Goal: Transaction & Acquisition: Obtain resource

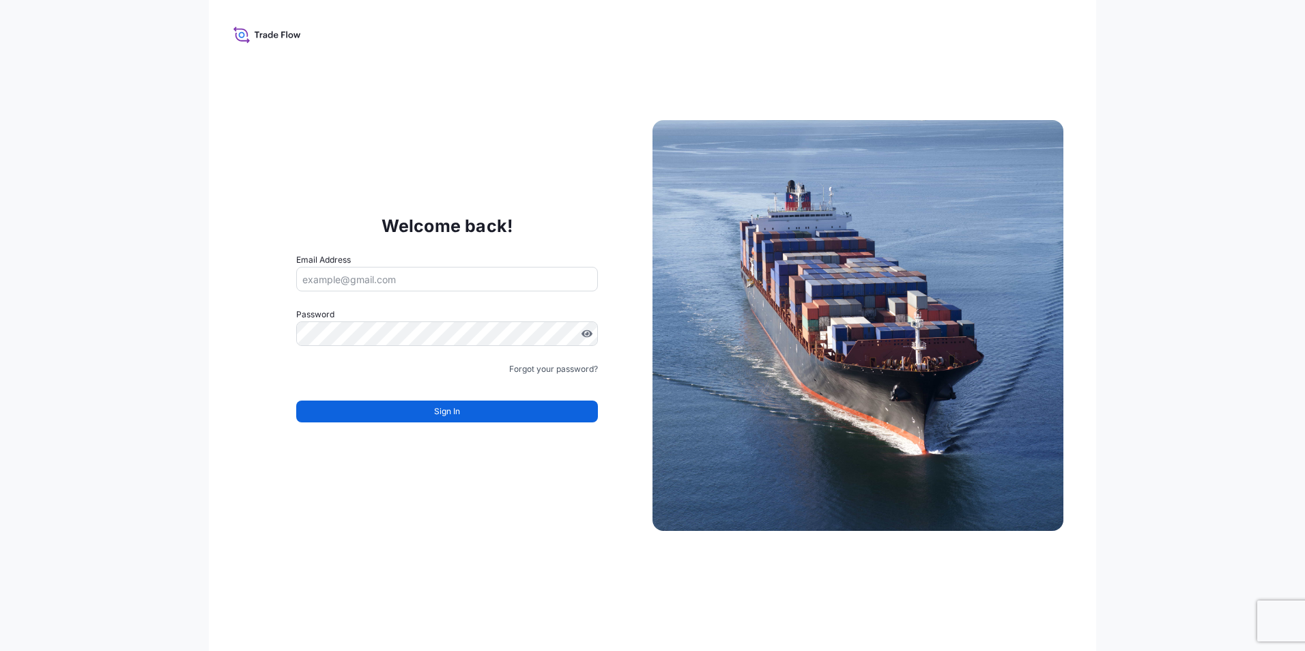
type input "kanokporn.boodsayabood@envu.com"
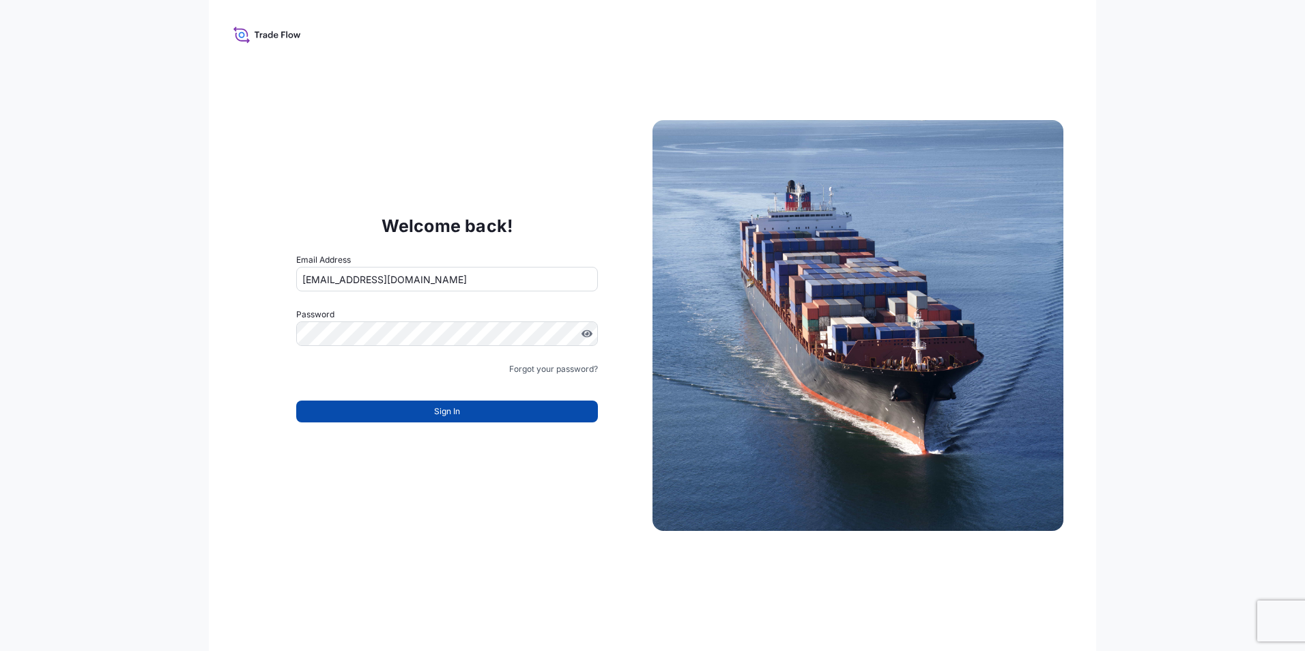
click at [448, 409] on span "Sign In" at bounding box center [447, 412] width 26 height 14
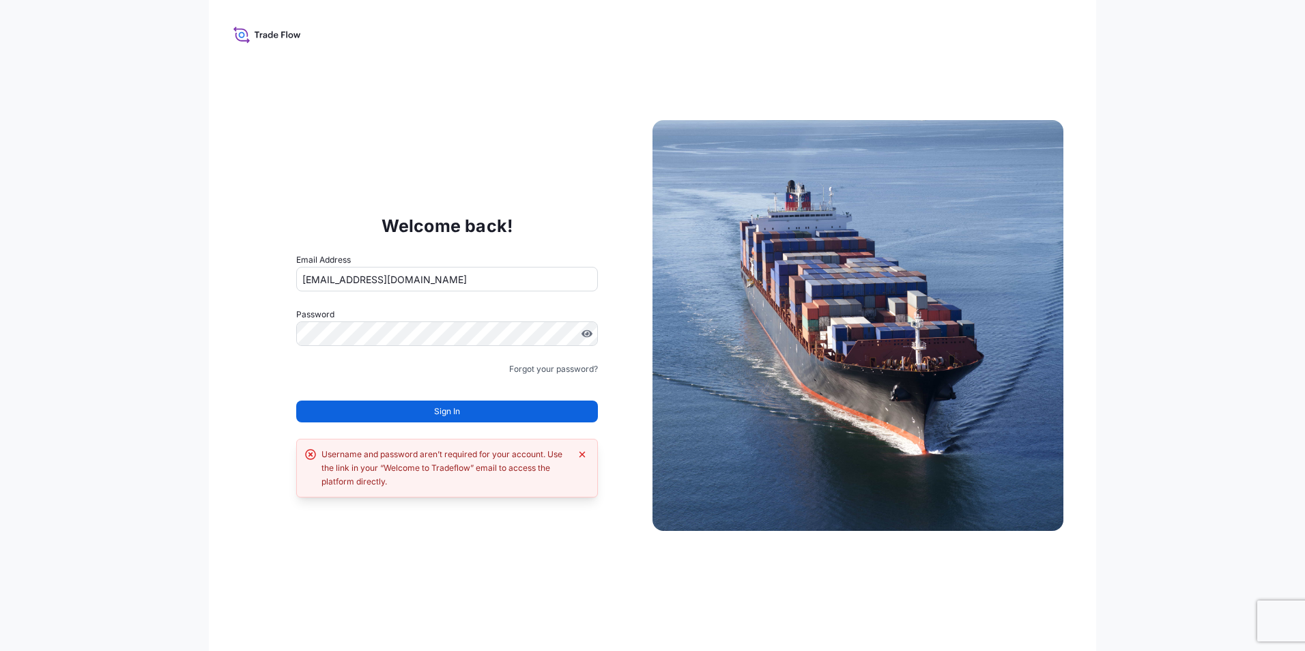
click at [448, 409] on span "Sign In" at bounding box center [447, 412] width 26 height 14
click at [273, 27] on icon at bounding box center [267, 35] width 68 height 20
click at [235, 39] on icon at bounding box center [267, 35] width 68 height 20
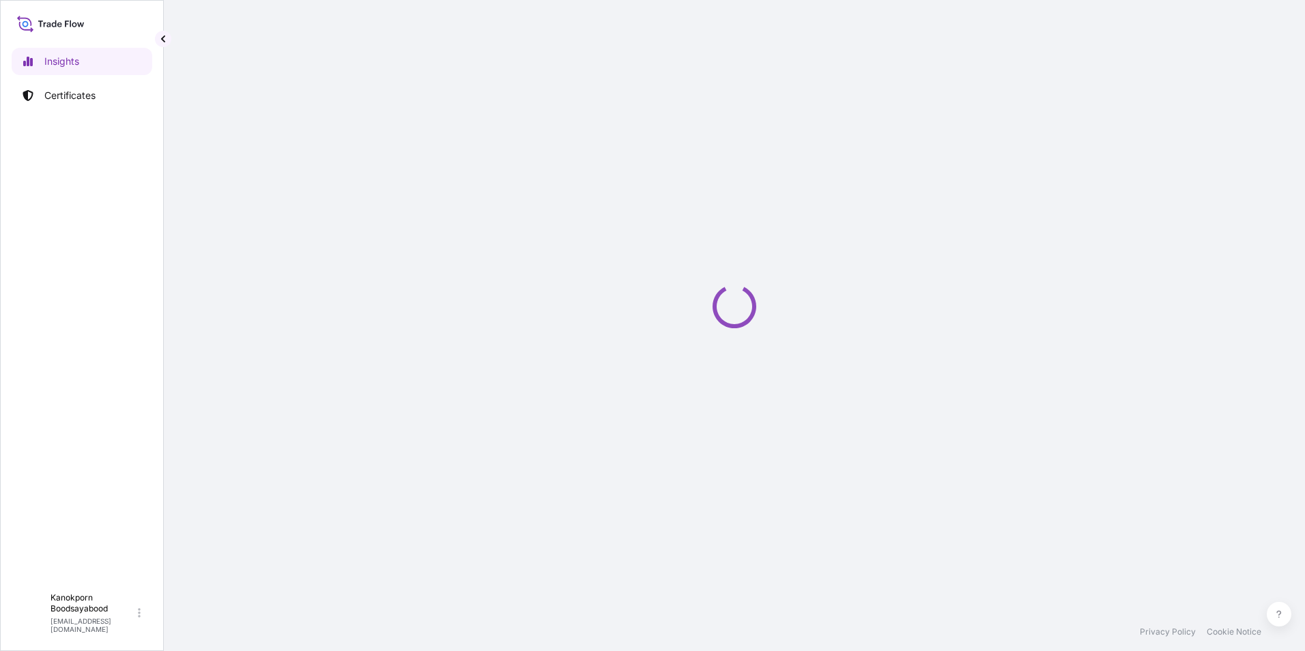
select select "2025"
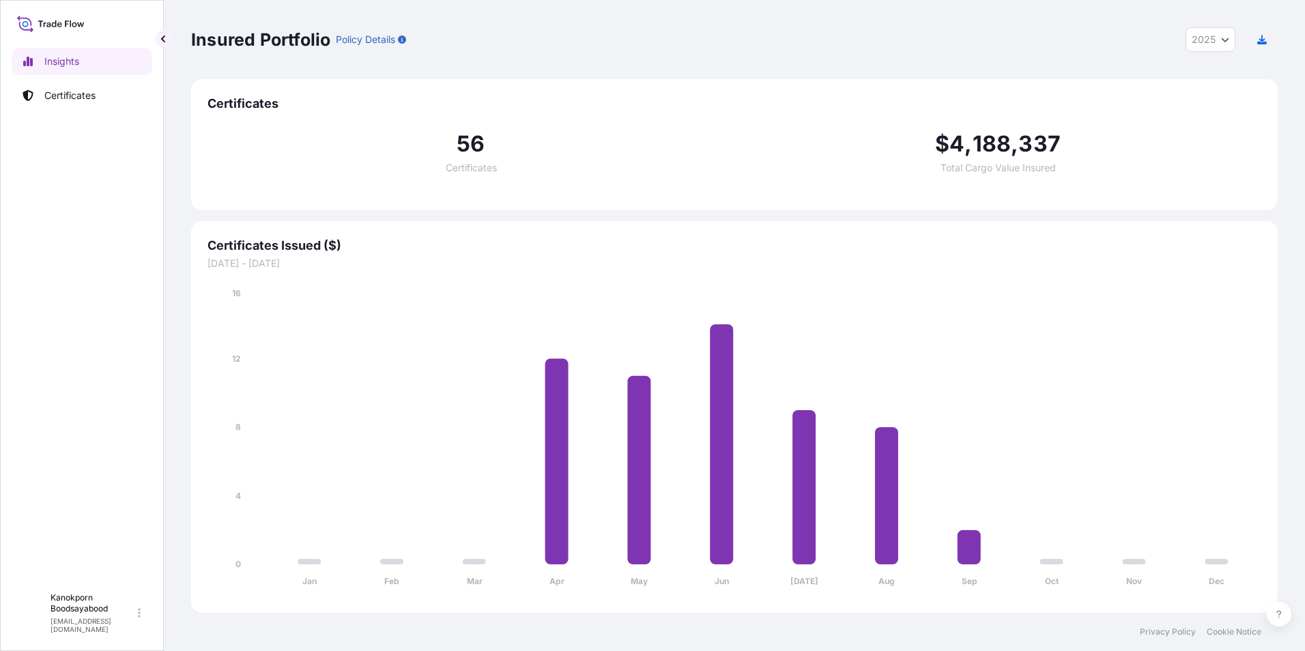
click at [85, 91] on p "Certificates" at bounding box center [69, 96] width 51 height 14
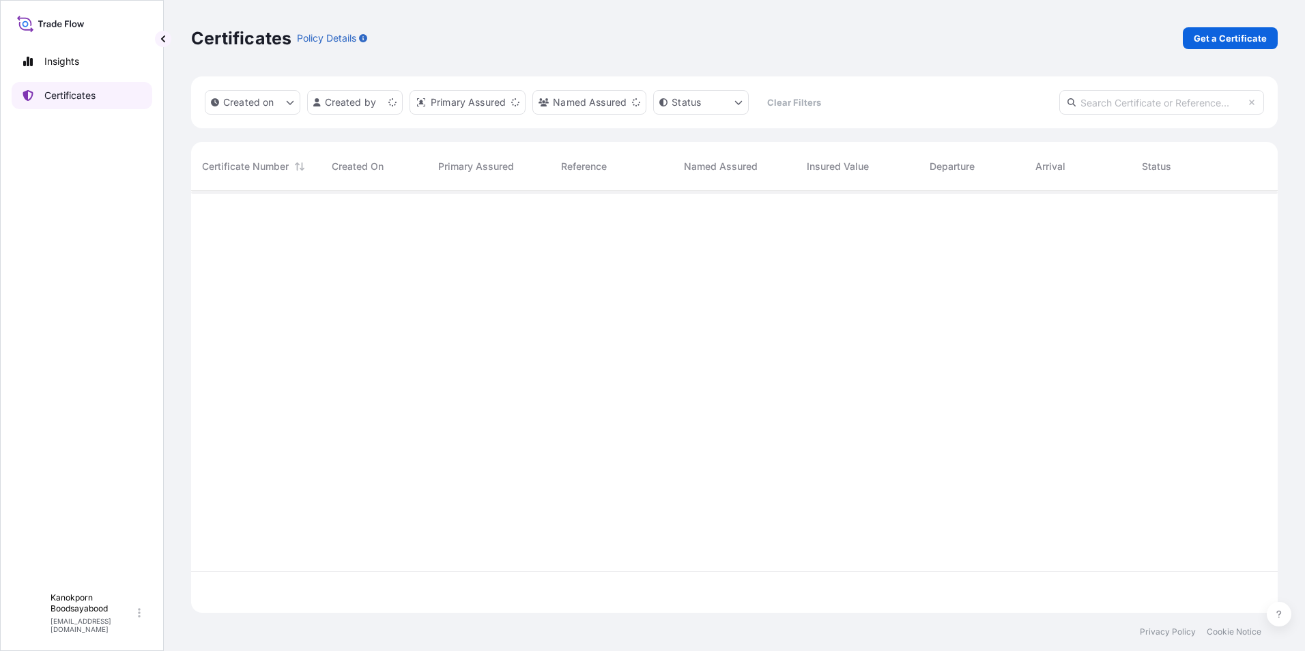
scroll to position [419, 1076]
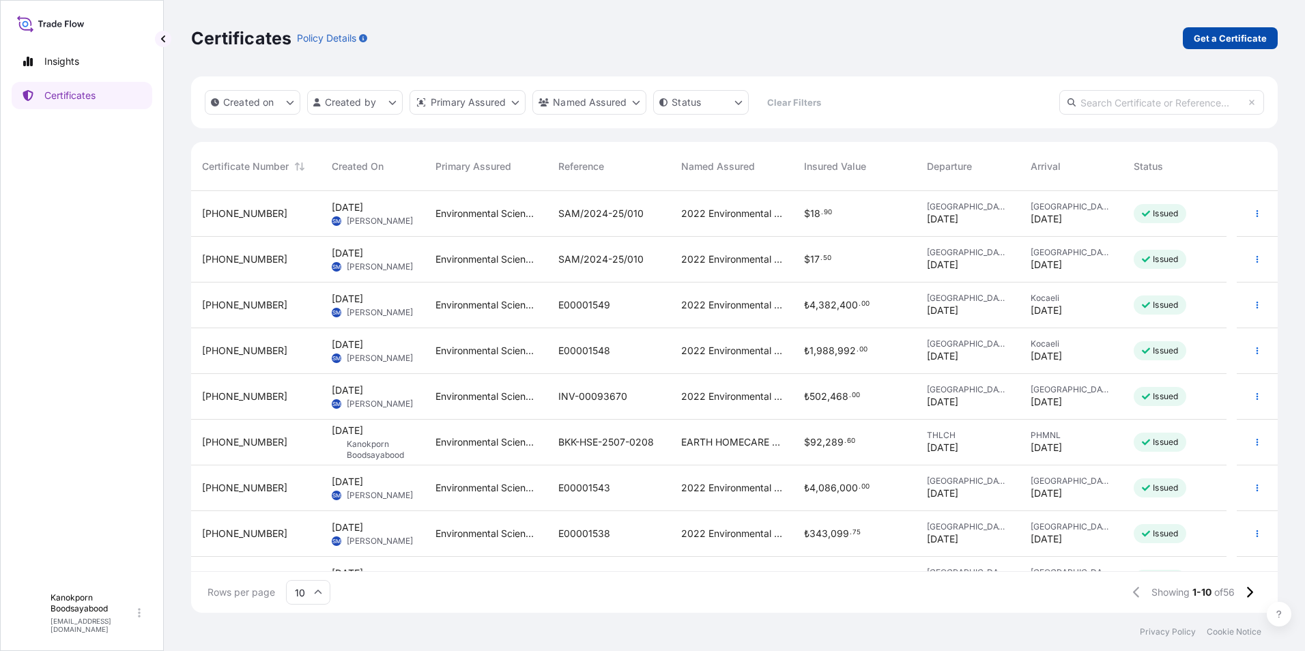
click at [1215, 42] on p "Get a Certificate" at bounding box center [1230, 38] width 73 height 14
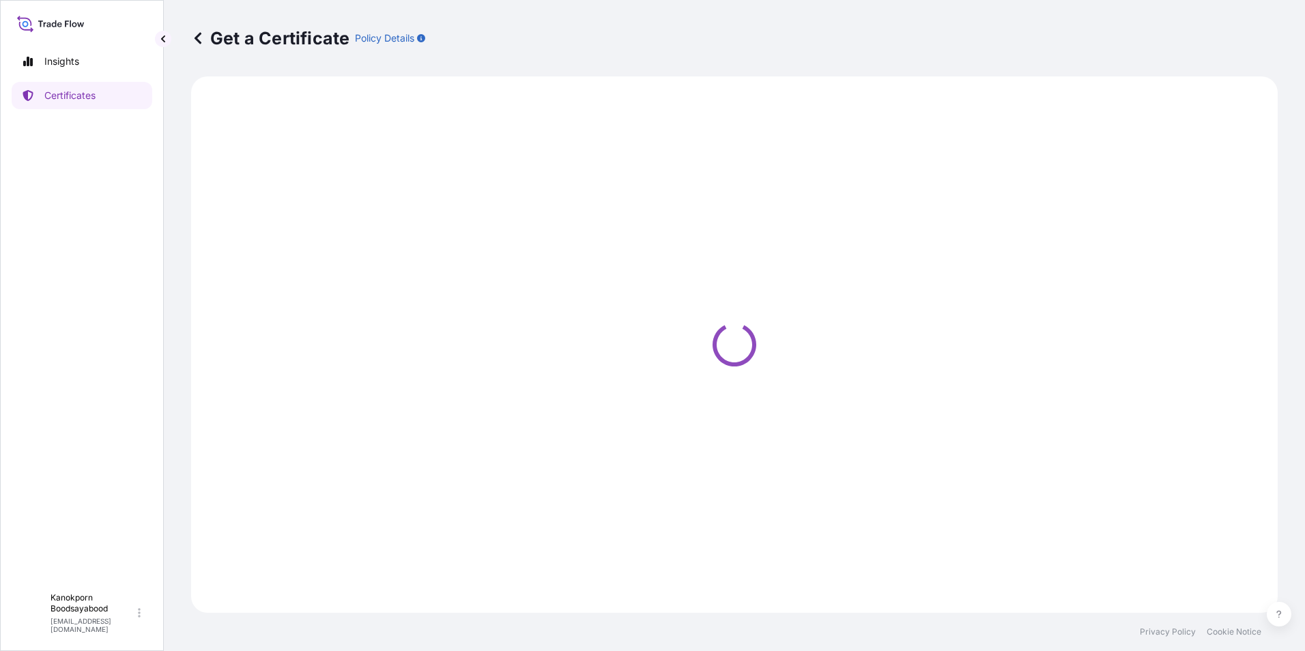
select select "Sea"
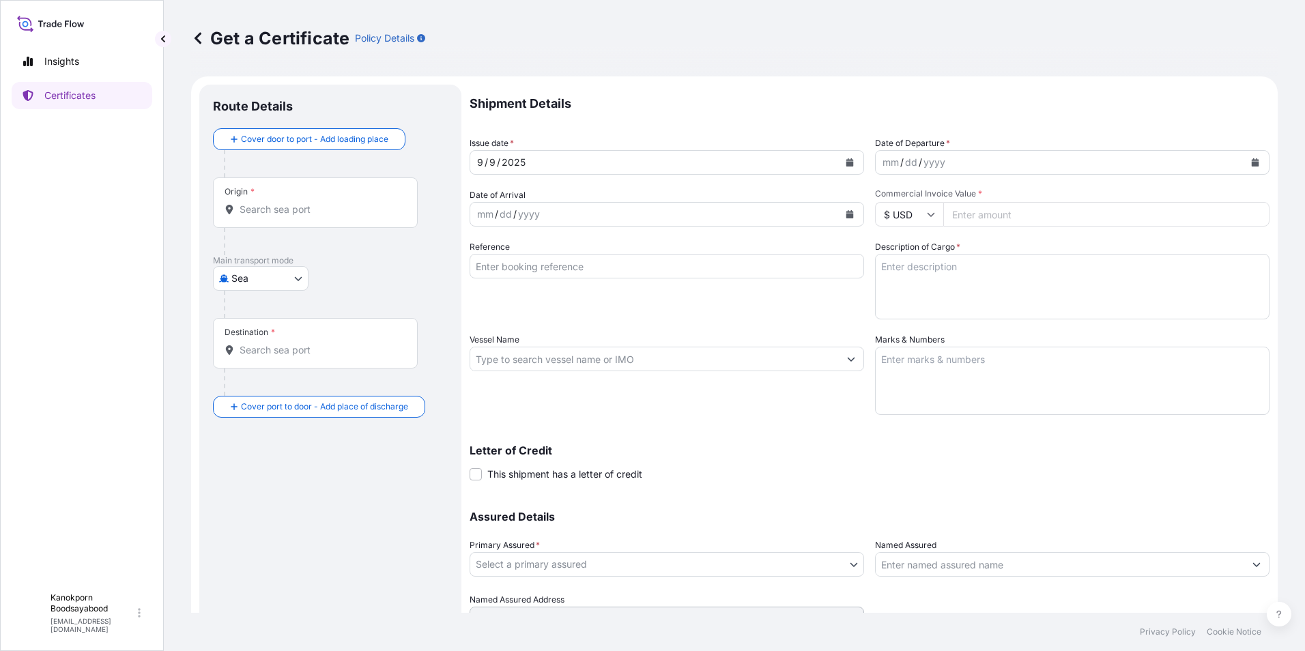
click at [281, 209] on input "Origin *" at bounding box center [320, 210] width 161 height 14
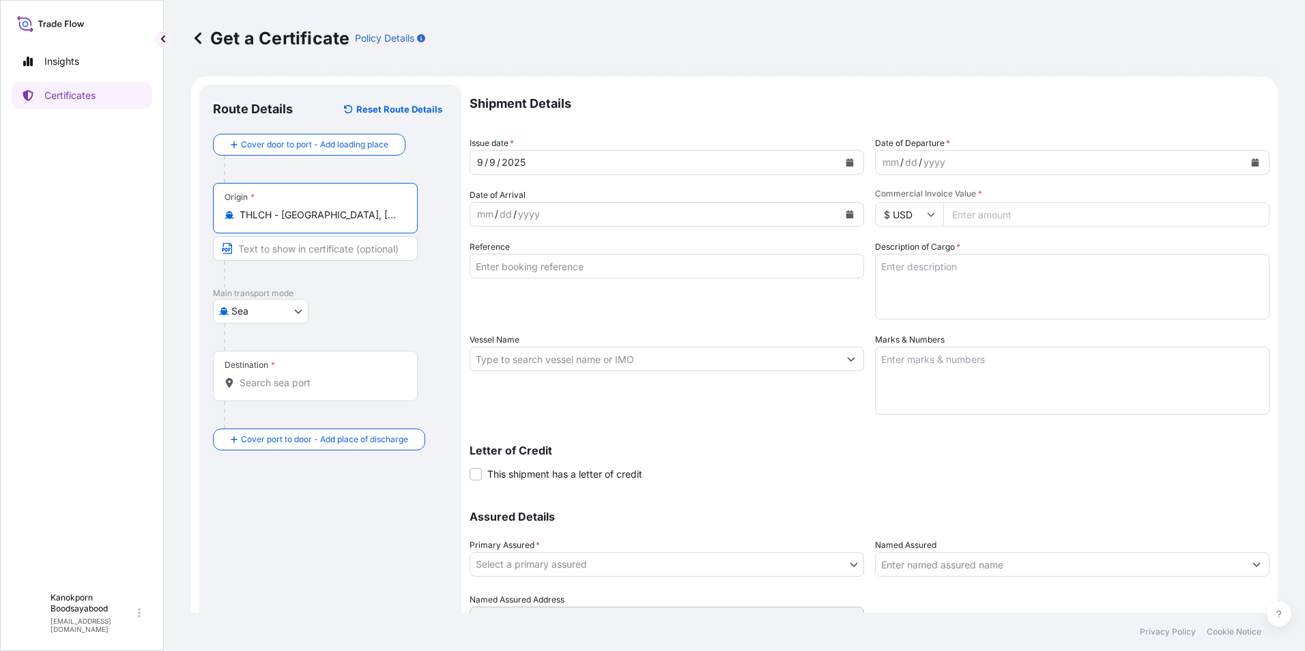
type input "THLCH - [GEOGRAPHIC_DATA], [GEOGRAPHIC_DATA]"
click at [262, 390] on div "Destination *" at bounding box center [315, 376] width 205 height 51
click at [262, 390] on input "Destination *" at bounding box center [320, 383] width 161 height 14
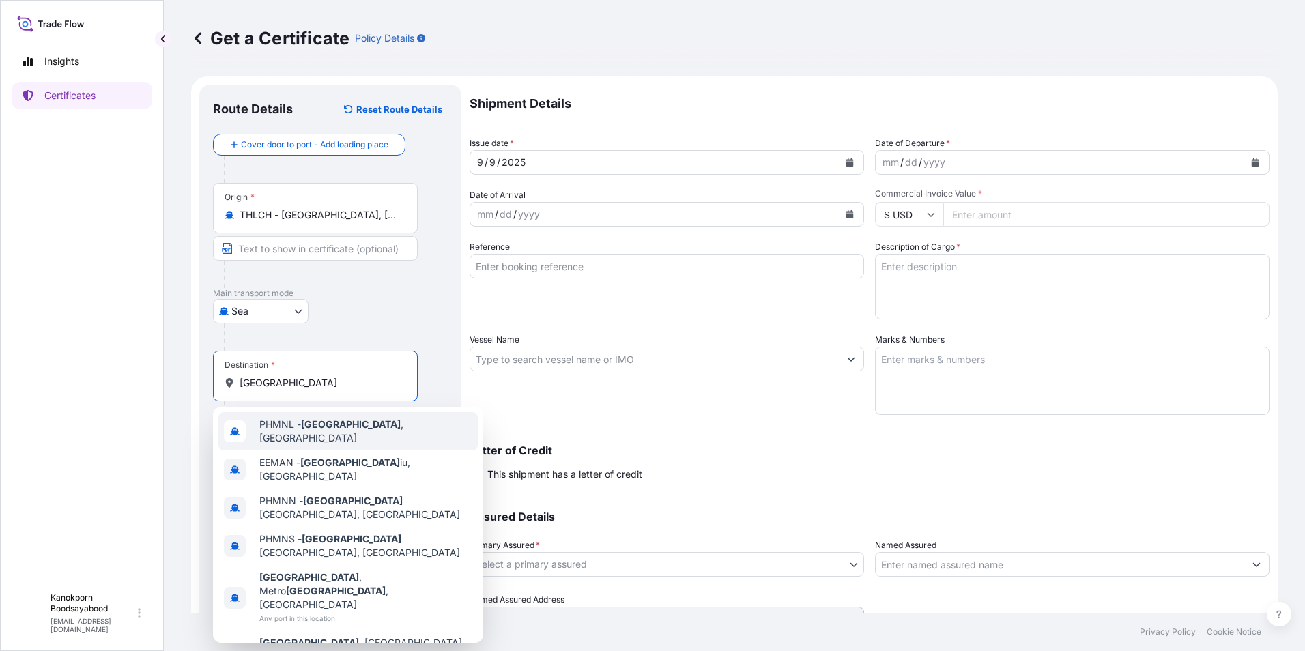
click at [296, 427] on span "PHMNL - [GEOGRAPHIC_DATA] , [GEOGRAPHIC_DATA]" at bounding box center [365, 431] width 213 height 27
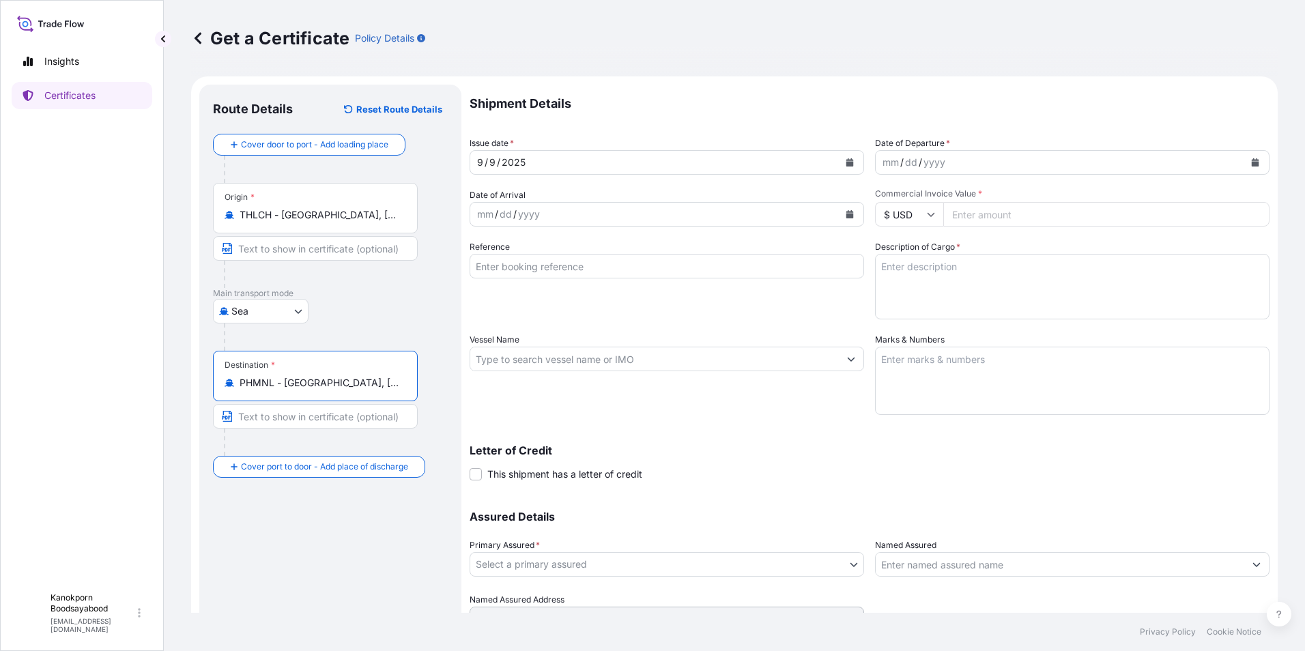
type input "PHMNL - [GEOGRAPHIC_DATA], [GEOGRAPHIC_DATA]"
click at [968, 158] on div "mm / dd / yyyy" at bounding box center [1060, 162] width 369 height 25
click at [1244, 158] on button "Calendar" at bounding box center [1255, 163] width 22 height 22
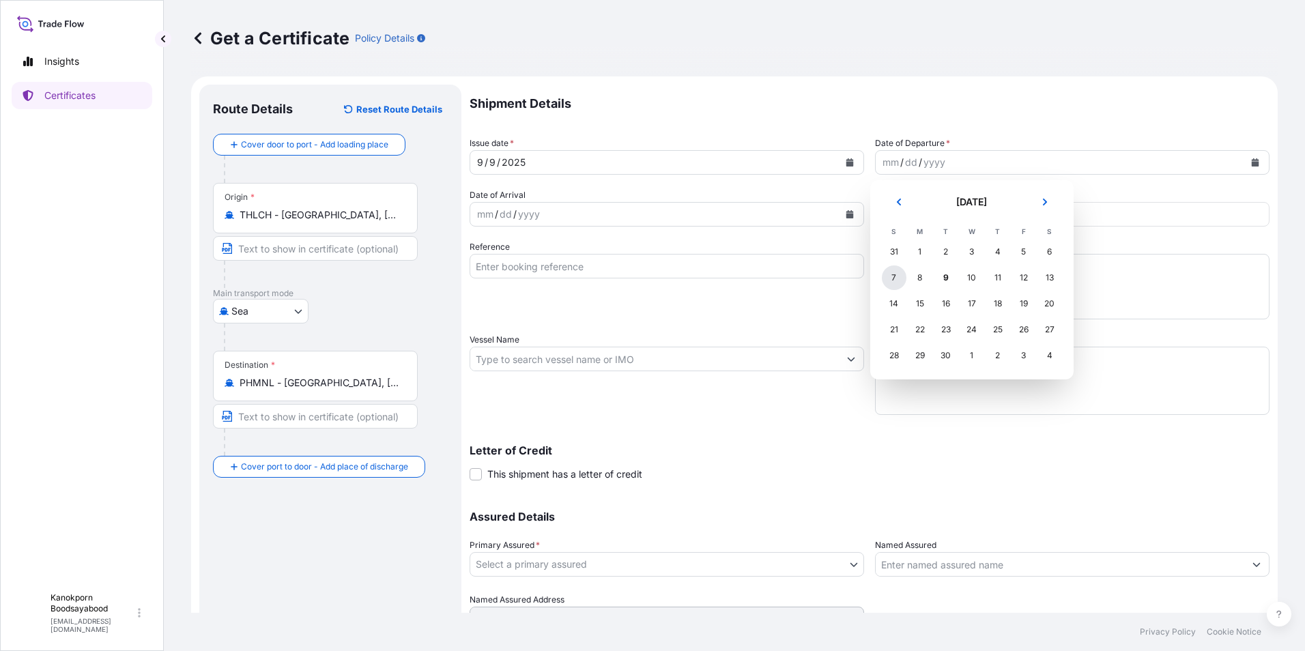
click at [896, 279] on div "7" at bounding box center [894, 278] width 25 height 25
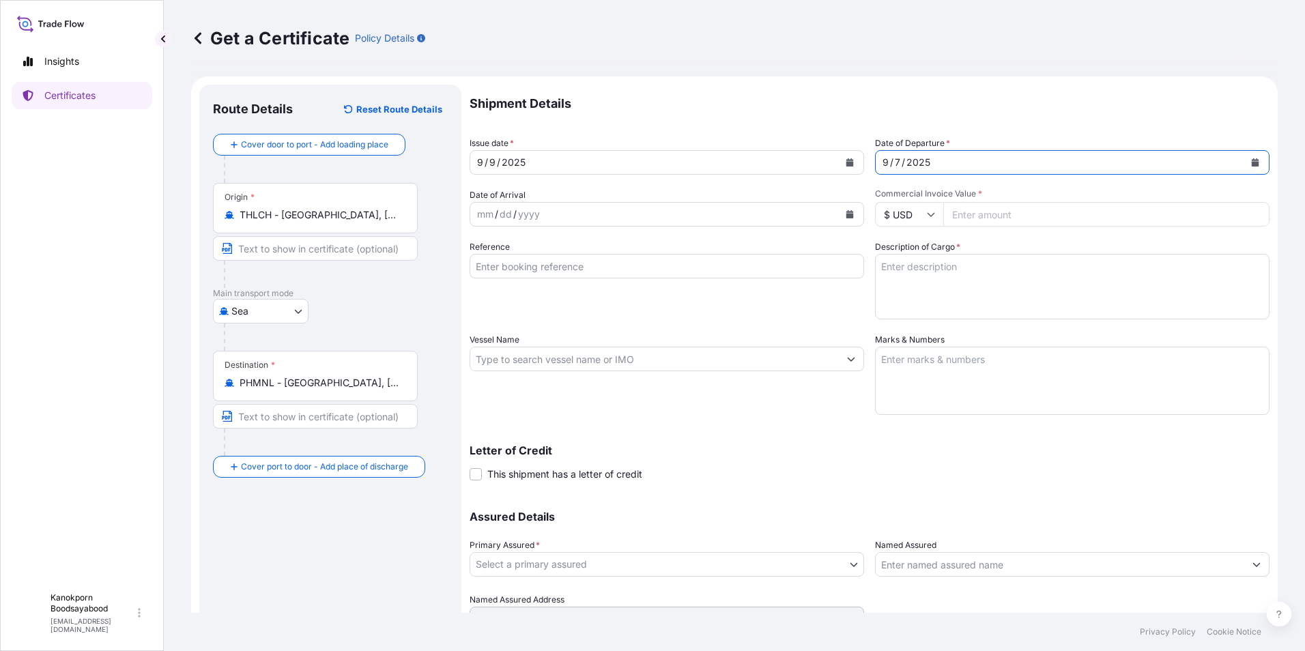
click at [518, 214] on div "yyyy" at bounding box center [529, 214] width 25 height 16
click at [848, 212] on icon "Calendar" at bounding box center [850, 214] width 8 height 8
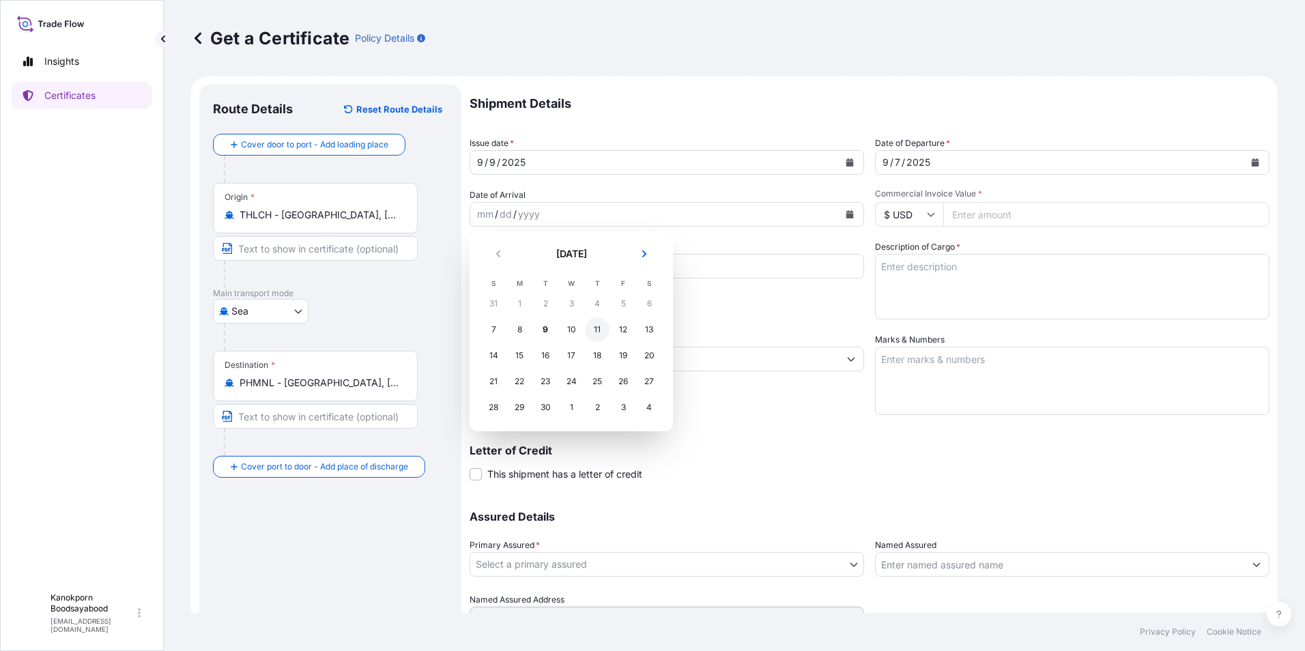
click at [595, 334] on div "11" at bounding box center [597, 329] width 25 height 25
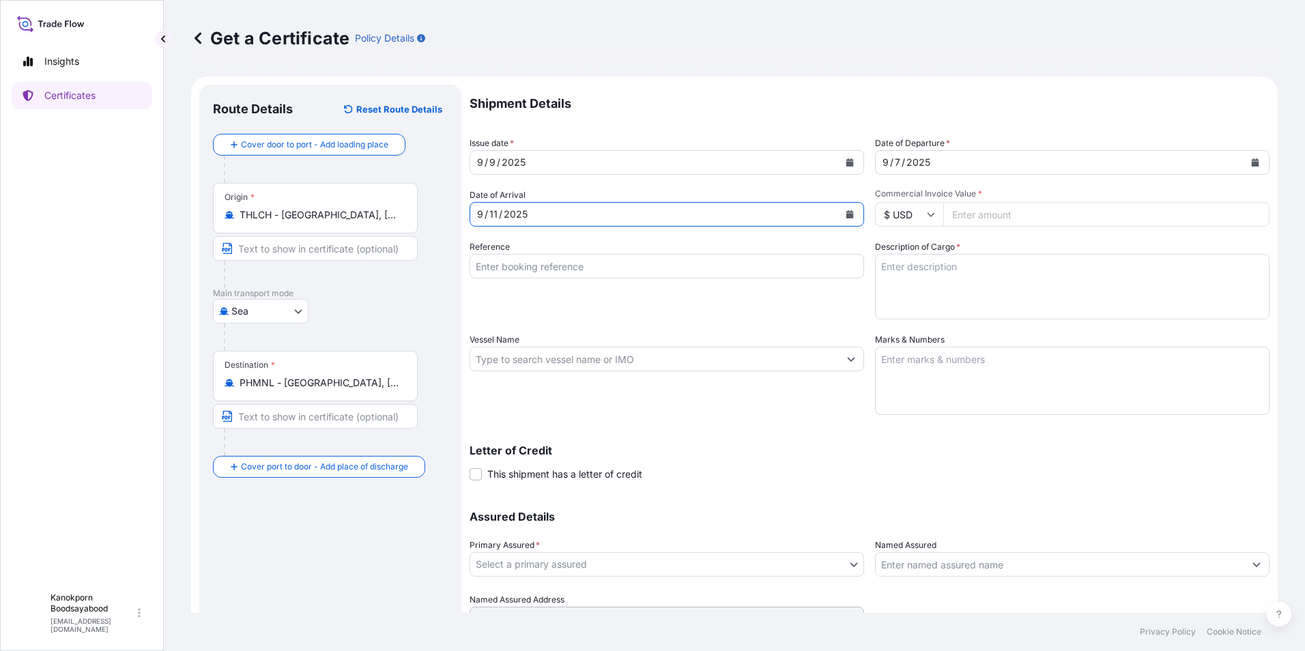
click at [987, 219] on input "Commercial Invoice Value *" at bounding box center [1106, 214] width 326 height 25
click at [998, 220] on input "Commercial Invoice Value *" at bounding box center [1106, 214] width 326 height 25
type input "36356"
click at [563, 260] on input "Reference" at bounding box center [667, 266] width 395 height 25
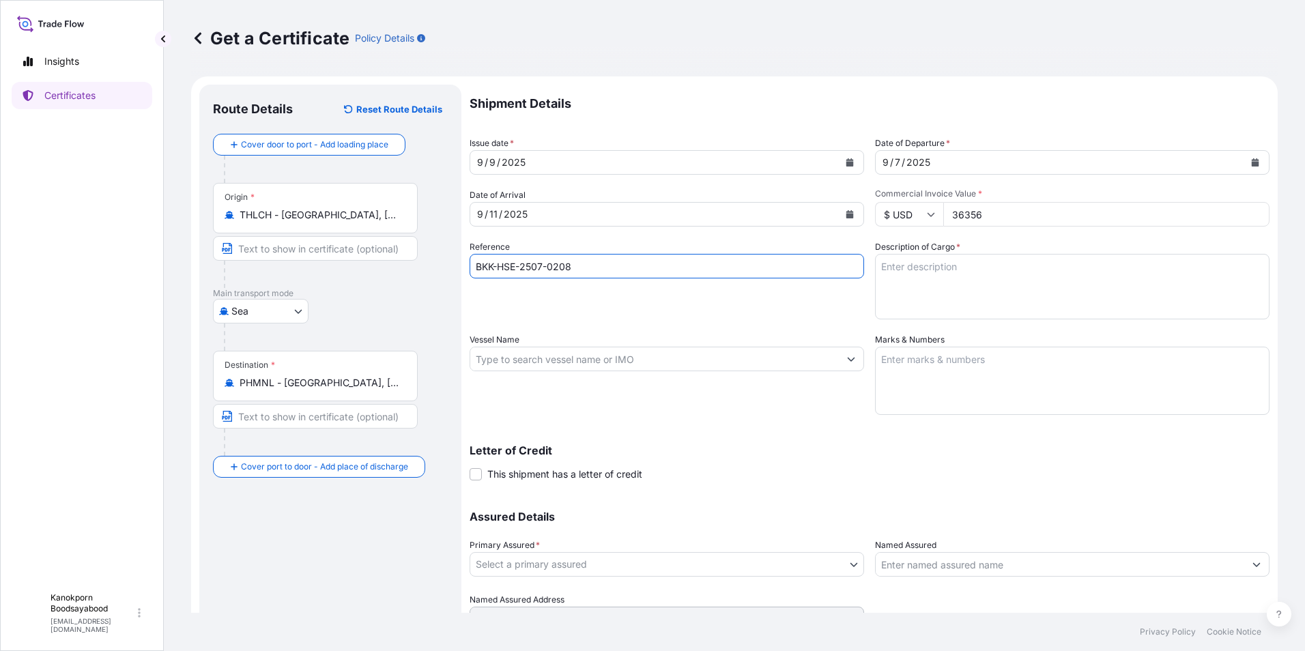
click at [572, 263] on input "BKK-HSE-2507-0208" at bounding box center [667, 266] width 395 height 25
drag, startPoint x: 556, startPoint y: 266, endPoint x: 640, endPoint y: 272, distance: 84.2
click at [640, 272] on input "BKK-HSE-2507-0208" at bounding box center [667, 266] width 395 height 25
type input "BKK-HSE-2508-0699"
click at [936, 274] on textarea "Description of Cargo *" at bounding box center [1072, 287] width 395 height 66
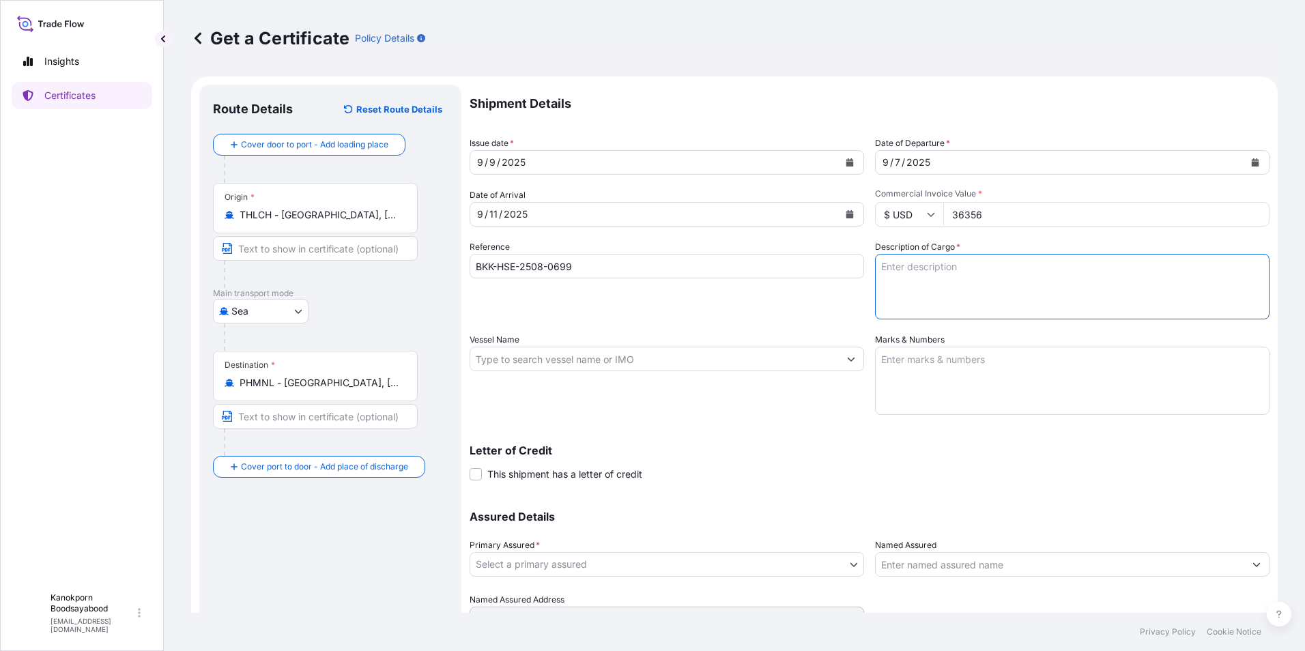
paste textarea "RACUMIN RMB RB0.0375 60X200GR BOX PH"
type textarea "RACUMIN RMB RB0.0375 60X200GR BOX PH"
click at [526, 357] on input "Vessel Name" at bounding box center [654, 359] width 369 height 25
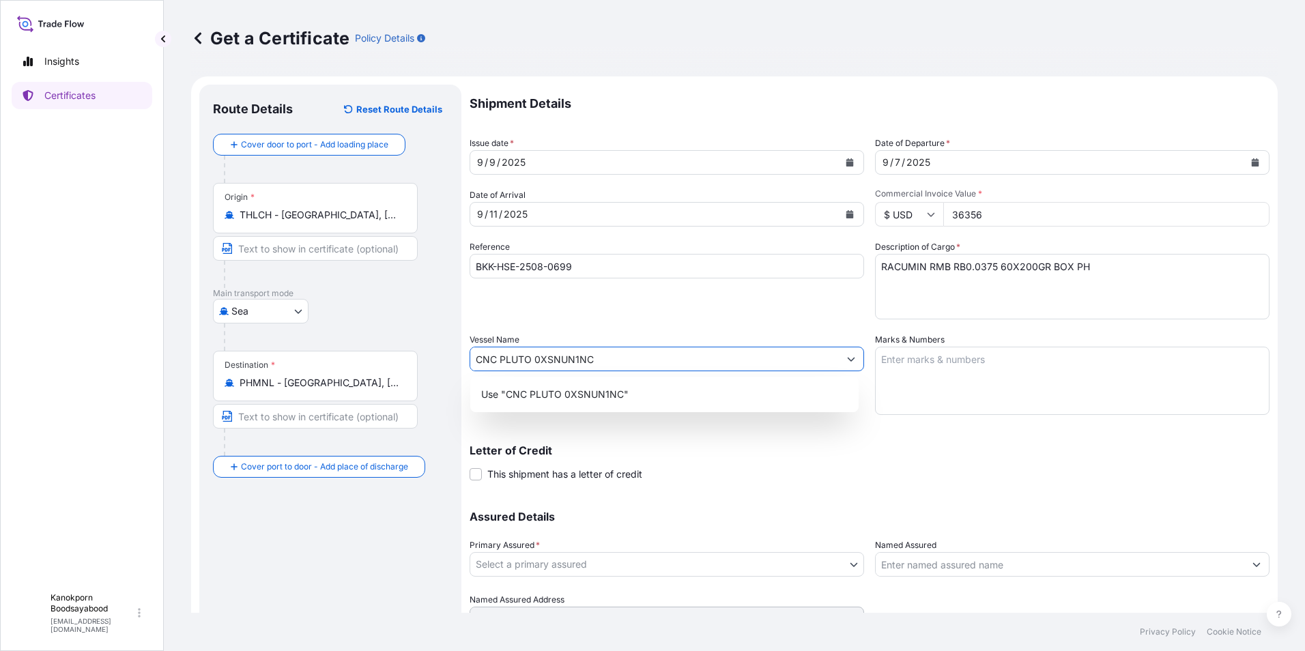
click at [559, 360] on input "CNC PLUTO 0XSNUN1NC" at bounding box center [654, 359] width 369 height 25
click at [573, 360] on input "CNC PLUTO 0XSNUN1NC" at bounding box center [654, 359] width 369 height 25
type input "CNC PLUTO 0XSNUN1NC"
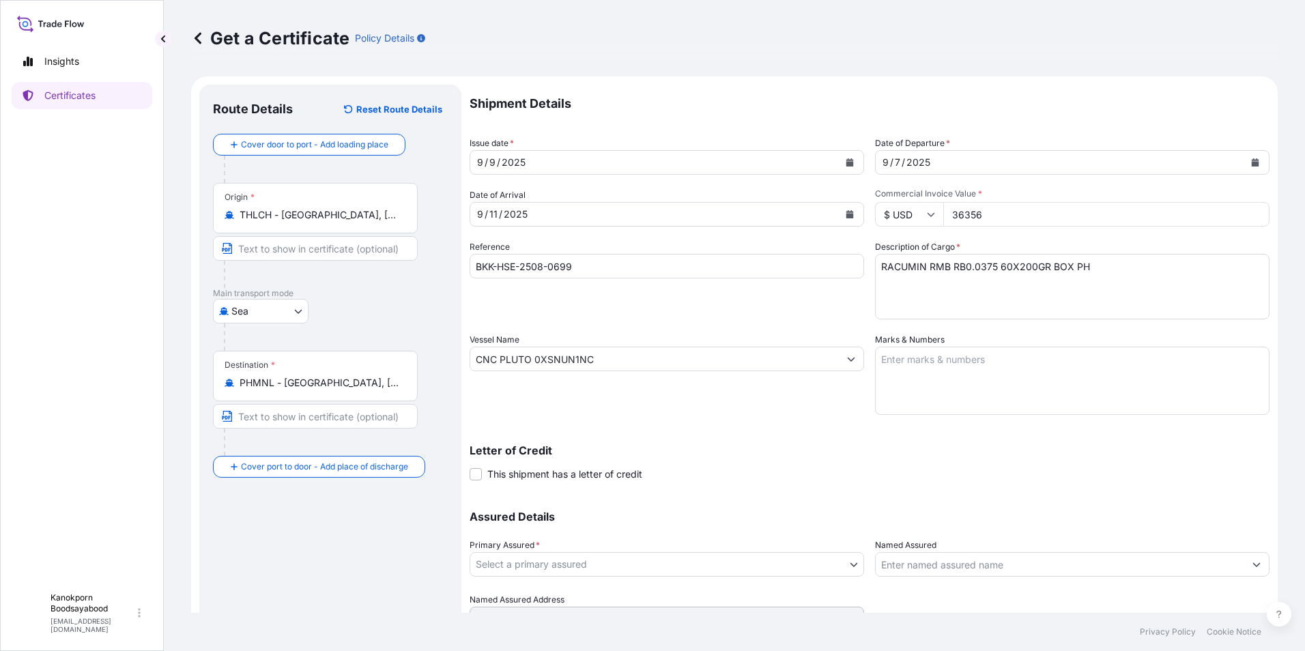
drag, startPoint x: 1063, startPoint y: 457, endPoint x: 1040, endPoint y: 440, distance: 28.8
click at [1063, 457] on div "Letter of Credit This shipment has a letter of credit Letter of credit * Letter…" at bounding box center [870, 463] width 800 height 36
click at [893, 360] on textarea "Marks & Numbers" at bounding box center [1072, 381] width 395 height 68
paste textarea "SHIPPING MARK EARTH HOMECARE PRODUCTS ([GEOGRAPHIC_DATA]), INC. S/O: FR01-00825…"
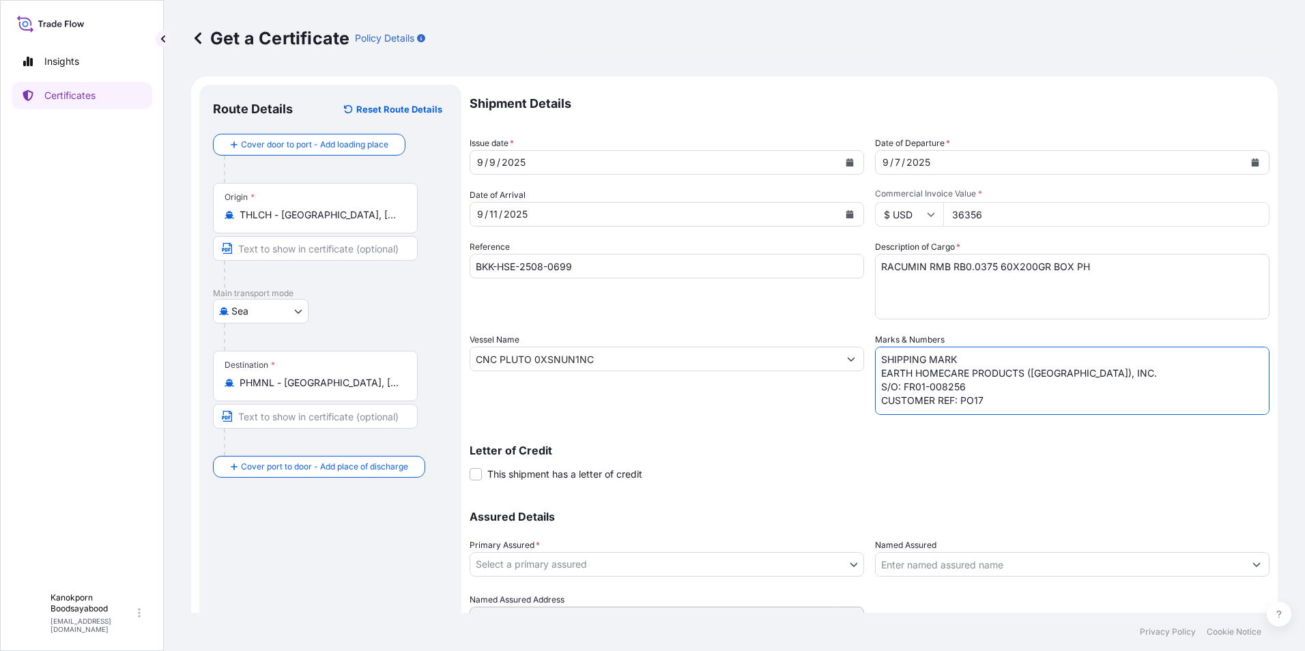
scroll to position [74, 0]
click at [881, 367] on textarea "SHIPPING MARK EARTH HOMECARE PRODUCTS ([GEOGRAPHIC_DATA]), INC. S/O: FR01-00825…" at bounding box center [1072, 381] width 395 height 68
click at [987, 390] on textarea "SHIPPING MARK EARTH HOMECARE PRODUCTS ([GEOGRAPHIC_DATA]), INC. S/O: FR01-00825…" at bounding box center [1072, 381] width 395 height 68
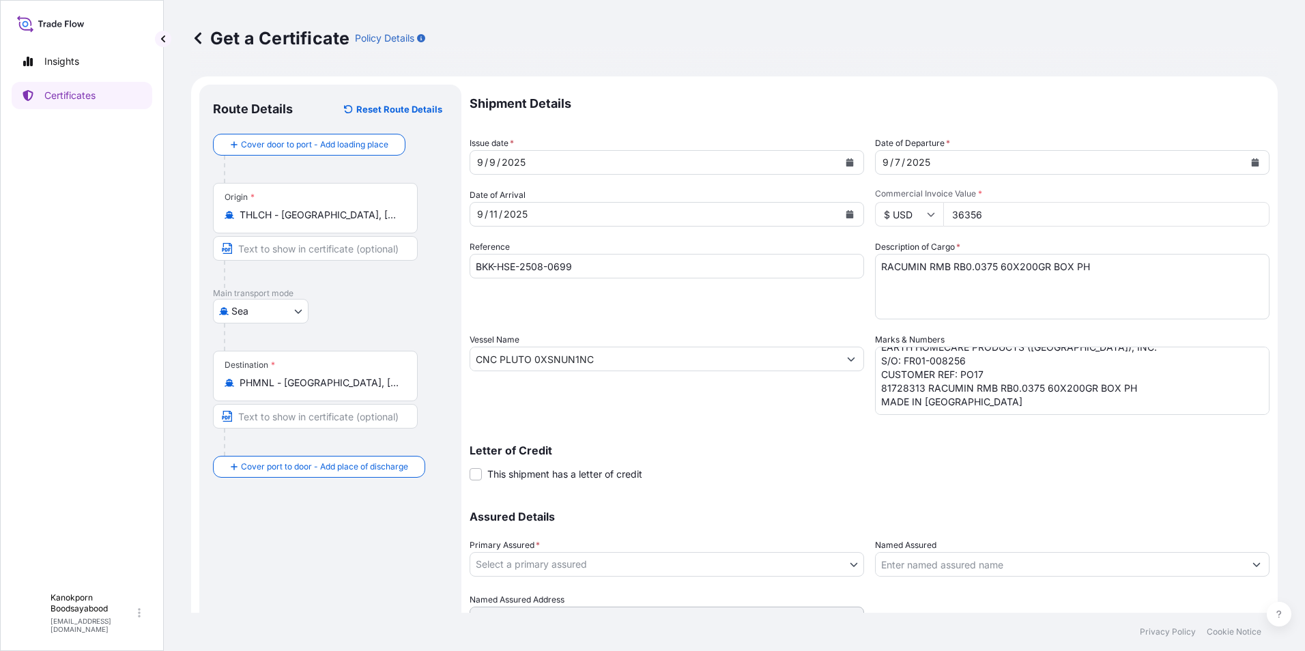
click at [1022, 486] on div "Shipment Details Issue date * [DATE] Date of Departure * [DATE] Date of Arrival…" at bounding box center [870, 358] width 800 height 547
click at [896, 403] on textarea "SHIPPING MARK EARTH HOMECARE PRODUCTS ([GEOGRAPHIC_DATA]), INC. S/O: FR01-00825…" at bounding box center [1072, 381] width 395 height 68
paste textarea "SHIPPING MARK EARTH HOMECARE PRODUCTS ([GEOGRAPHIC_DATA]), INC. S/O: FR01-00811…"
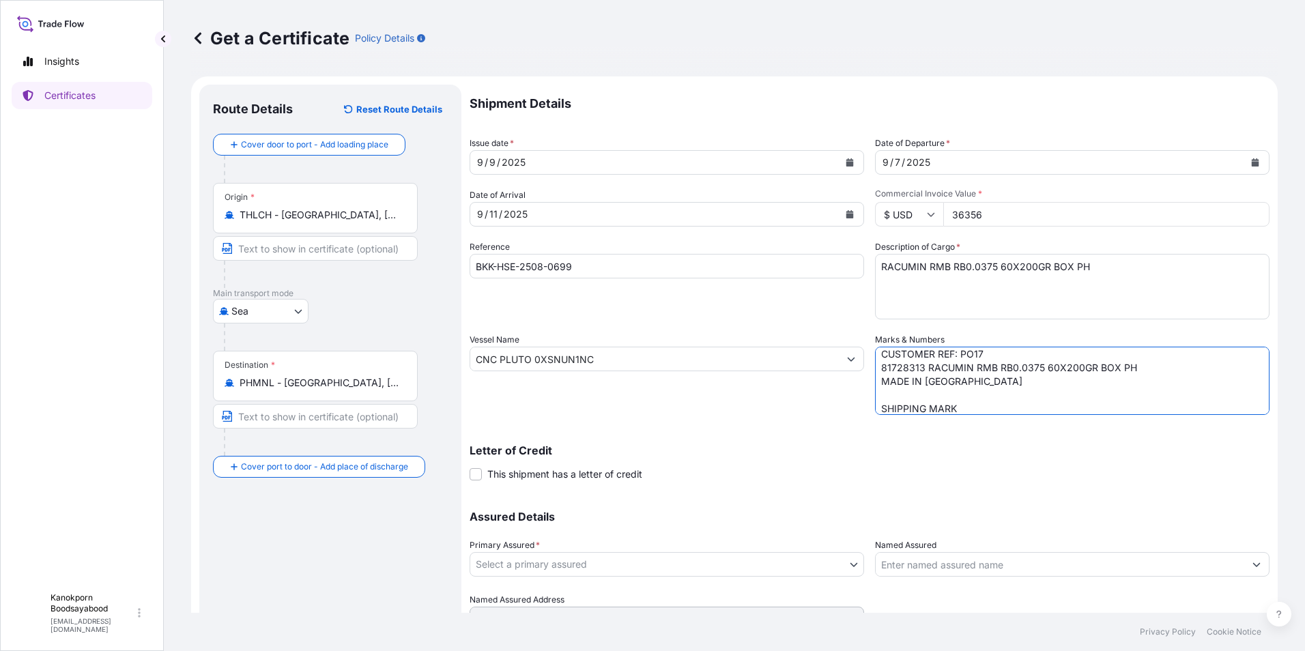
scroll to position [169, 0]
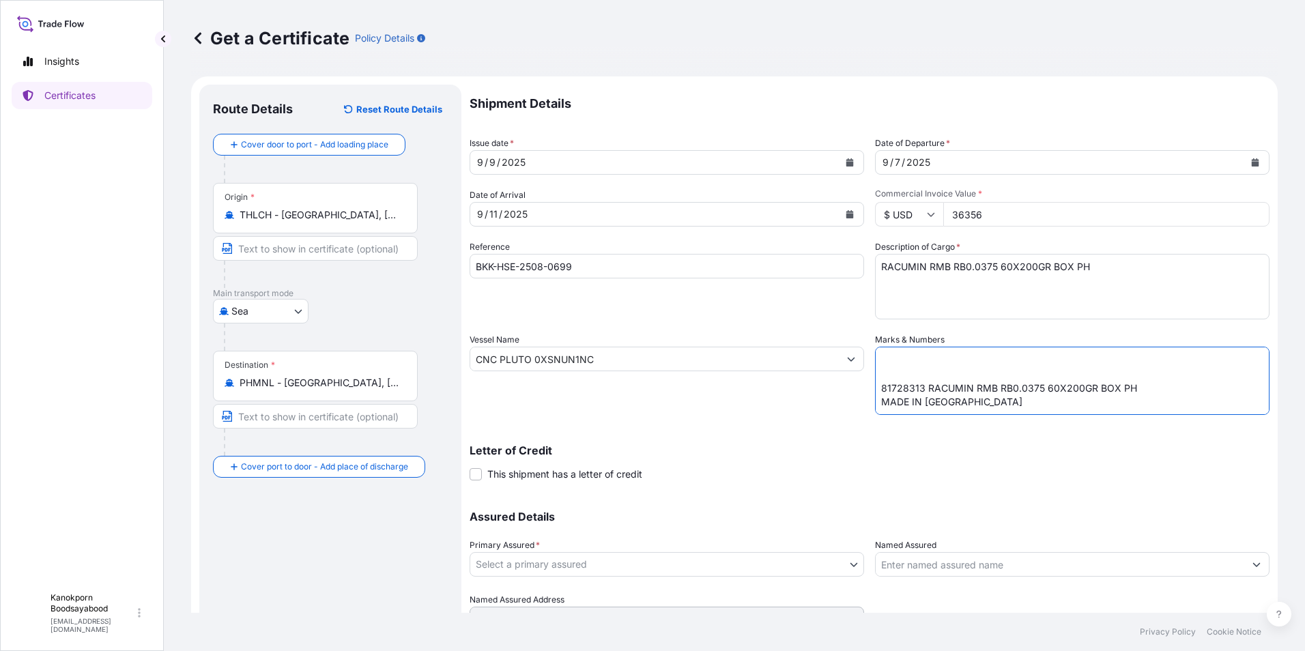
click at [883, 369] on textarea "SHIPPING MARK EARTH HOMECARE PRODUCTS ([GEOGRAPHIC_DATA]), INC. S/O: FR01-00825…" at bounding box center [1072, 381] width 395 height 68
type textarea "SHIPPING MARK EARTH HOMECARE PRODUCTS ([GEOGRAPHIC_DATA]), INC. S/O: FR01-00825…"
click at [801, 478] on div "Letter of Credit This shipment has a letter of credit Letter of credit * Letter…" at bounding box center [870, 463] width 800 height 36
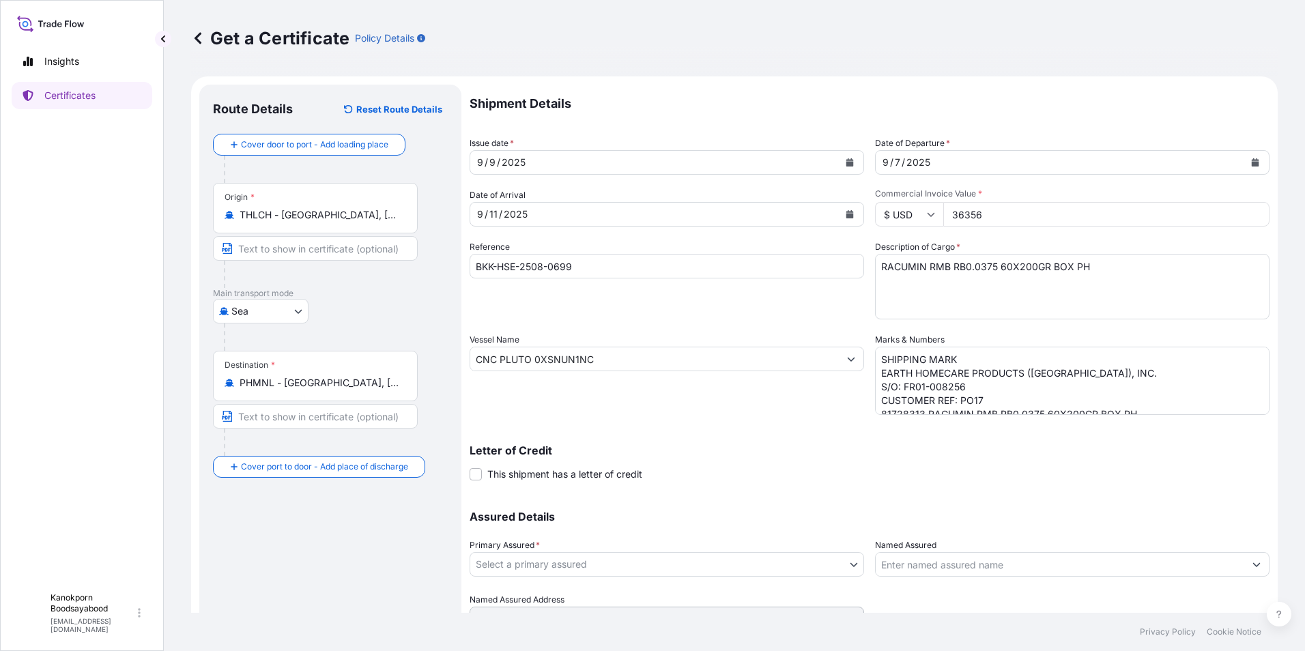
scroll to position [65, 0]
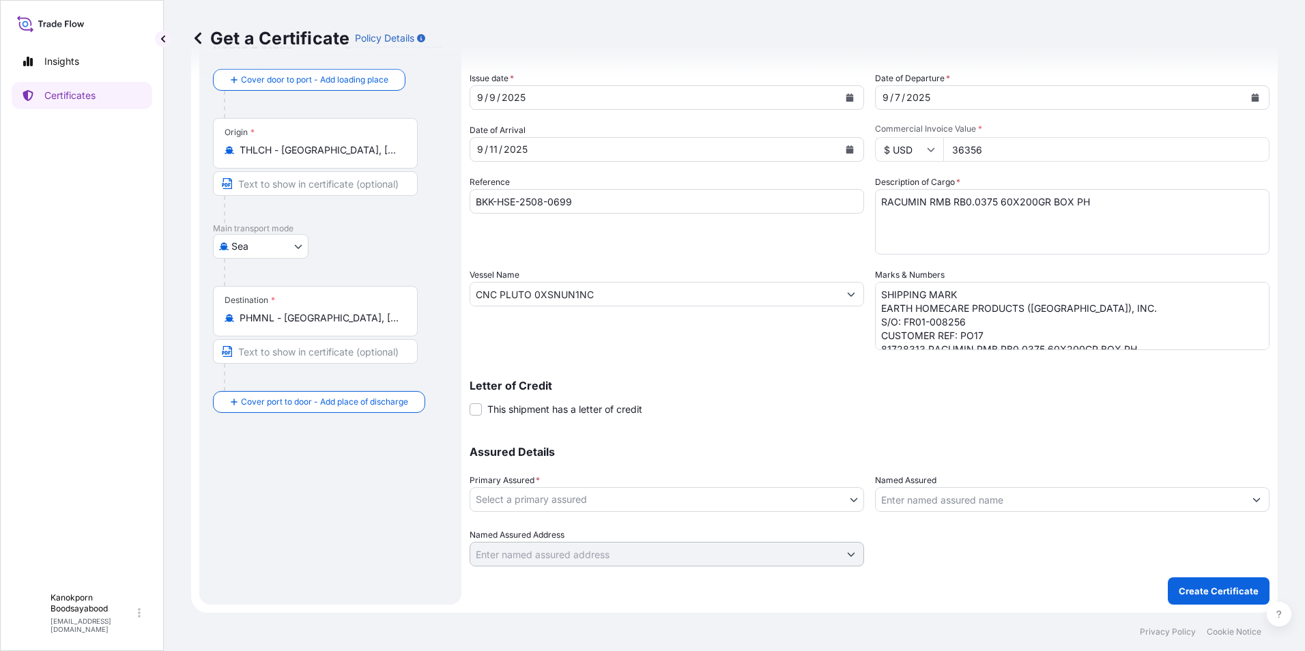
click at [1040, 418] on div "Shipment Details Issue date * [DATE] Date of Departure * [DATE] Date of Arrival…" at bounding box center [870, 293] width 800 height 547
click at [846, 496] on body "Insights Certificates K Kanokporn Boodsayabood [EMAIL_ADDRESS][DOMAIN_NAME] Get…" at bounding box center [652, 325] width 1305 height 651
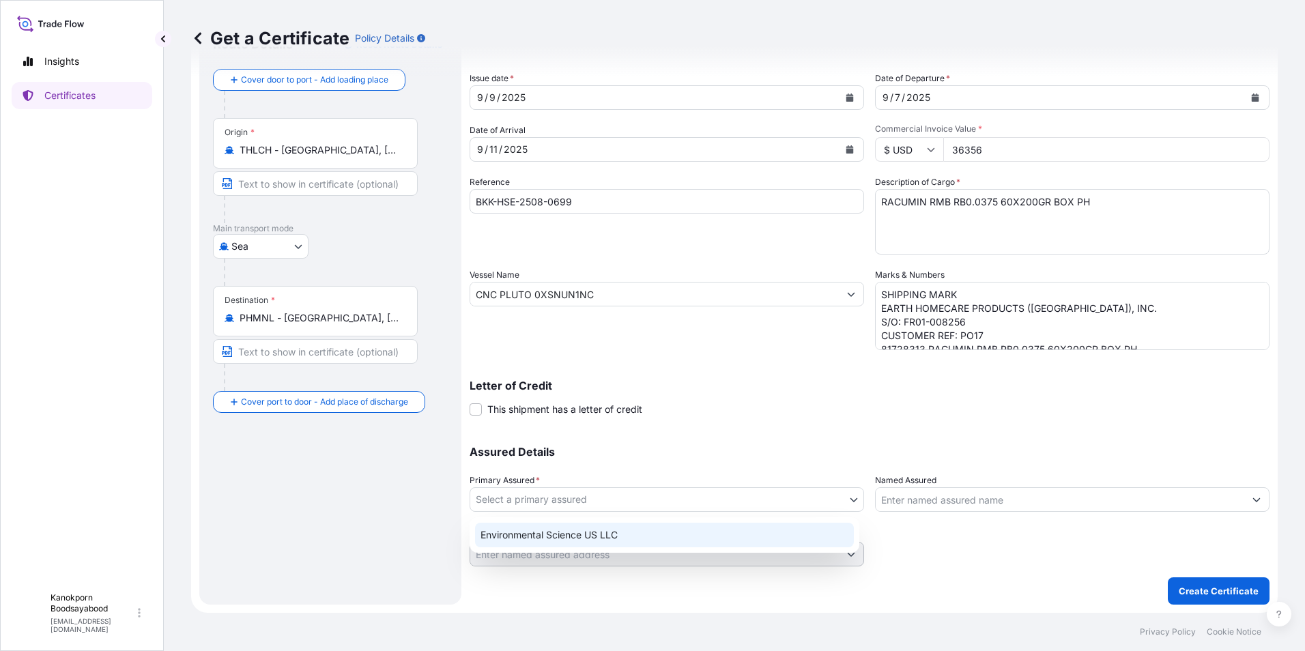
click at [651, 538] on div "Environmental Science US LLC" at bounding box center [664, 535] width 379 height 25
select select "32009"
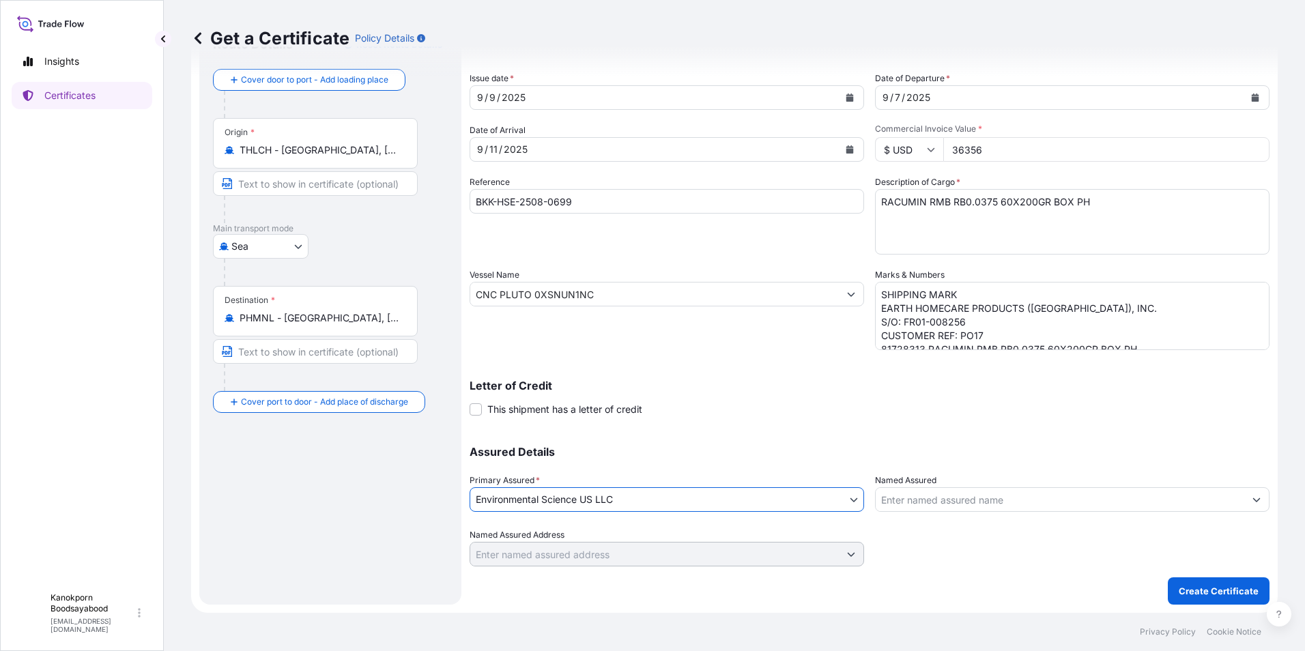
click at [1253, 501] on icon "Show suggestions" at bounding box center [1257, 500] width 8 height 4
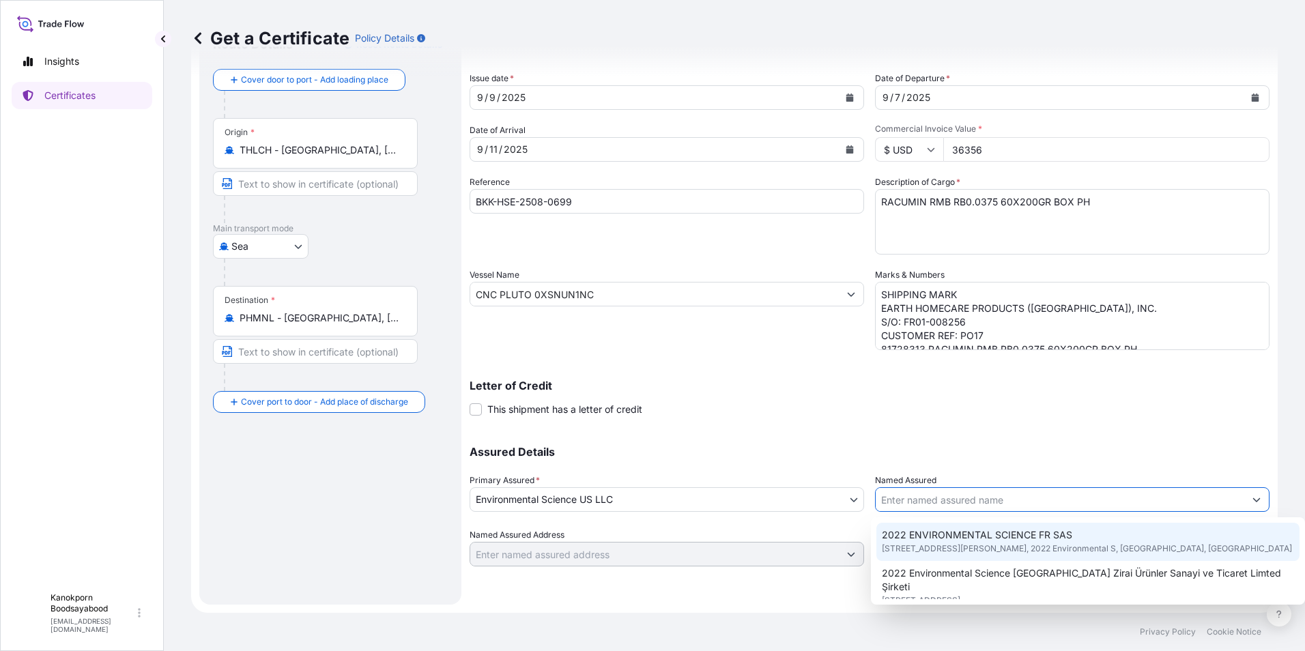
click at [1074, 537] on div "2022 ENVIRONMENTAL SCIENCE FR SAS [STREET_ADDRESS][PERSON_NAME], 2022 Environme…" at bounding box center [1088, 542] width 424 height 38
type input "2022 ENVIRONMENTAL SCIENCE FR SAS"
type input "[STREET_ADDRESS][PERSON_NAME]"
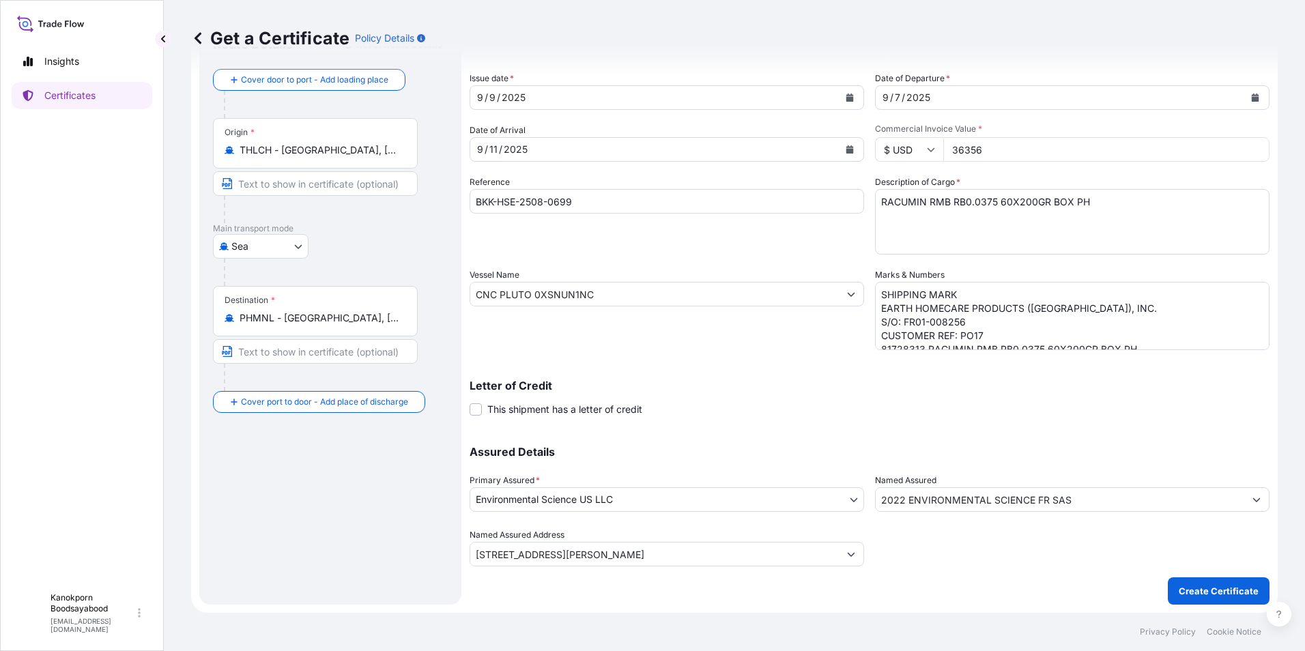
click at [810, 435] on div "Assured Details Primary Assured * Environmental Science US LLC Environmental Sc…" at bounding box center [870, 498] width 800 height 137
click at [1204, 581] on button "Create Certificate" at bounding box center [1219, 590] width 102 height 27
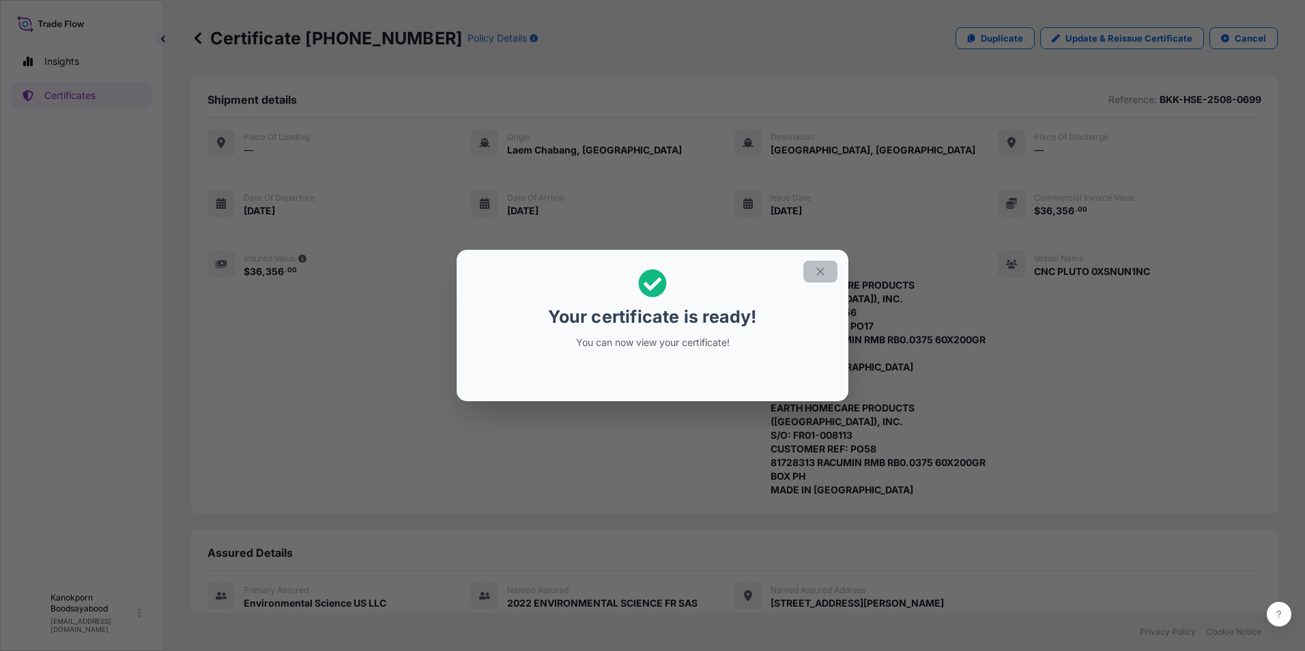
click at [822, 272] on icon "button" at bounding box center [820, 272] width 12 height 12
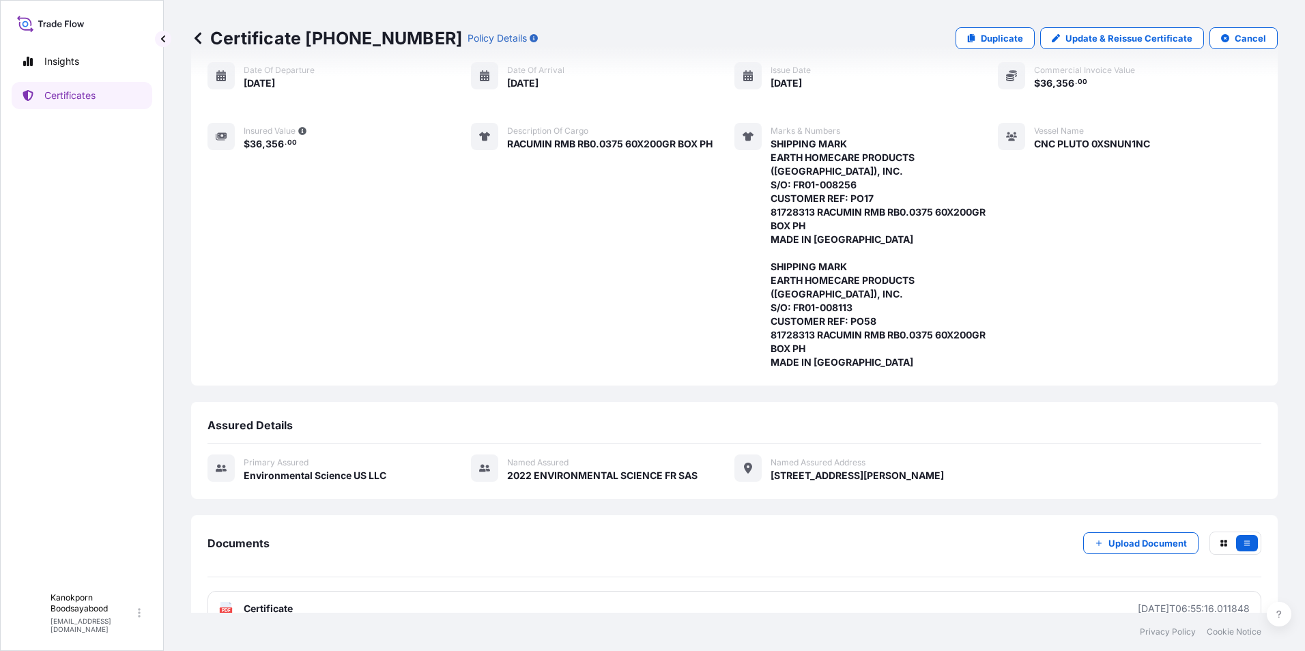
scroll to position [158, 0]
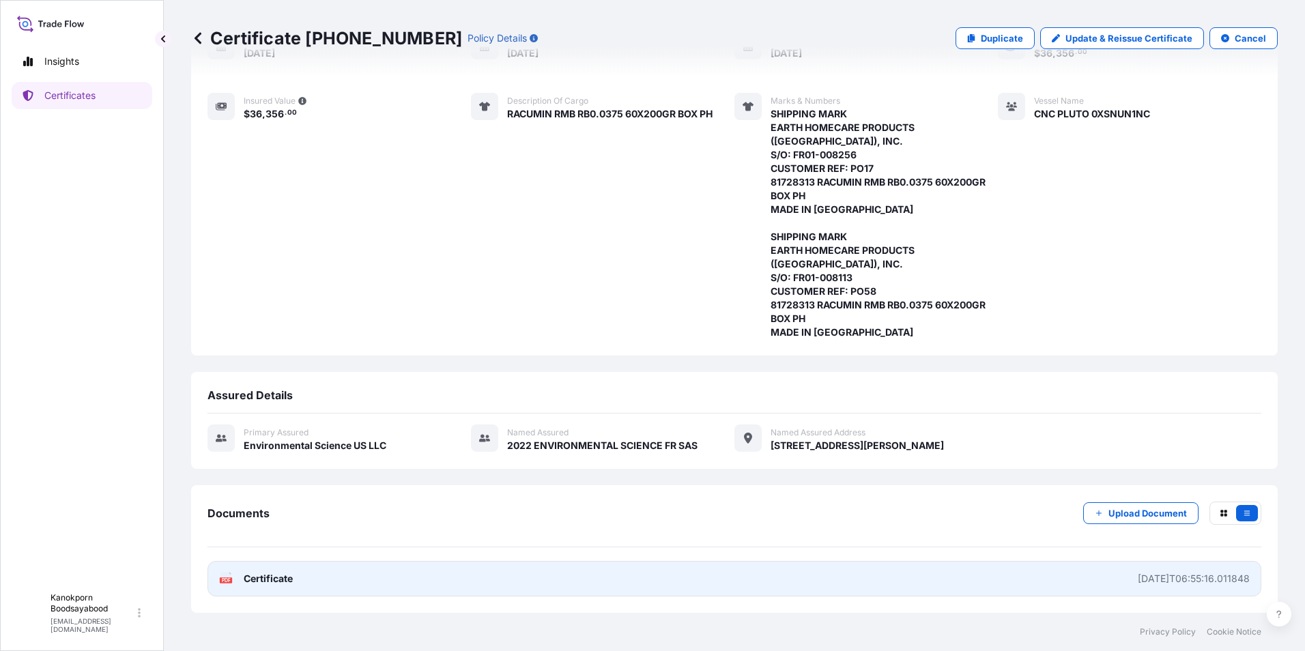
click at [567, 586] on link "PDF Certificate [DATE]T06:55:16.011848" at bounding box center [735, 578] width 1054 height 35
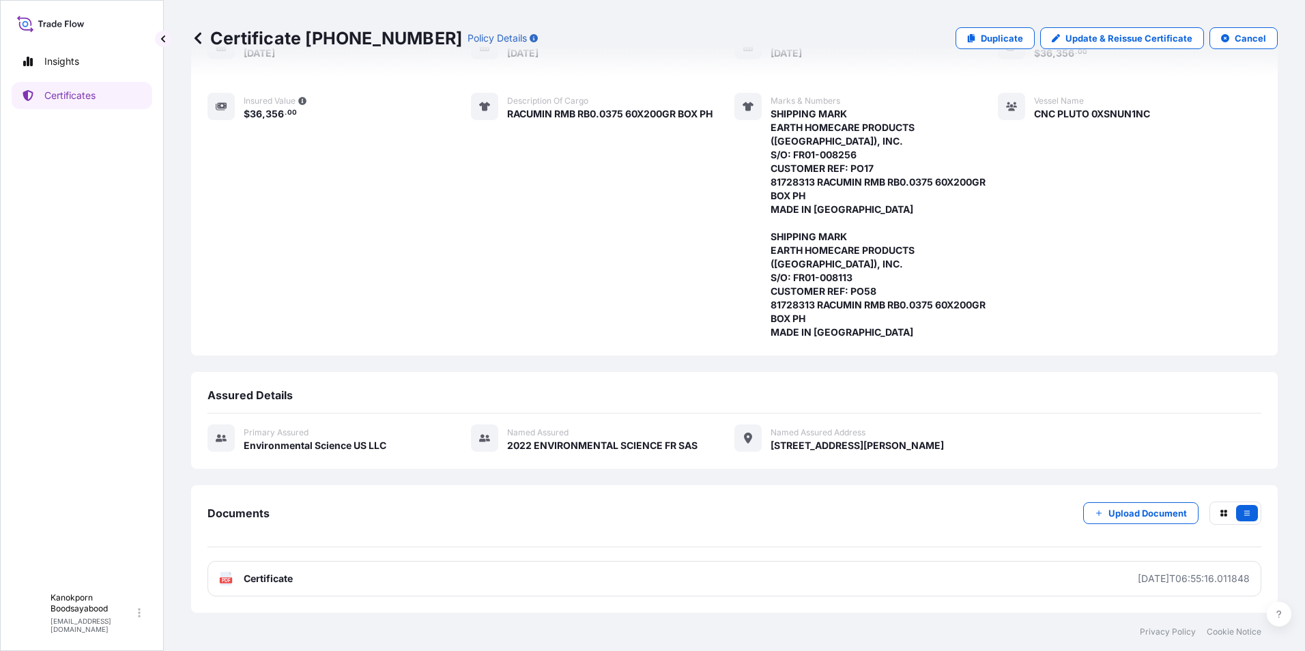
click at [1281, 365] on div "Certificate [PHONE_NUMBER] Policy Details Duplicate Update & Reissue Certificat…" at bounding box center [734, 306] width 1141 height 613
drag, startPoint x: 1172, startPoint y: 317, endPoint x: 1081, endPoint y: 368, distance: 103.9
click at [1172, 317] on div "Place of Loading — Origin [GEOGRAPHIC_DATA], [GEOGRAPHIC_DATA] Destination [GEO…" at bounding box center [735, 155] width 1054 height 368
click at [70, 94] on p "Certificates" at bounding box center [69, 96] width 51 height 14
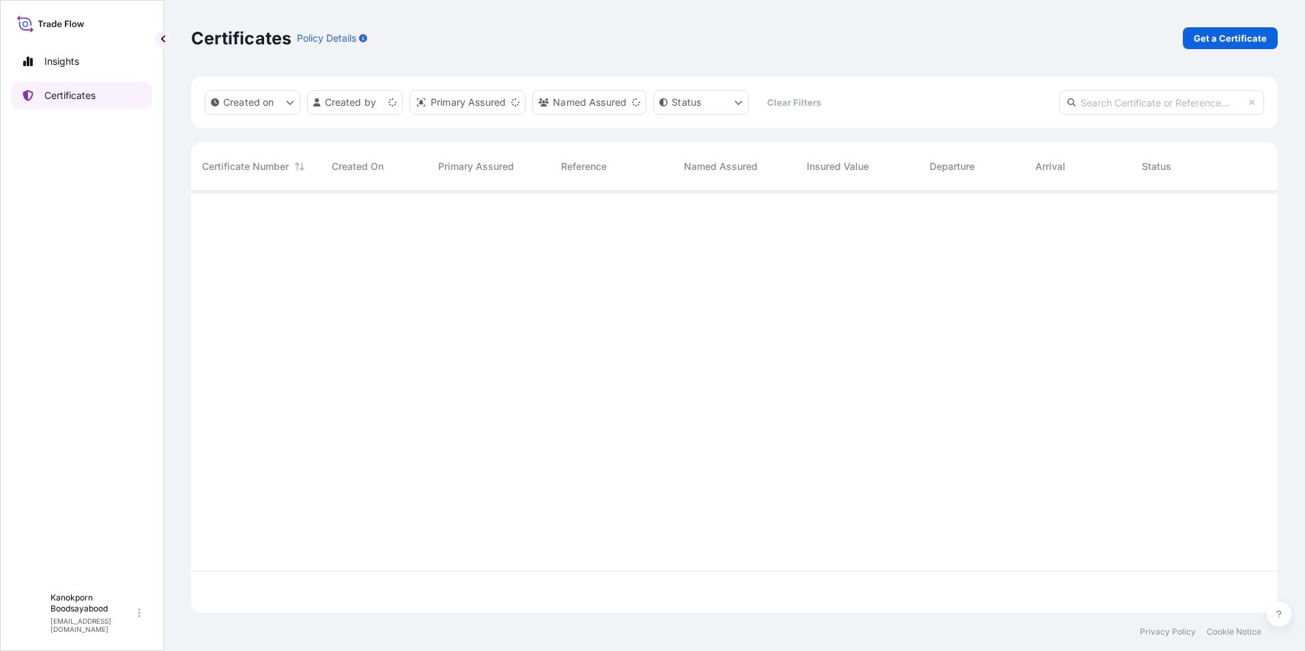
scroll to position [419, 1076]
click at [1206, 42] on p "Get a Certificate" at bounding box center [1230, 38] width 73 height 14
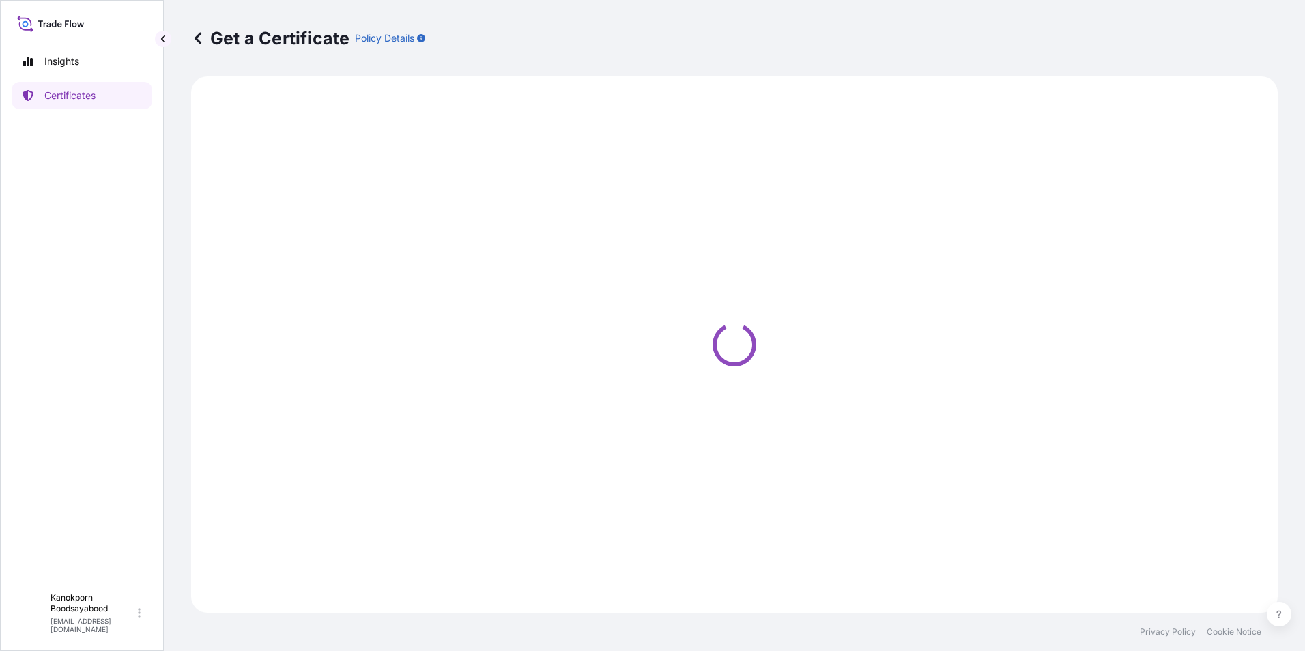
select select "Sea"
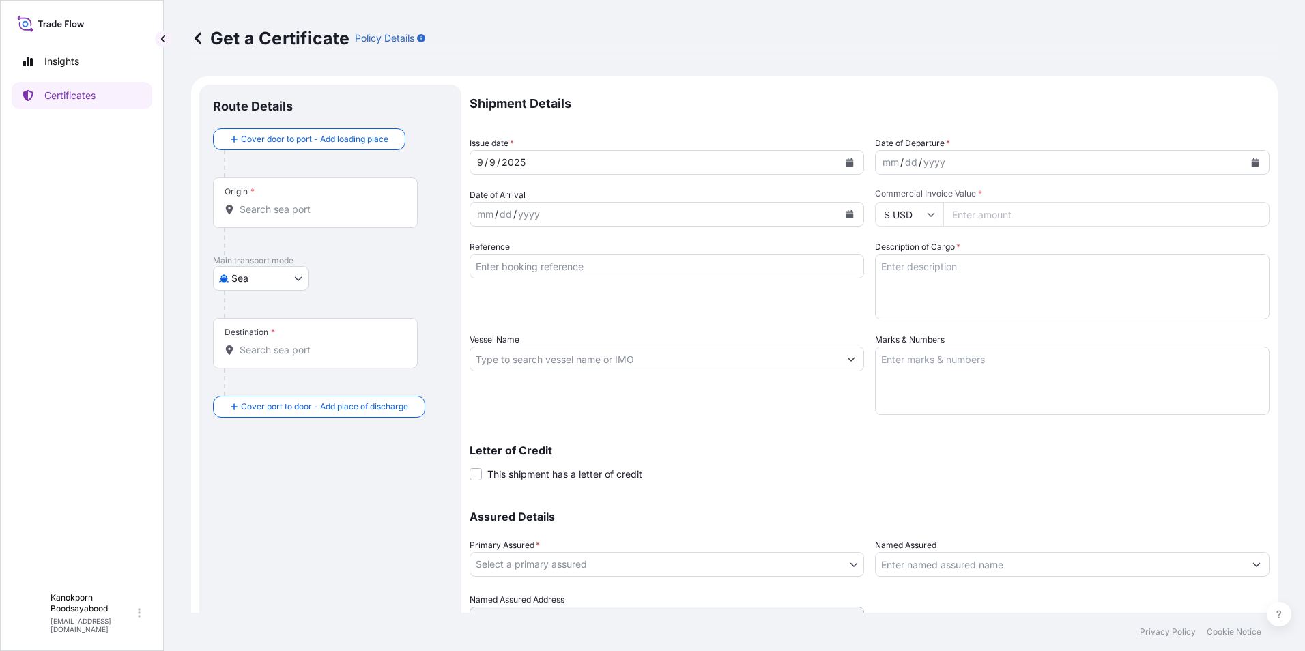
click at [295, 216] on input "Origin *" at bounding box center [320, 210] width 161 height 14
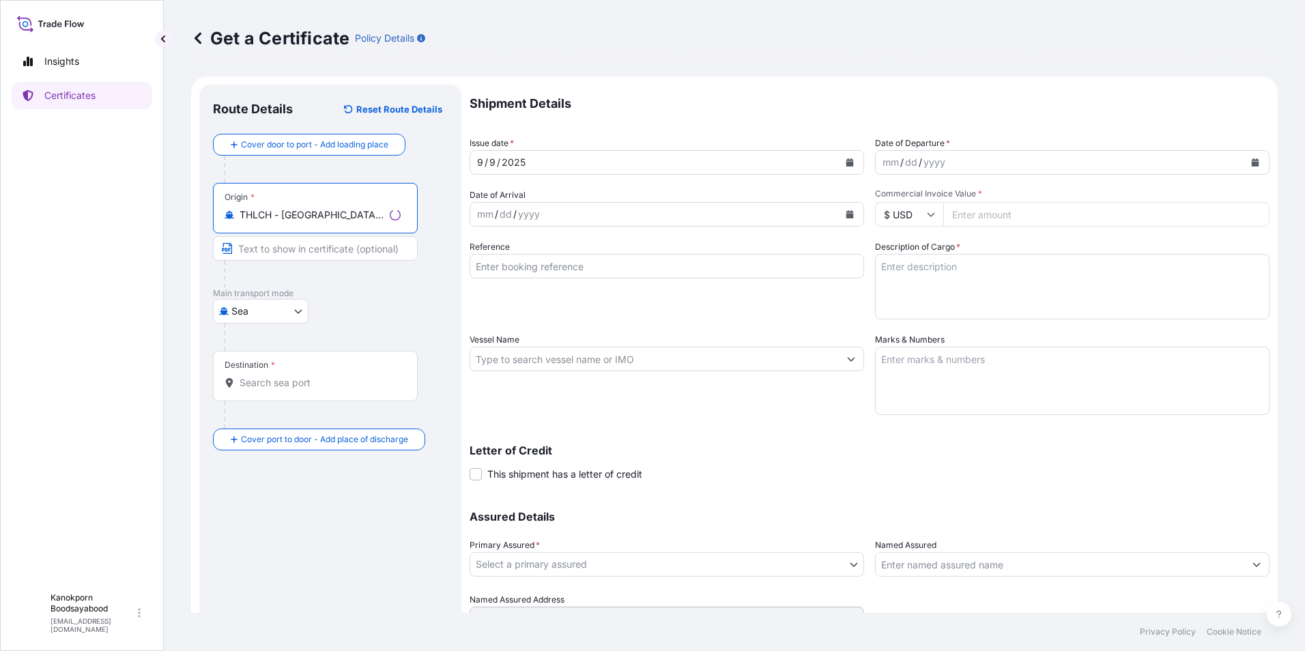
type input "THLCH - [GEOGRAPHIC_DATA], [GEOGRAPHIC_DATA]"
click at [276, 390] on div "Destination *" at bounding box center [315, 376] width 205 height 51
click at [276, 390] on input "Destination *" at bounding box center [320, 383] width 161 height 14
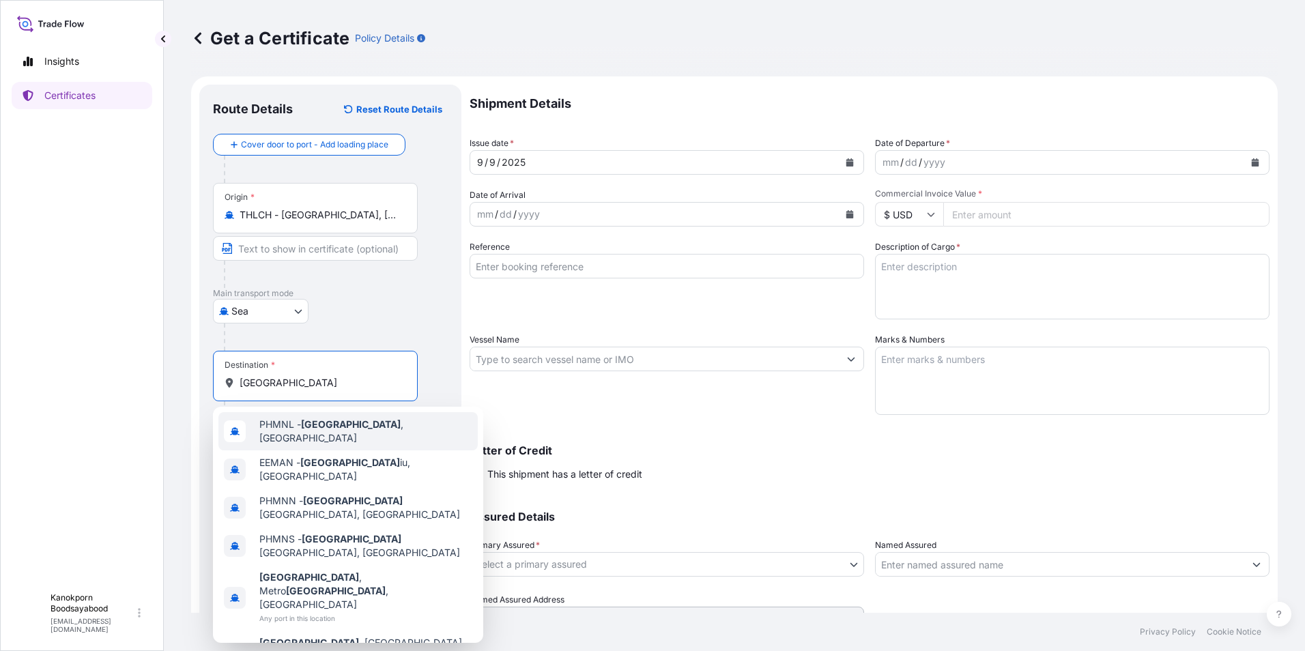
click at [339, 426] on span "PHMNL - [GEOGRAPHIC_DATA] , [GEOGRAPHIC_DATA]" at bounding box center [365, 431] width 213 height 27
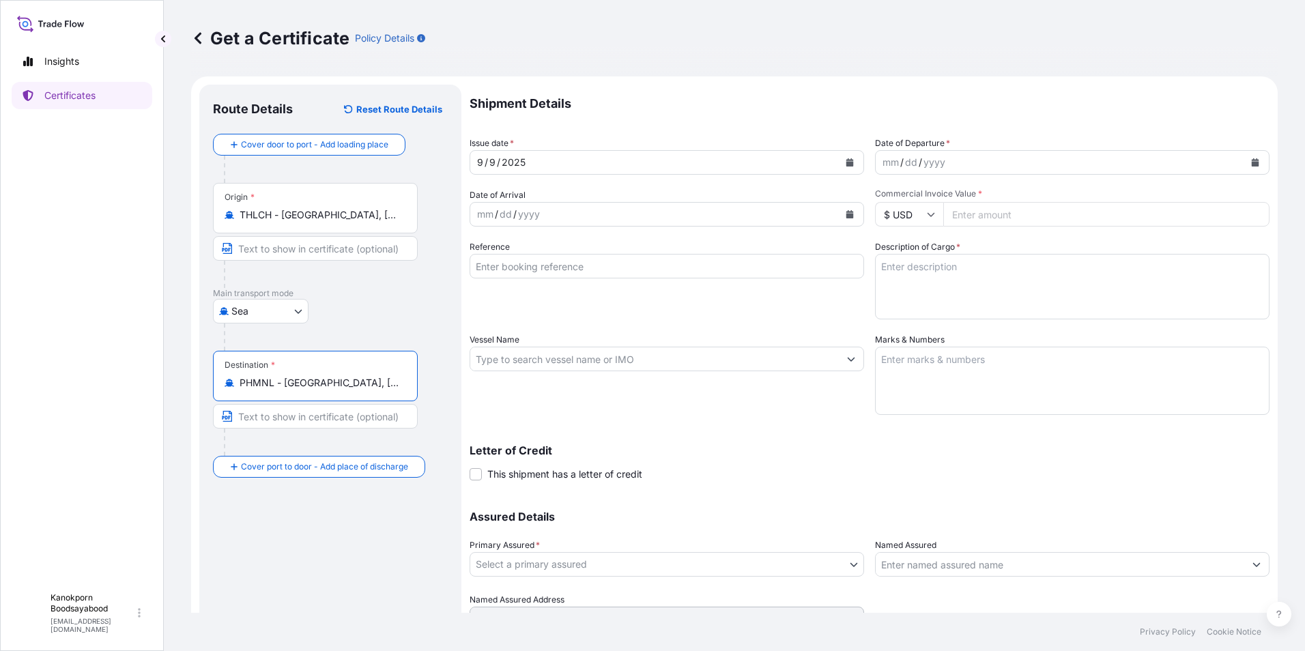
type input "PHMNL - [GEOGRAPHIC_DATA], [GEOGRAPHIC_DATA]"
click at [947, 156] on div "mm / dd / yyyy" at bounding box center [1060, 162] width 369 height 25
click at [986, 162] on div "mm / dd / yyyy" at bounding box center [1060, 162] width 369 height 25
click at [1252, 162] on icon "Calendar" at bounding box center [1256, 162] width 8 height 8
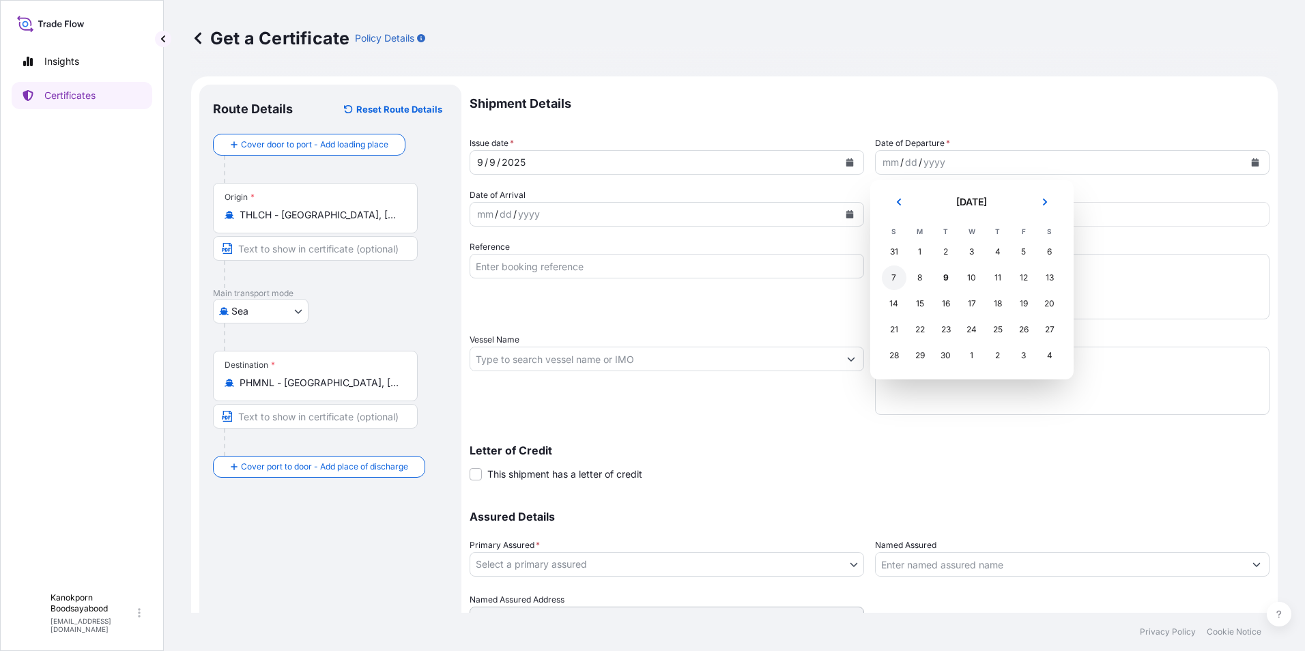
click at [893, 277] on div "7" at bounding box center [894, 278] width 25 height 25
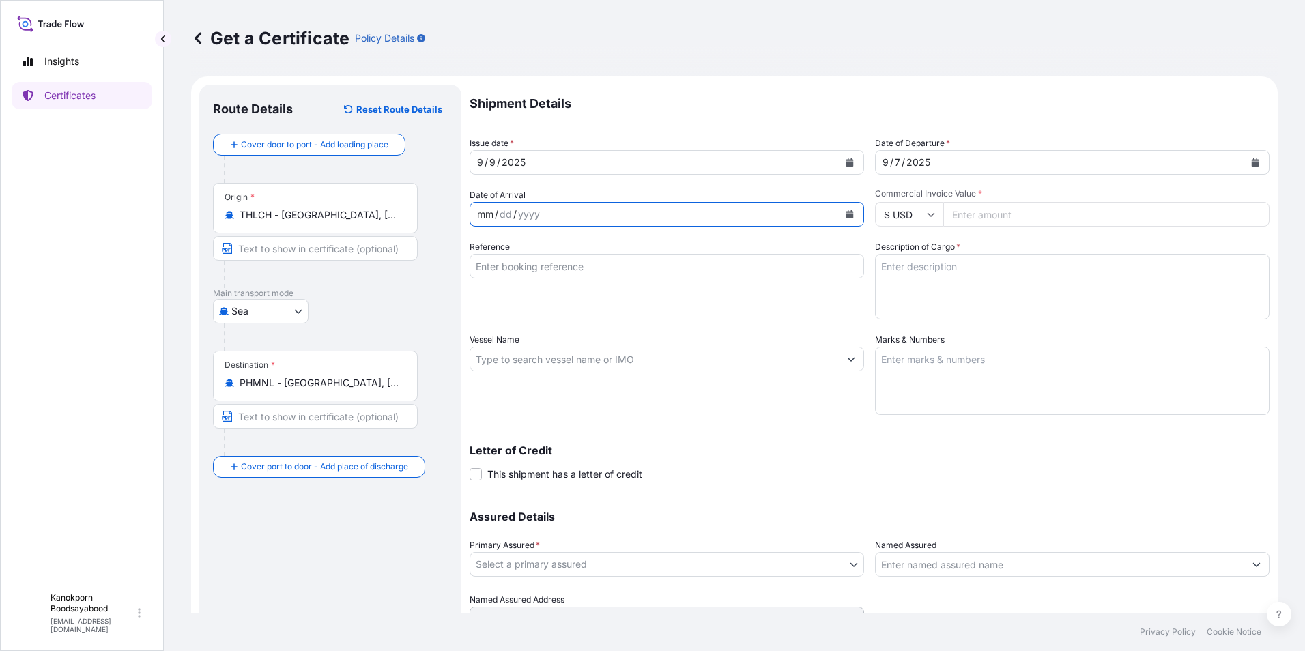
click at [670, 208] on div "mm / dd / yyyy" at bounding box center [654, 214] width 369 height 25
click at [846, 210] on icon "Calendar" at bounding box center [850, 214] width 8 height 8
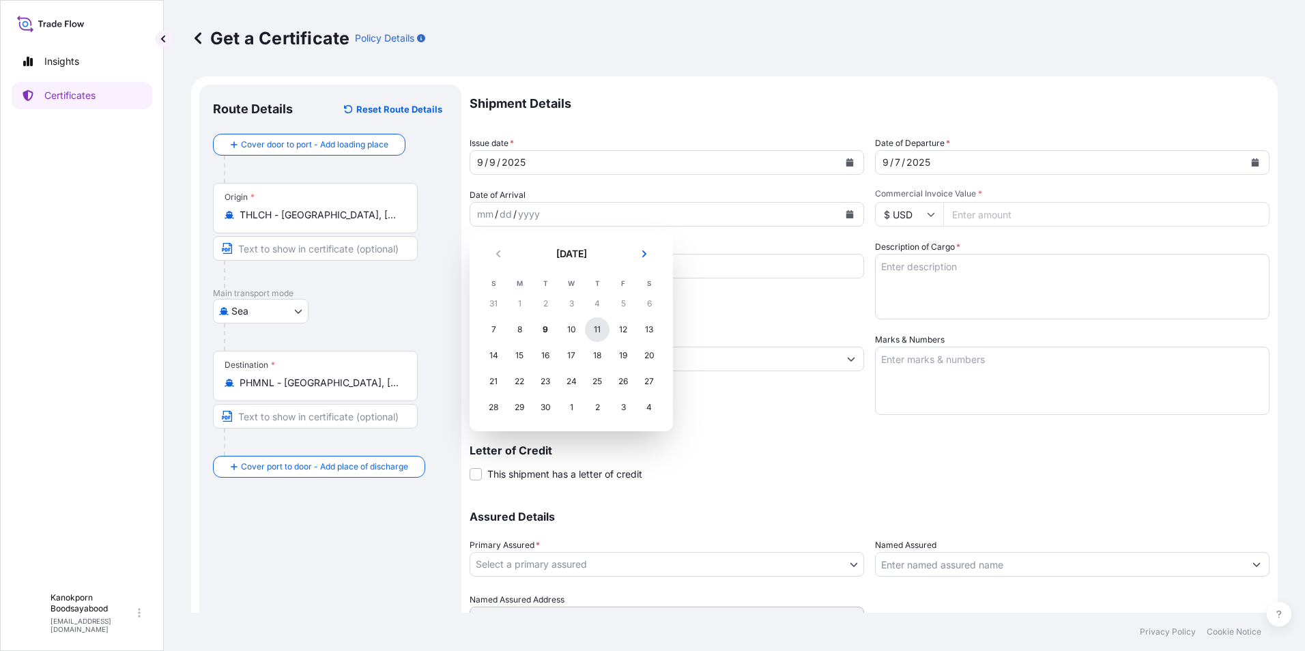
click at [595, 329] on div "11" at bounding box center [597, 329] width 25 height 25
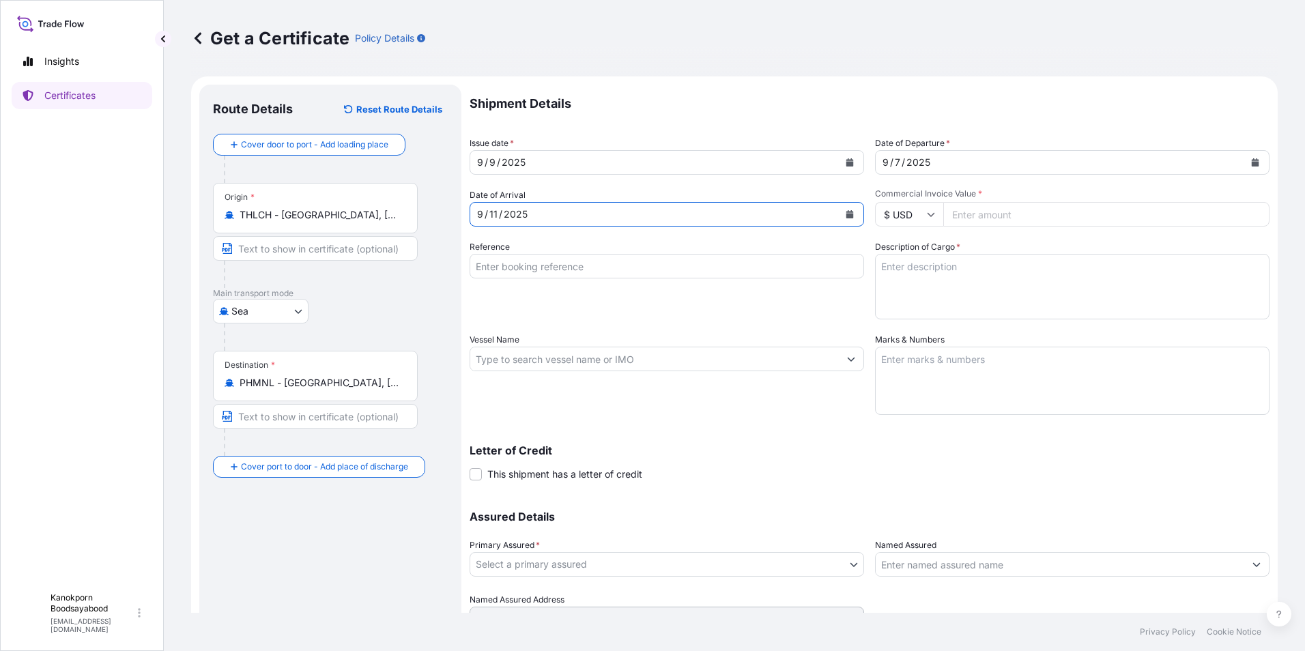
click at [574, 268] on input "Reference" at bounding box center [667, 266] width 395 height 25
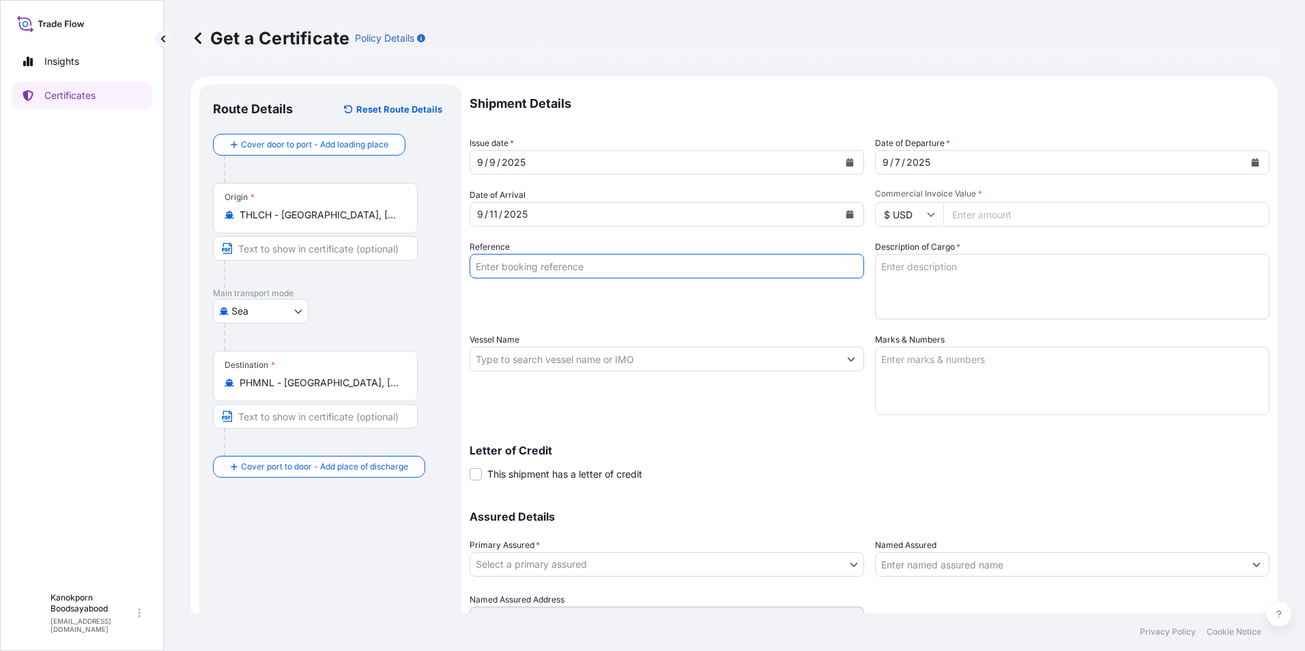
type input "BKK-HSE-2508-0699"
type input "36356"
click at [587, 266] on input "BKK-HSE-2508-0699" at bounding box center [667, 266] width 395 height 25
drag, startPoint x: 557, startPoint y: 263, endPoint x: 685, endPoint y: 273, distance: 128.7
click at [685, 273] on input "BKK-HSE-2508-0699" at bounding box center [667, 266] width 395 height 25
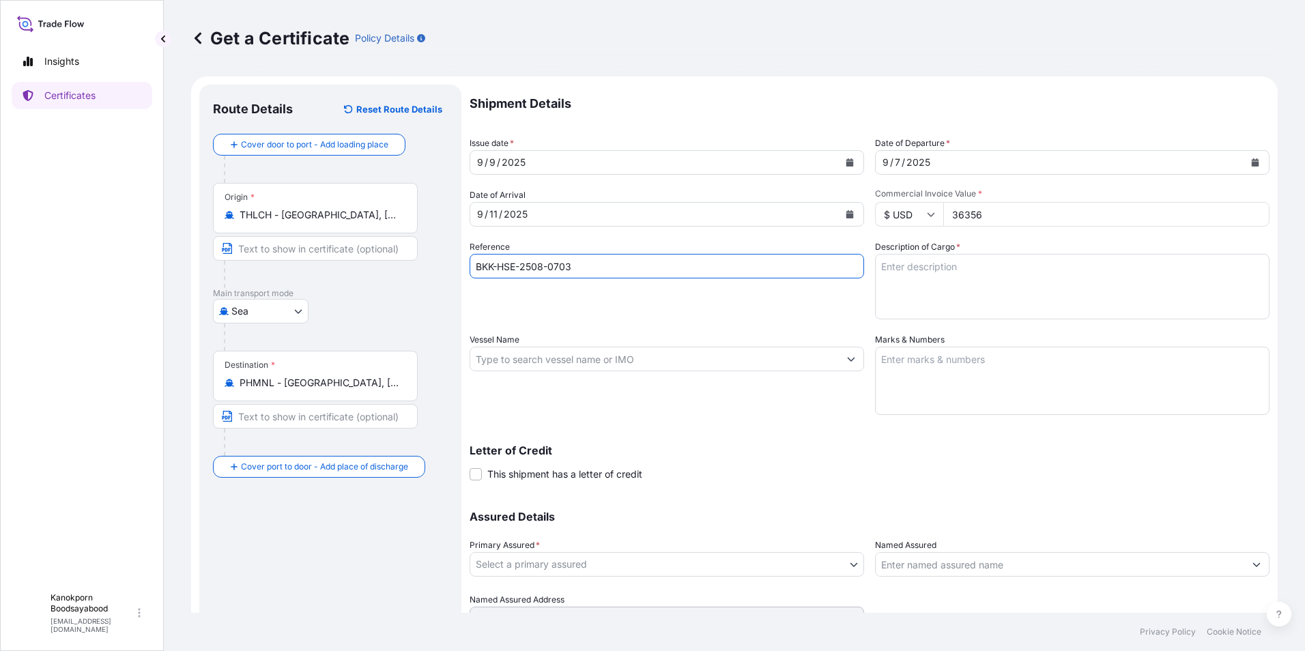
type input "BKK-HSE-2508-0703"
click at [943, 270] on textarea "Description of Cargo *" at bounding box center [1072, 287] width 395 height 66
paste textarea "RACUMIN PASTE RB 120X(10X10GR) BOX PH"
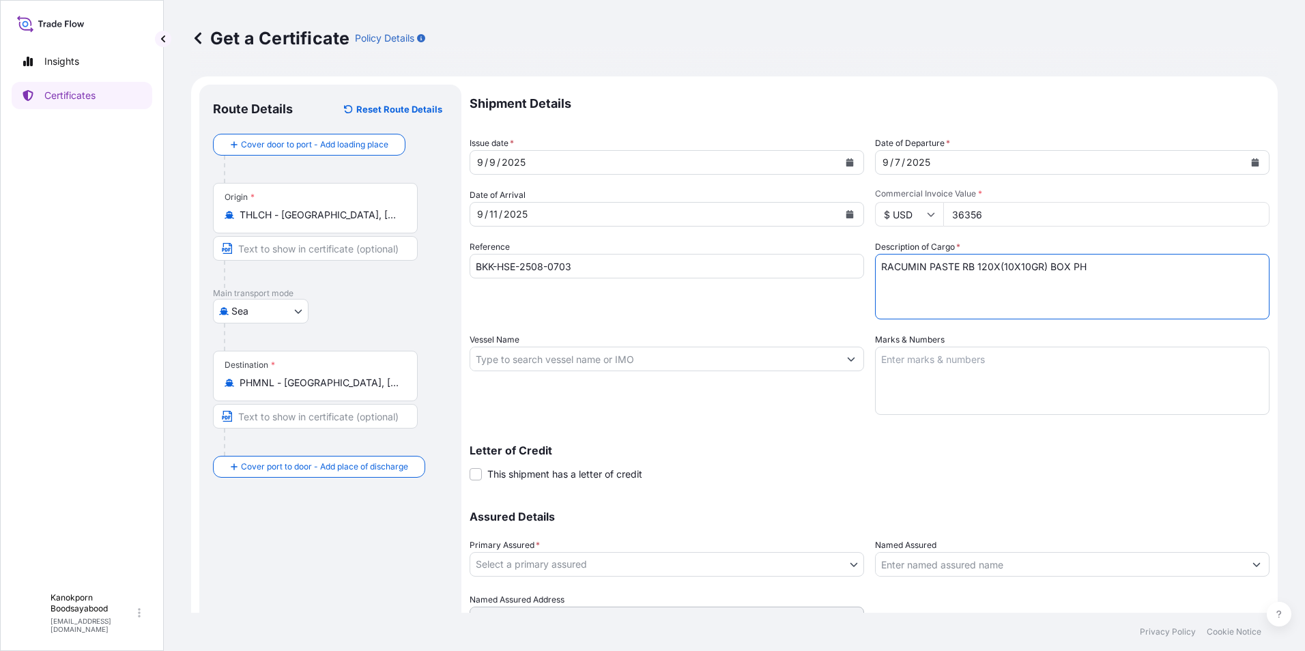
type textarea "RACUMIN PASTE RB 120X(10X10GR) BOX PH"
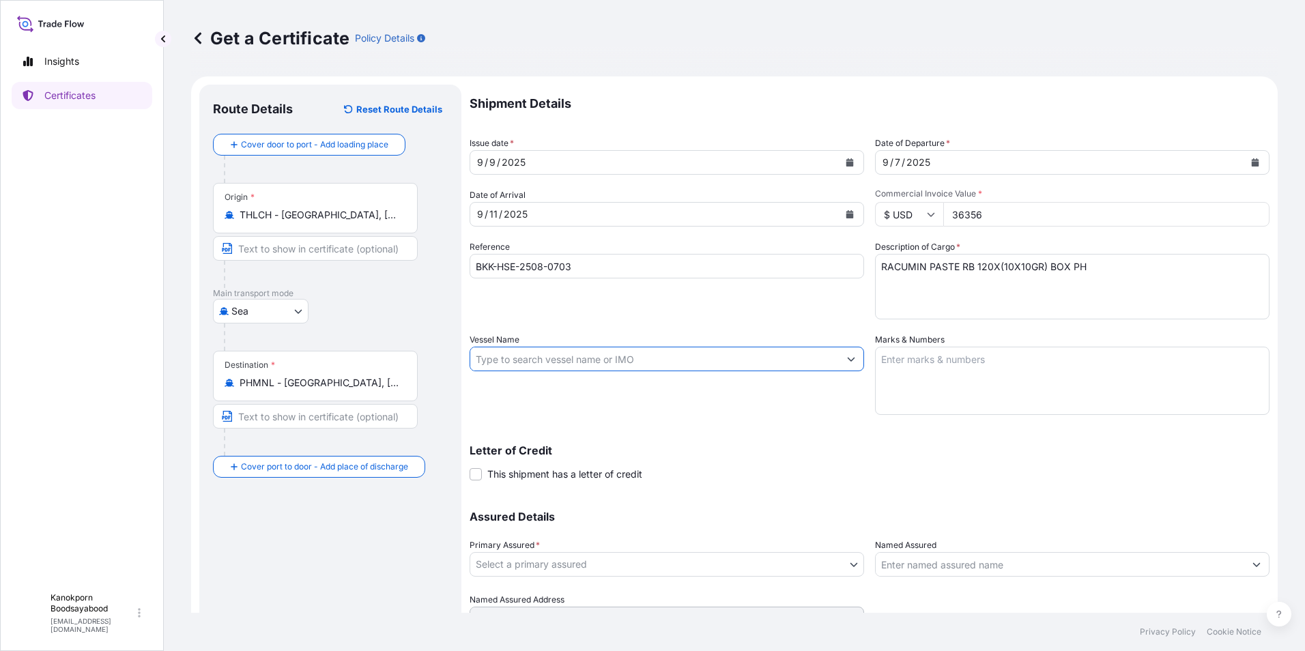
click at [567, 363] on input "Vessel Name" at bounding box center [654, 359] width 369 height 25
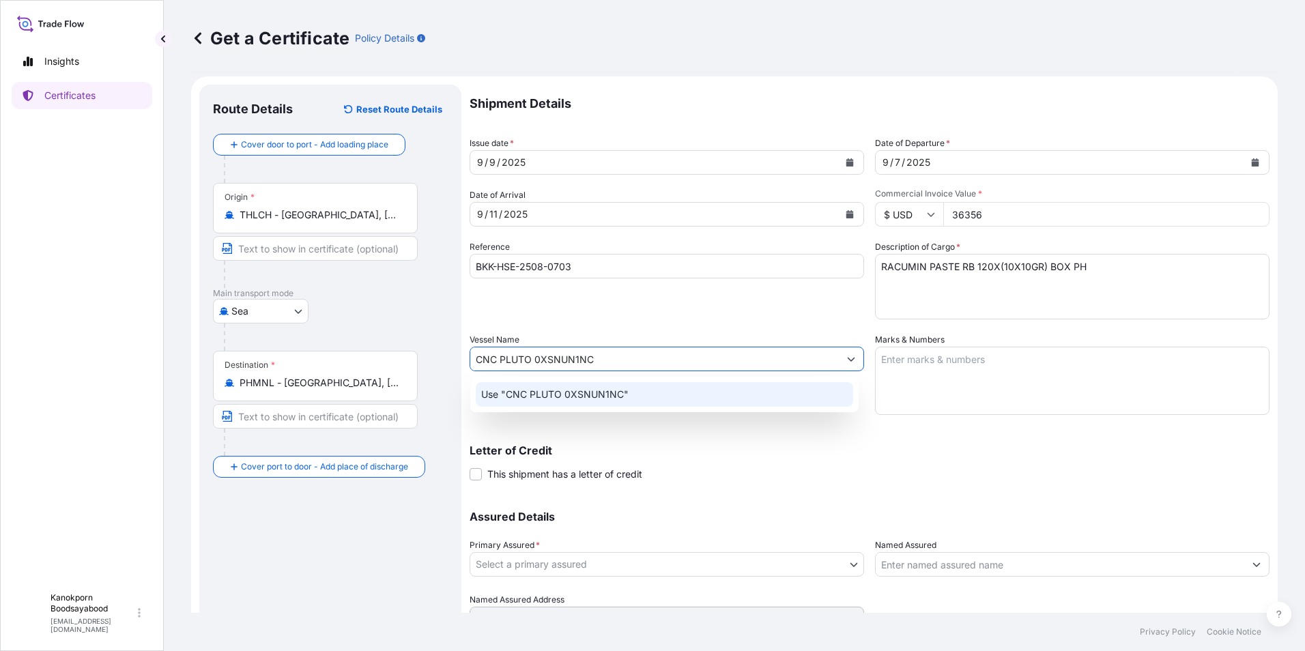
click at [612, 397] on p "Use "CNC PLUTO 0XSNUN1NC"" at bounding box center [554, 395] width 147 height 14
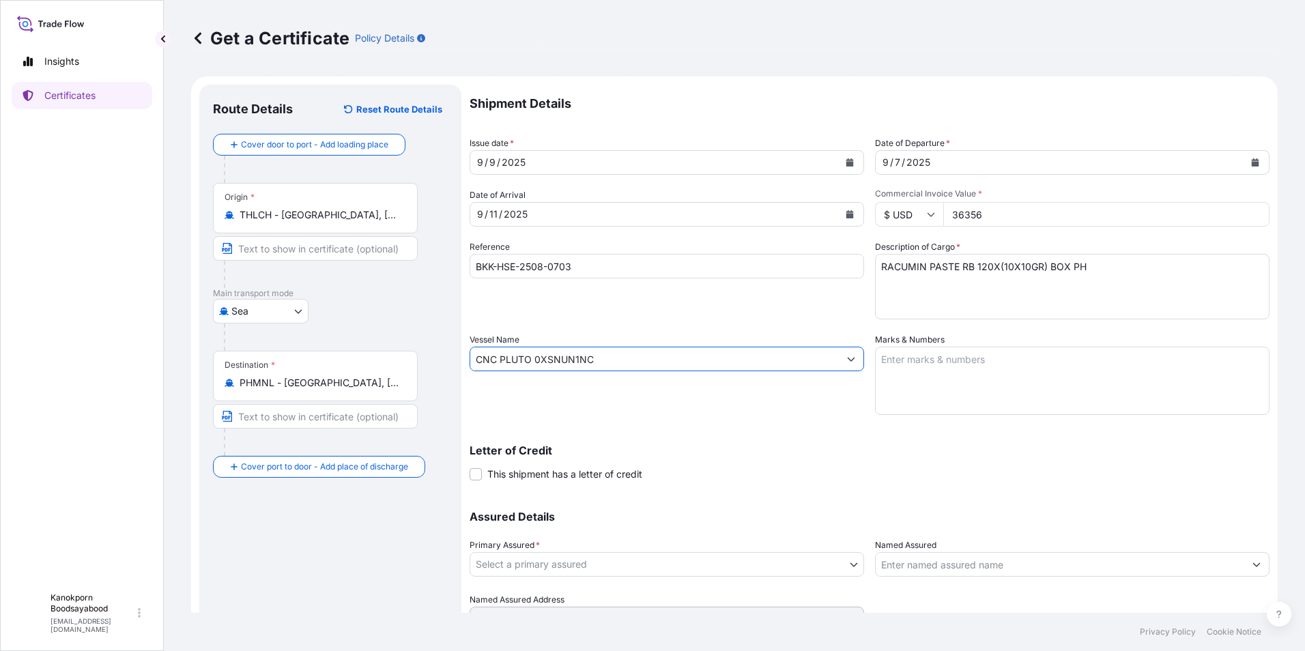
type input "CNC PLUTO 0XSNUN1NC"
click at [894, 362] on textarea "Marks & Numbers" at bounding box center [1072, 381] width 395 height 68
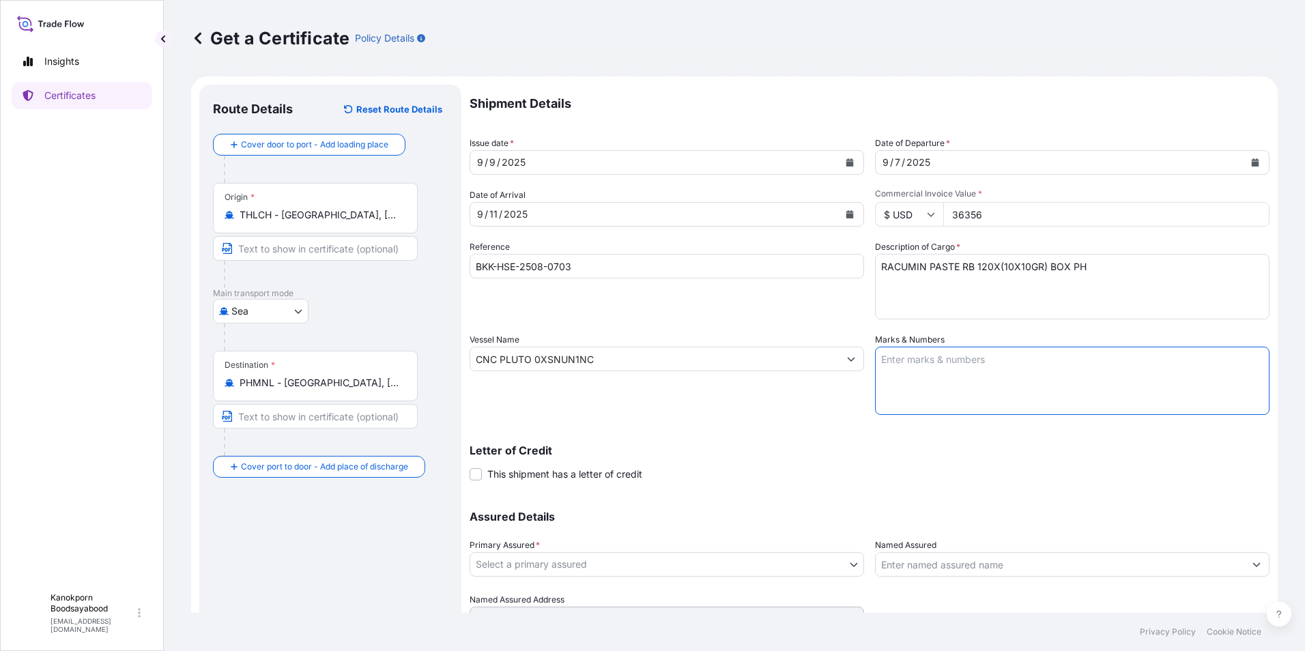
paste textarea "SHIPPING MARK EARTH HOMECARE PRODUCTS ([GEOGRAPHIC_DATA]), INC. S/O: FR01-00883…"
click at [889, 369] on textarea "SHIPPING MARK EARTH HOMECARE PRODUCTS ([GEOGRAPHIC_DATA]), INC. S/O: FR01-00883…" at bounding box center [1072, 381] width 395 height 68
click at [904, 400] on textarea "SHIPPING MARK EARTH HOMECARE PRODUCTS ([GEOGRAPHIC_DATA]), INC. S/O: FR01-00883…" at bounding box center [1072, 381] width 395 height 68
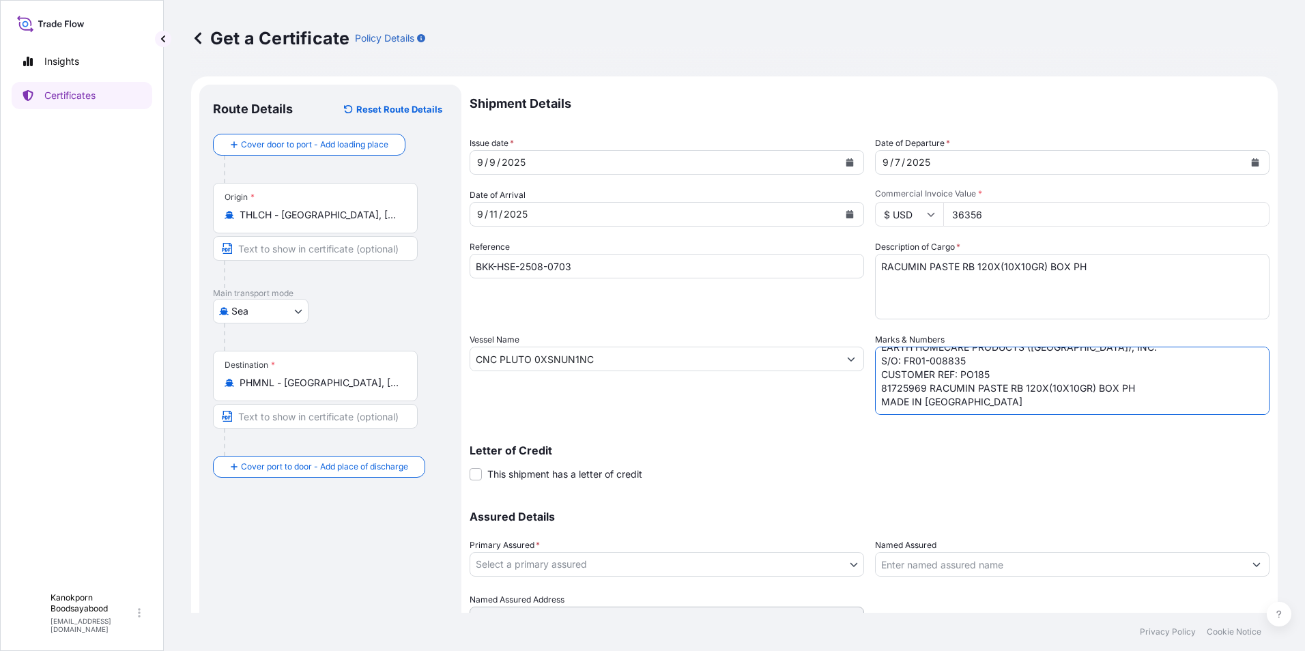
scroll to position [46, 0]
click at [1055, 477] on div "Letter of Credit This shipment has a letter of credit Letter of credit * Letter…" at bounding box center [870, 463] width 800 height 36
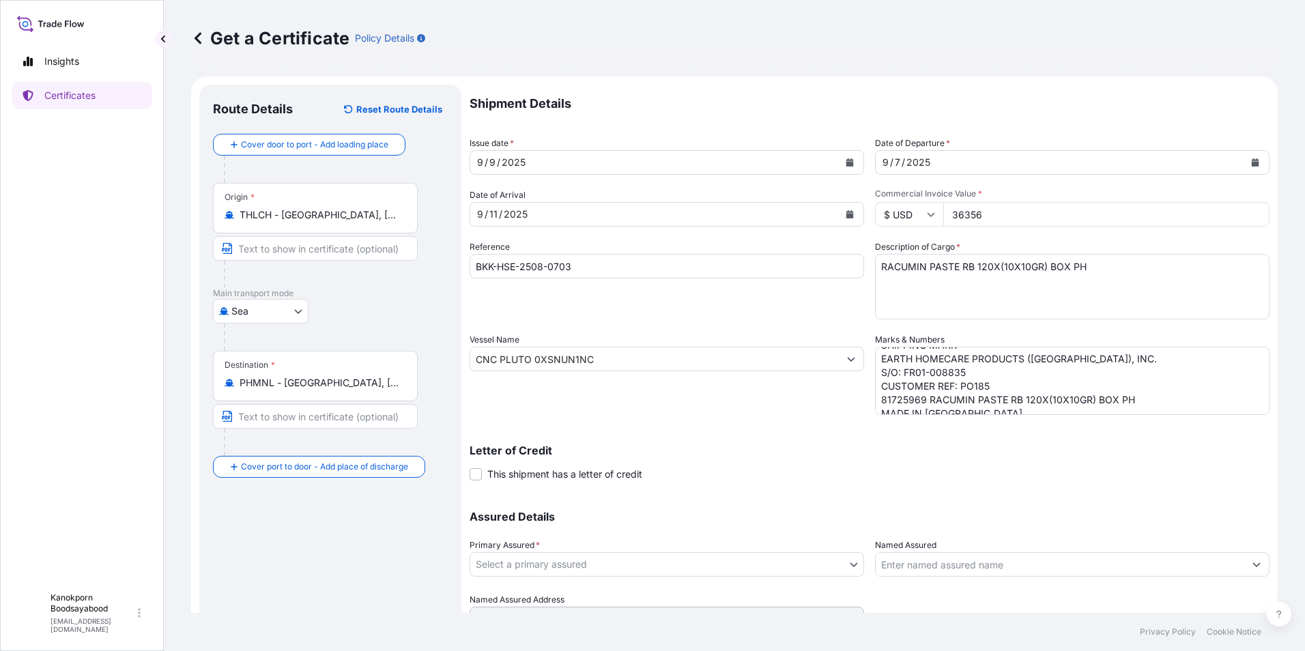
scroll to position [0, 0]
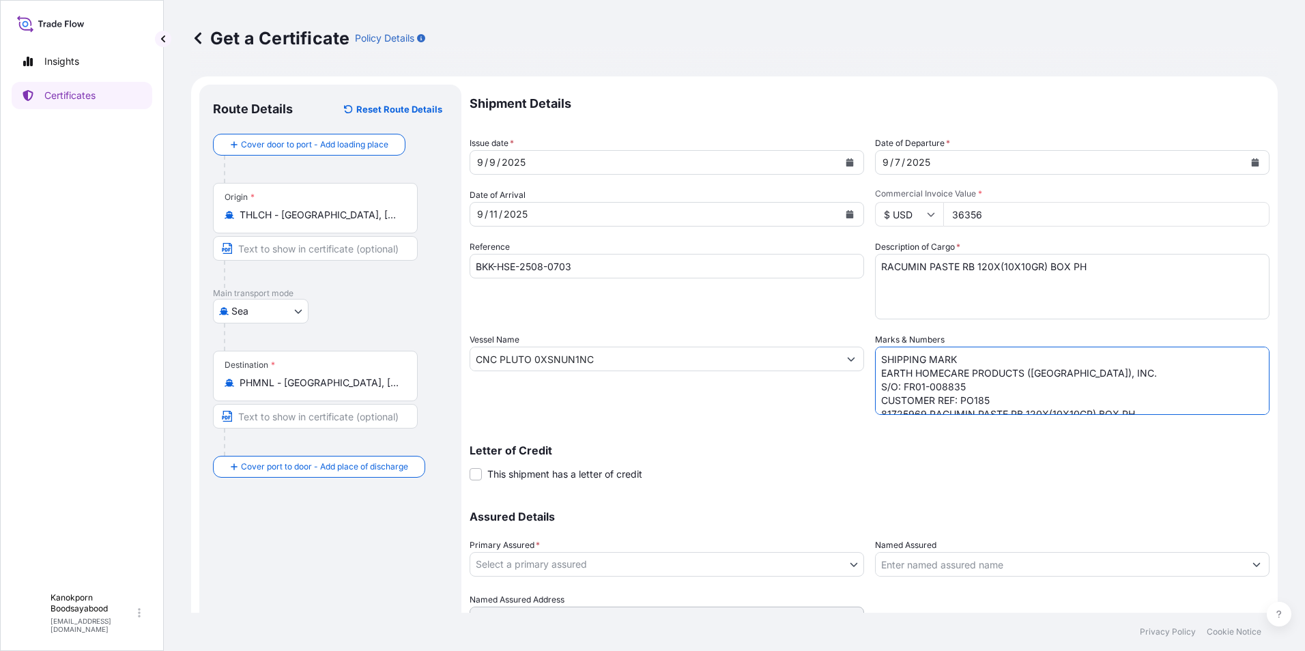
click at [876, 360] on textarea "SHIPPING MARK EARTH HOMECARE PRODUCTS ([GEOGRAPHIC_DATA]), INC. S/O: FR01-00883…" at bounding box center [1072, 381] width 395 height 68
paste textarea "SHIPPING MARK EARTH HOMECARE PRODUCTS ([GEOGRAPHIC_DATA]), INC. S/O: FR01-00875…"
click at [885, 361] on textarea "SHIPPING MARK EARTH HOMECARE PRODUCTS ([GEOGRAPHIC_DATA]), INC. S/O: FR01-00875…" at bounding box center [1072, 381] width 395 height 68
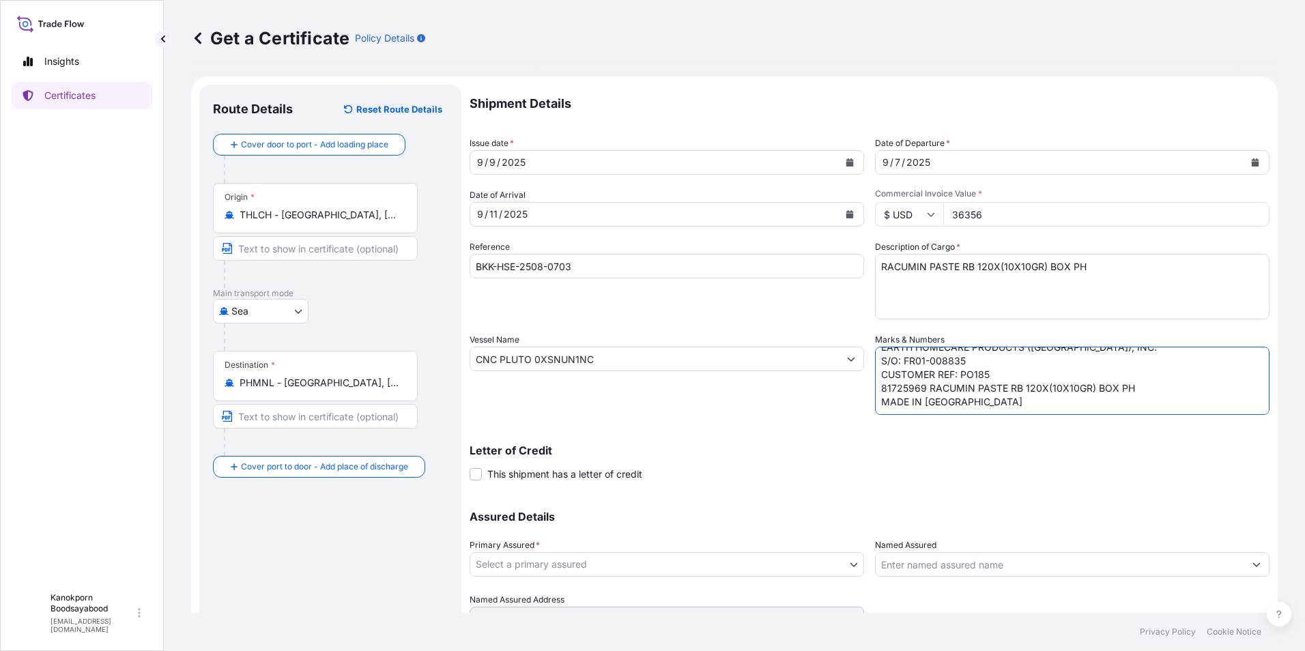
click at [907, 413] on textarea "SHIPPING MARK EARTH HOMECARE PRODUCTS ([GEOGRAPHIC_DATA]), INC. S/O: FR01-00875…" at bounding box center [1072, 381] width 395 height 68
type textarea "SHIPPING MARK EARTH HOMECARE PRODUCTS ([GEOGRAPHIC_DATA]), INC. S/O: FR01-00875…"
click at [983, 480] on div "Letter of Credit This shipment has a letter of credit Letter of credit * Letter…" at bounding box center [870, 463] width 800 height 36
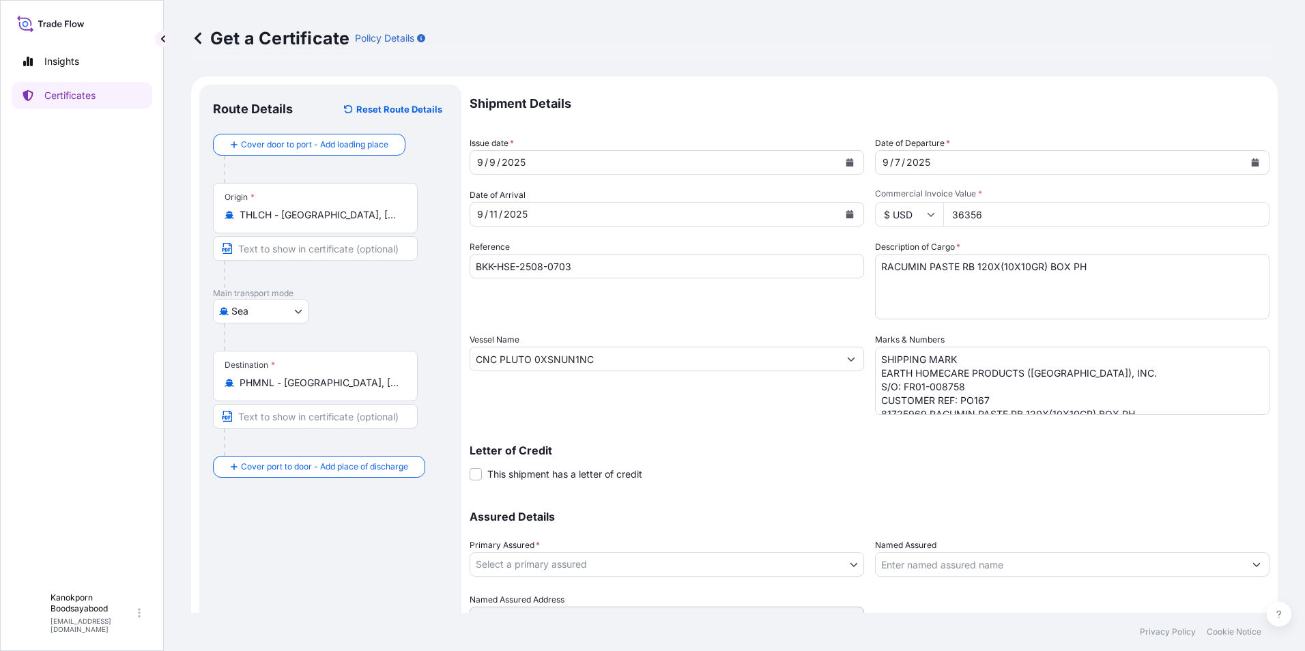
click at [1012, 219] on input "36356" at bounding box center [1106, 214] width 326 height 25
click at [993, 204] on input "36356" at bounding box center [1106, 214] width 326 height 25
drag, startPoint x: 998, startPoint y: 219, endPoint x: 922, endPoint y: 216, distance: 75.8
click at [922, 216] on div "$ USD 36356" at bounding box center [1072, 214] width 395 height 25
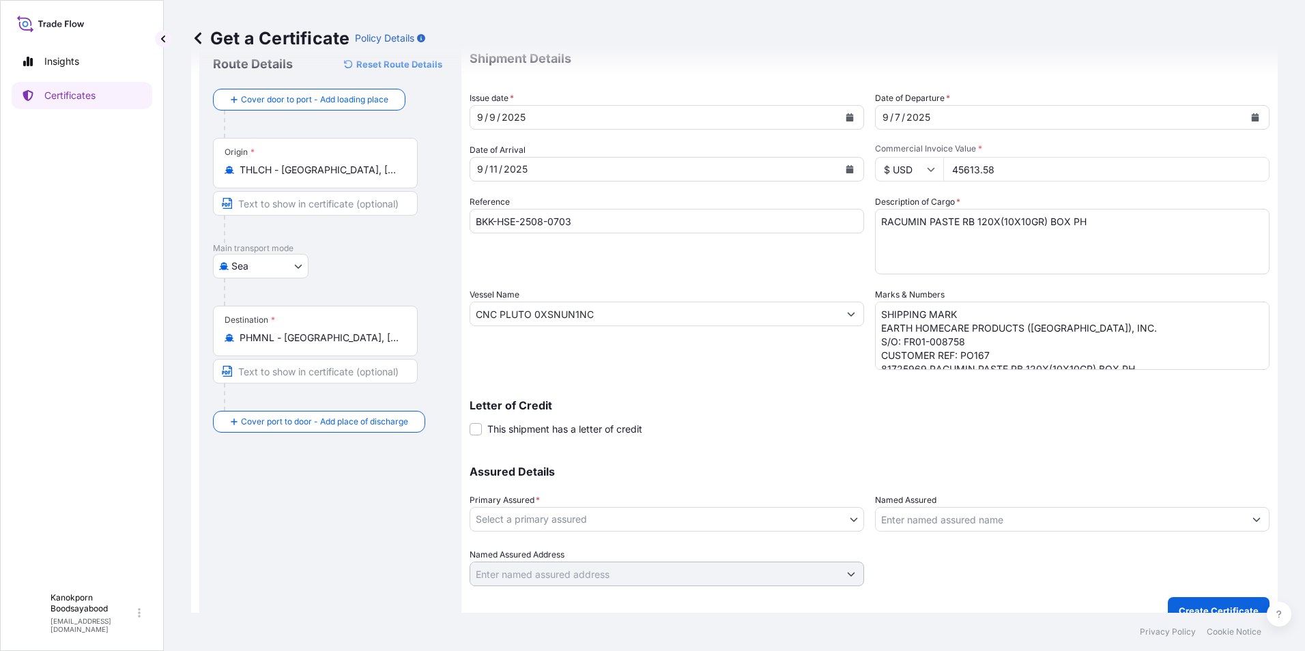
scroll to position [65, 0]
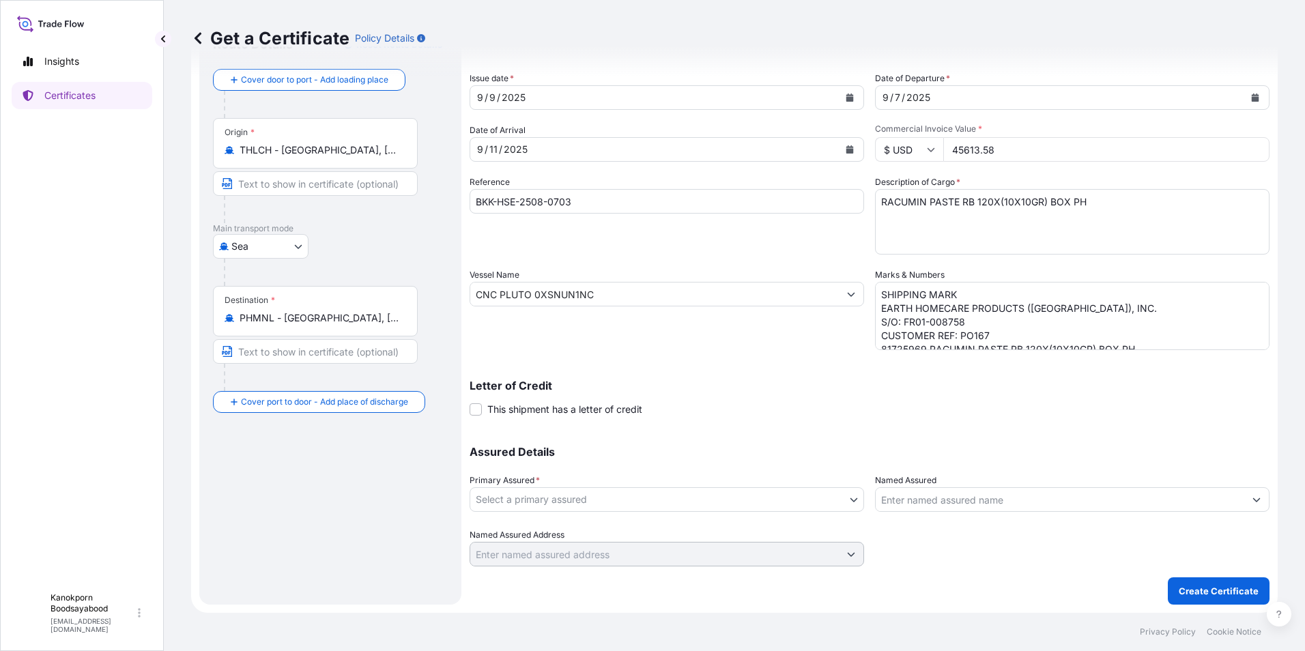
type input "45613.58"
click at [925, 500] on input "Named Assured" at bounding box center [1060, 499] width 369 height 25
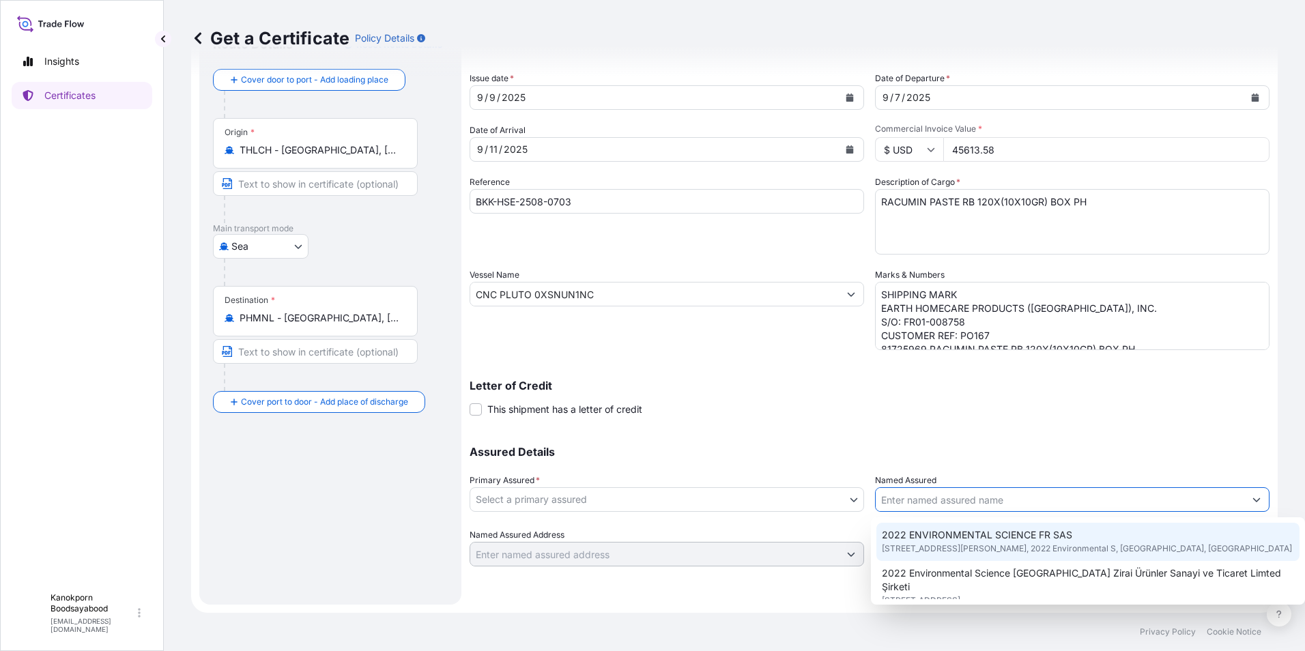
click at [1009, 532] on span "2022 ENVIRONMENTAL SCIENCE FR SAS" at bounding box center [977, 535] width 190 height 14
type input "2022 ENVIRONMENTAL SCIENCE FR SAS"
type input "[STREET_ADDRESS][PERSON_NAME]"
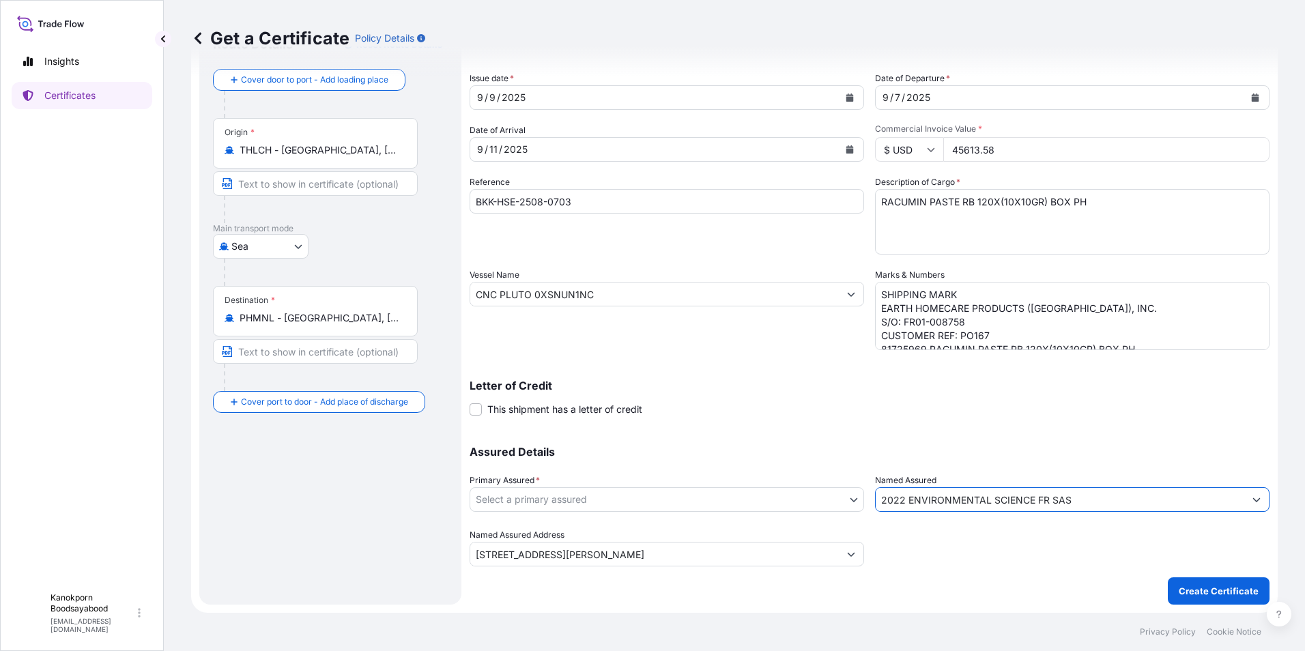
click at [627, 501] on body "13 options available. Insights Certificates K Kanokporn Boodsayabood [EMAIL_ADD…" at bounding box center [652, 325] width 1305 height 651
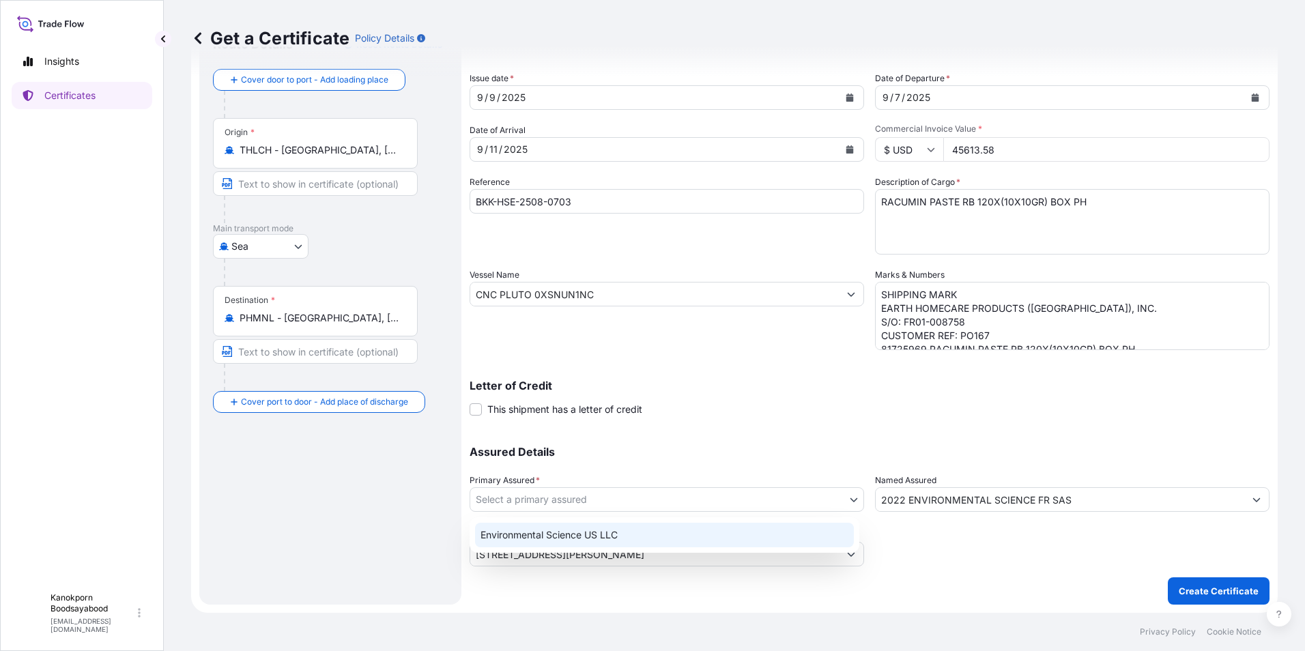
click at [582, 534] on div "Environmental Science US LLC" at bounding box center [664, 535] width 379 height 25
select select "32009"
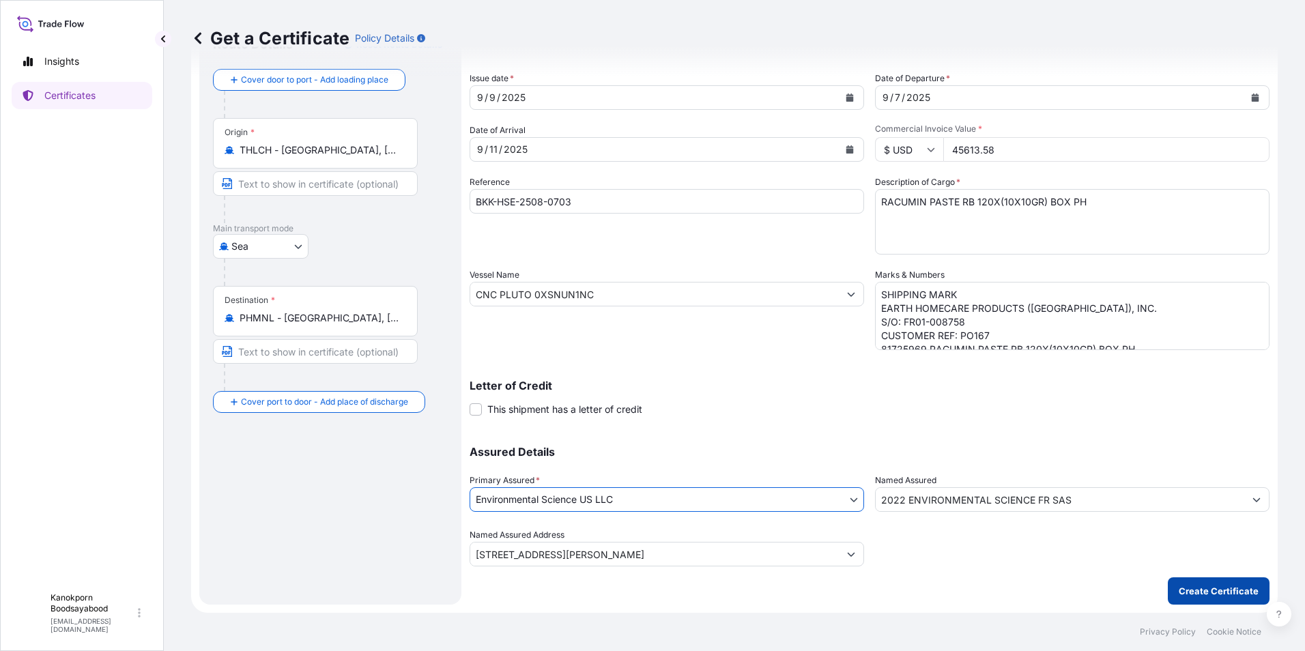
click at [1195, 588] on p "Create Certificate" at bounding box center [1219, 591] width 80 height 14
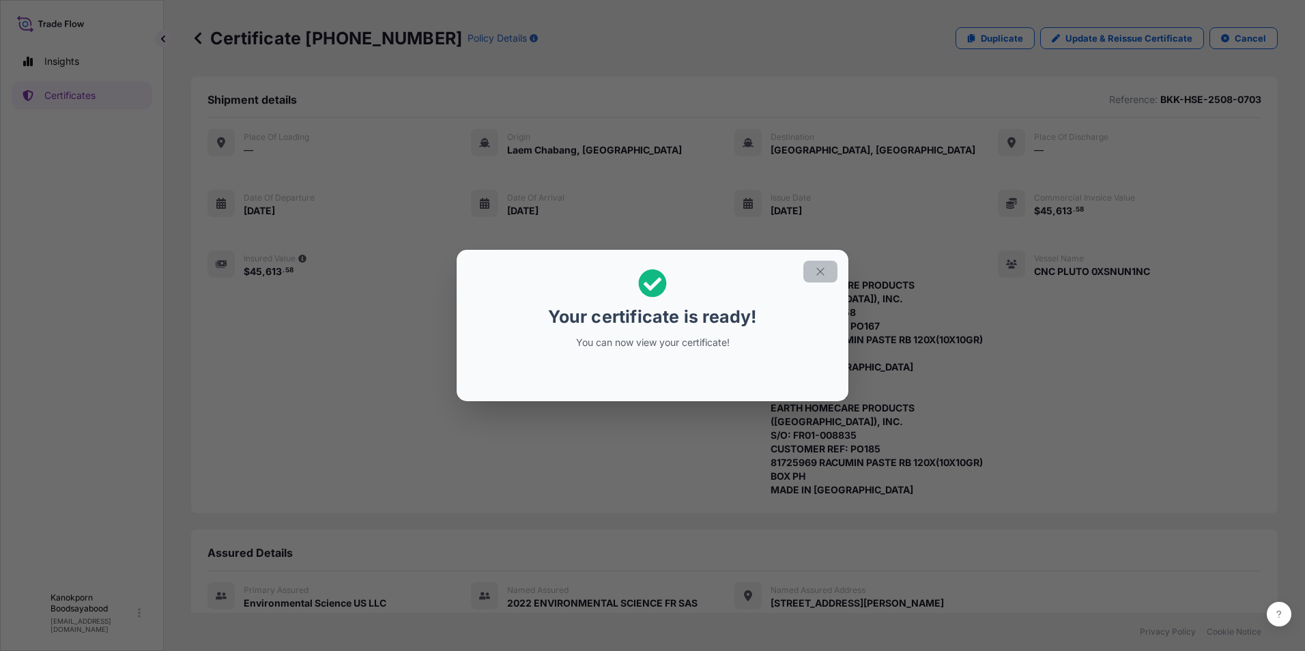
click at [818, 272] on icon "button" at bounding box center [820, 272] width 12 height 12
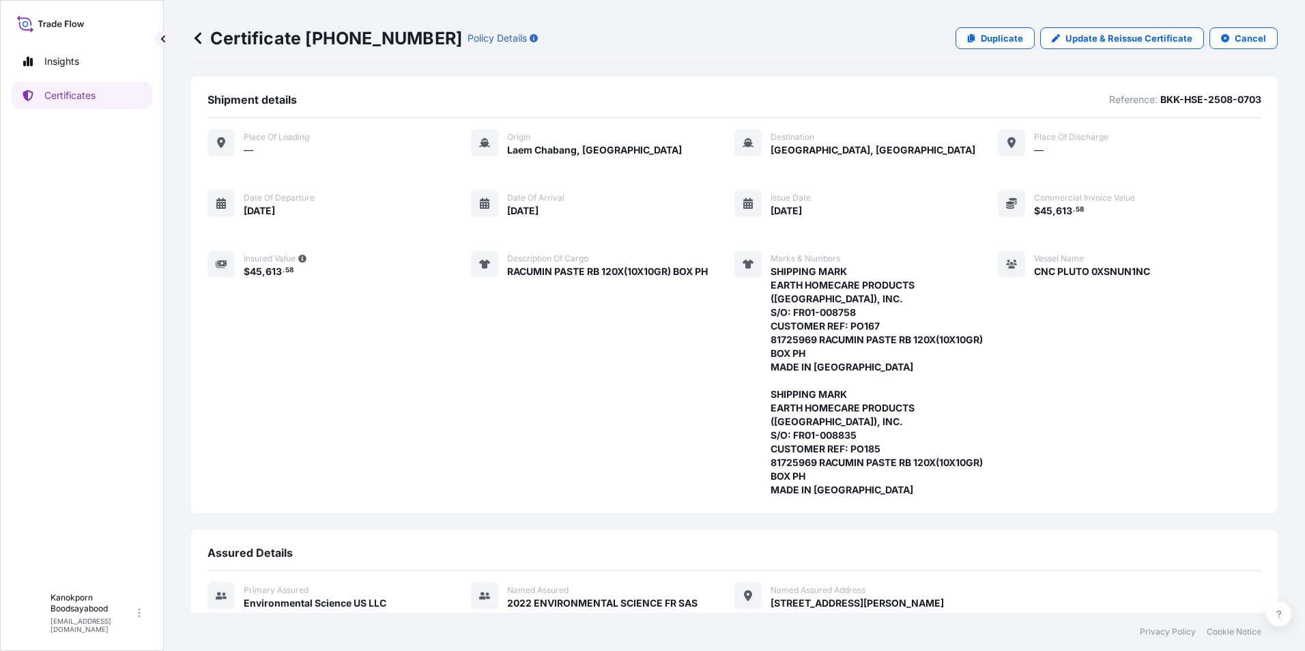
scroll to position [158, 0]
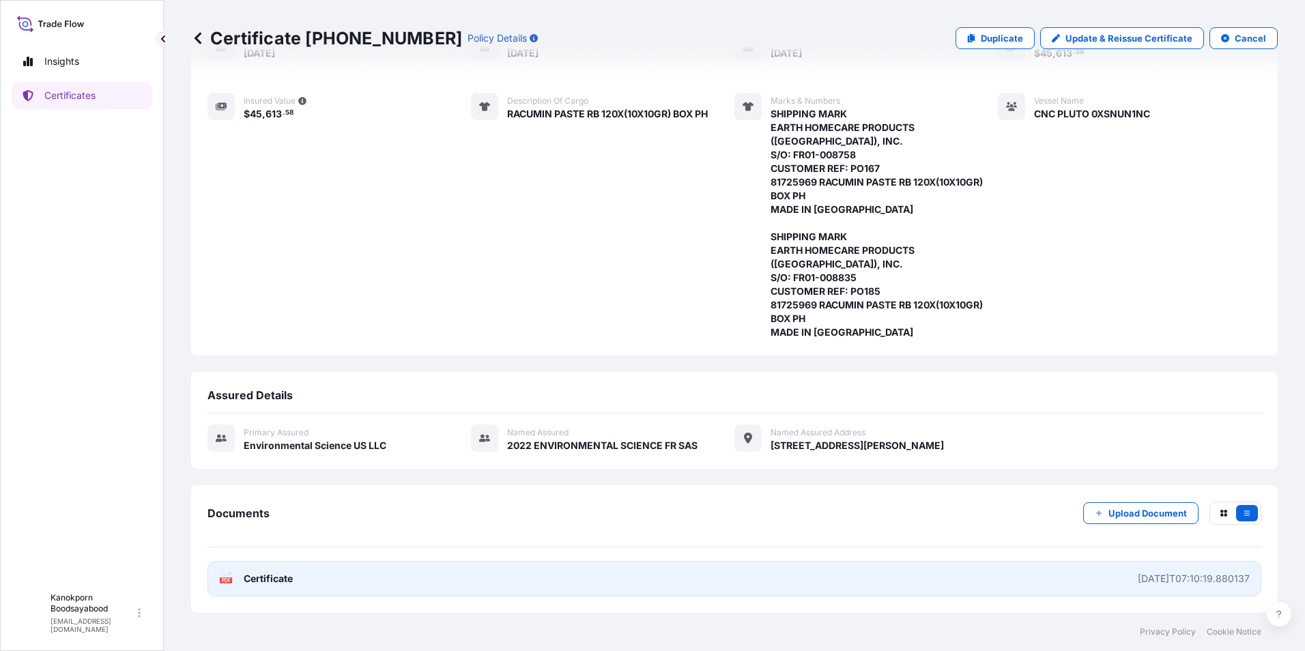
click at [853, 578] on link "PDF Certificate [DATE]T07:10:19.880137" at bounding box center [735, 578] width 1054 height 35
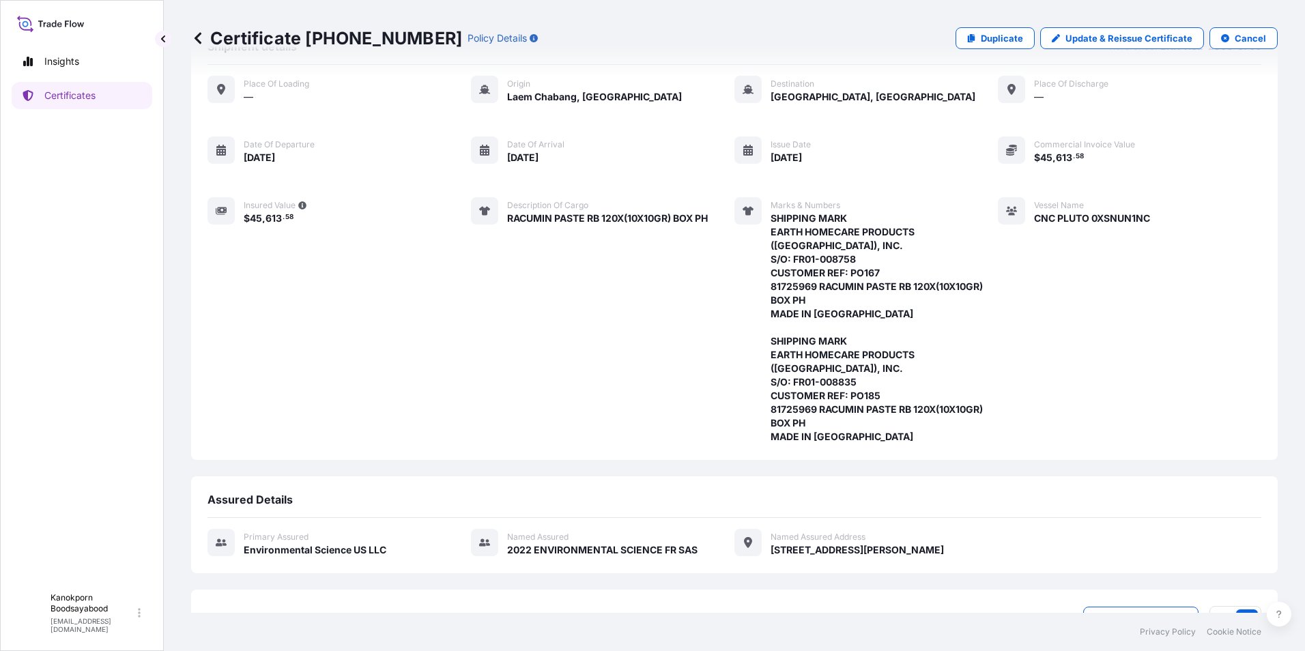
scroll to position [0, 0]
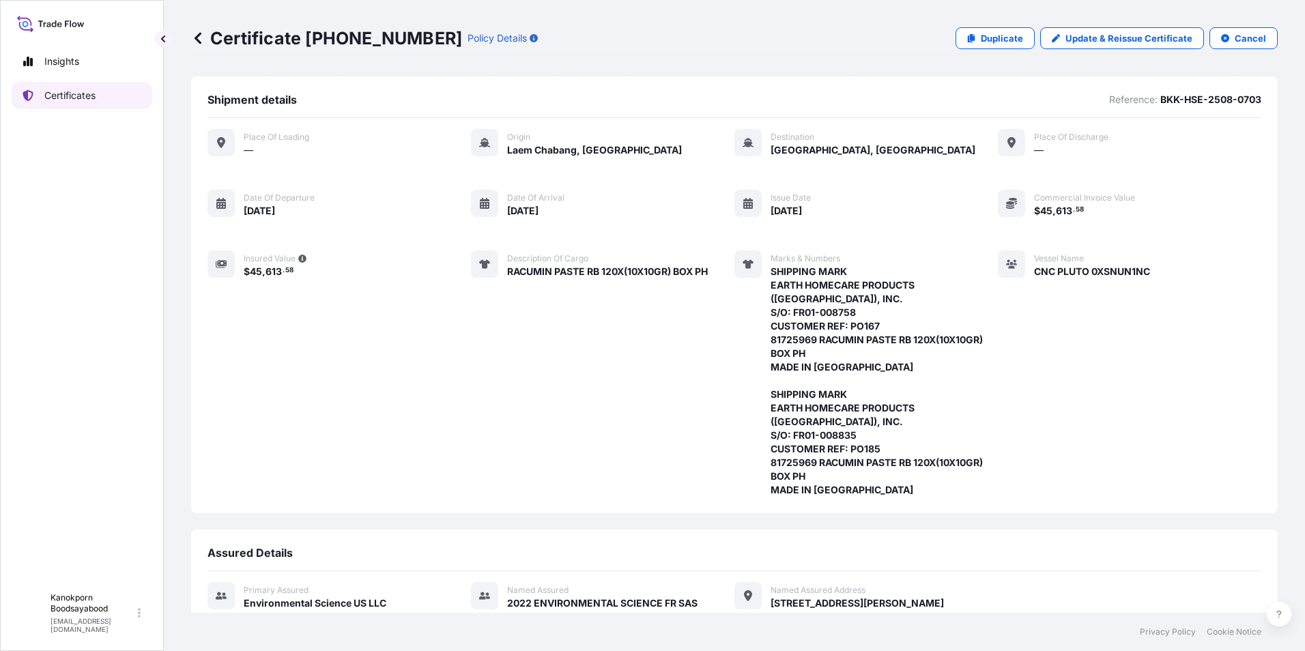
click at [78, 92] on p "Certificates" at bounding box center [69, 96] width 51 height 14
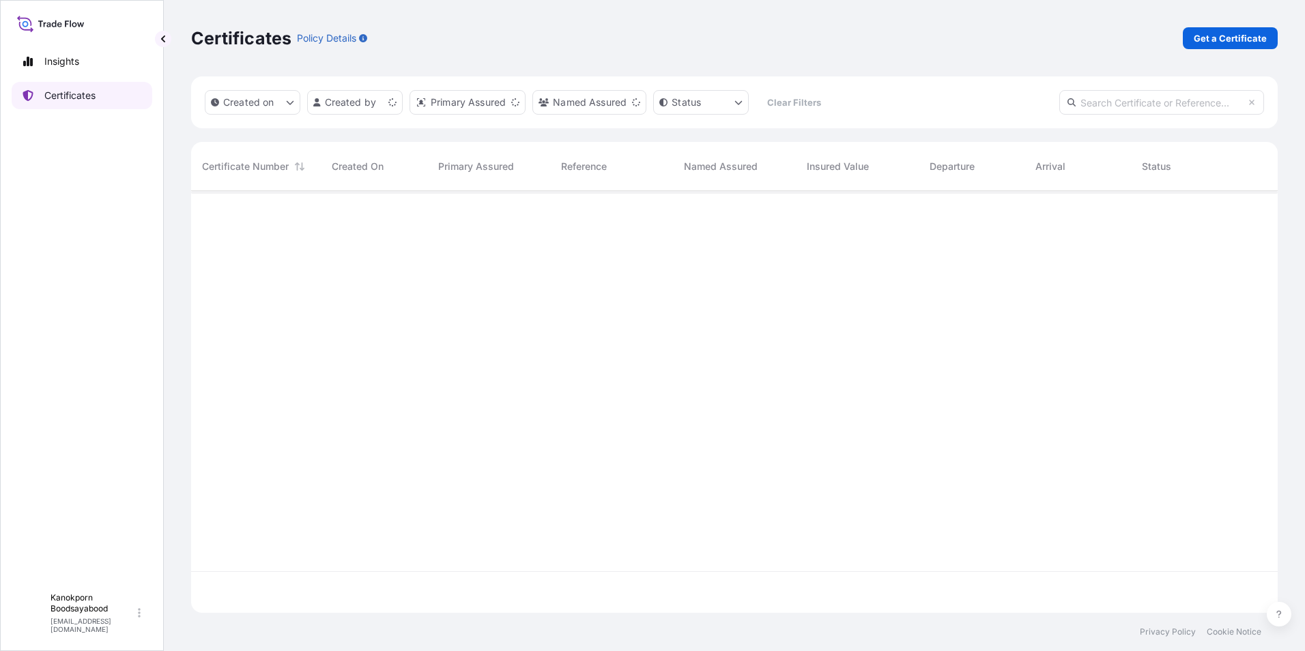
scroll to position [419, 1076]
click at [1222, 42] on p "Get a Certificate" at bounding box center [1230, 38] width 73 height 14
select select "Sea"
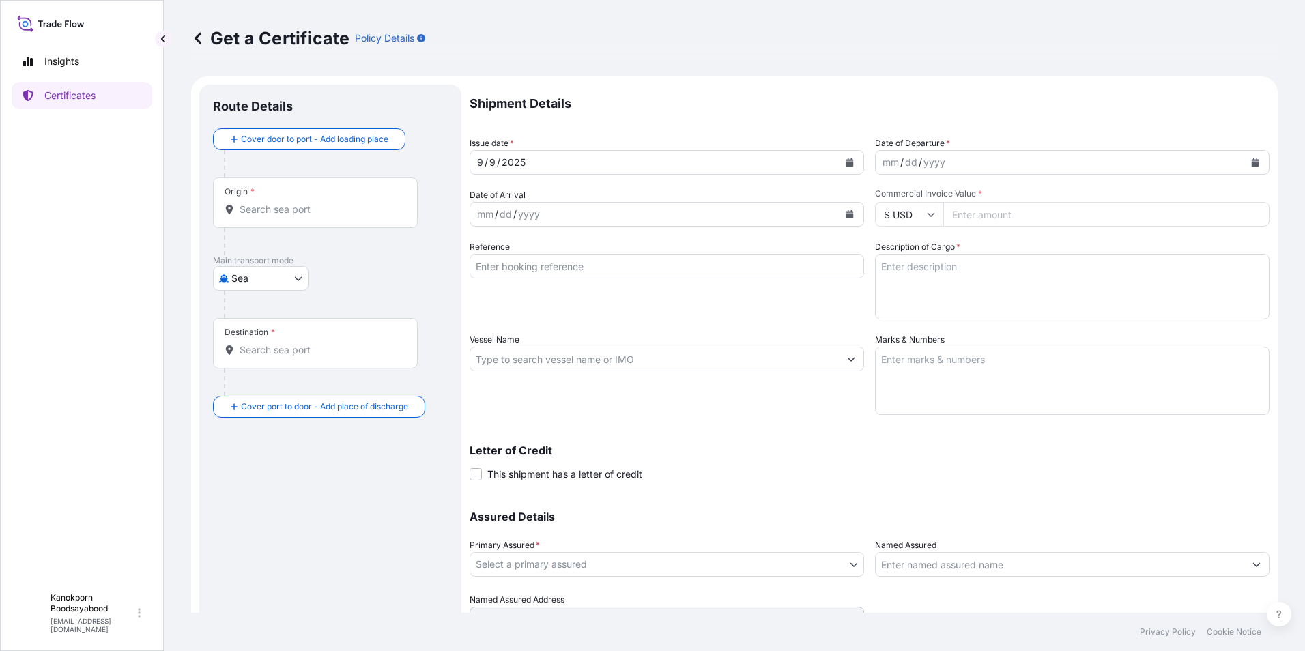
click at [309, 216] on div "Origin *" at bounding box center [315, 202] width 205 height 51
click at [309, 216] on input "Origin *" at bounding box center [320, 210] width 161 height 14
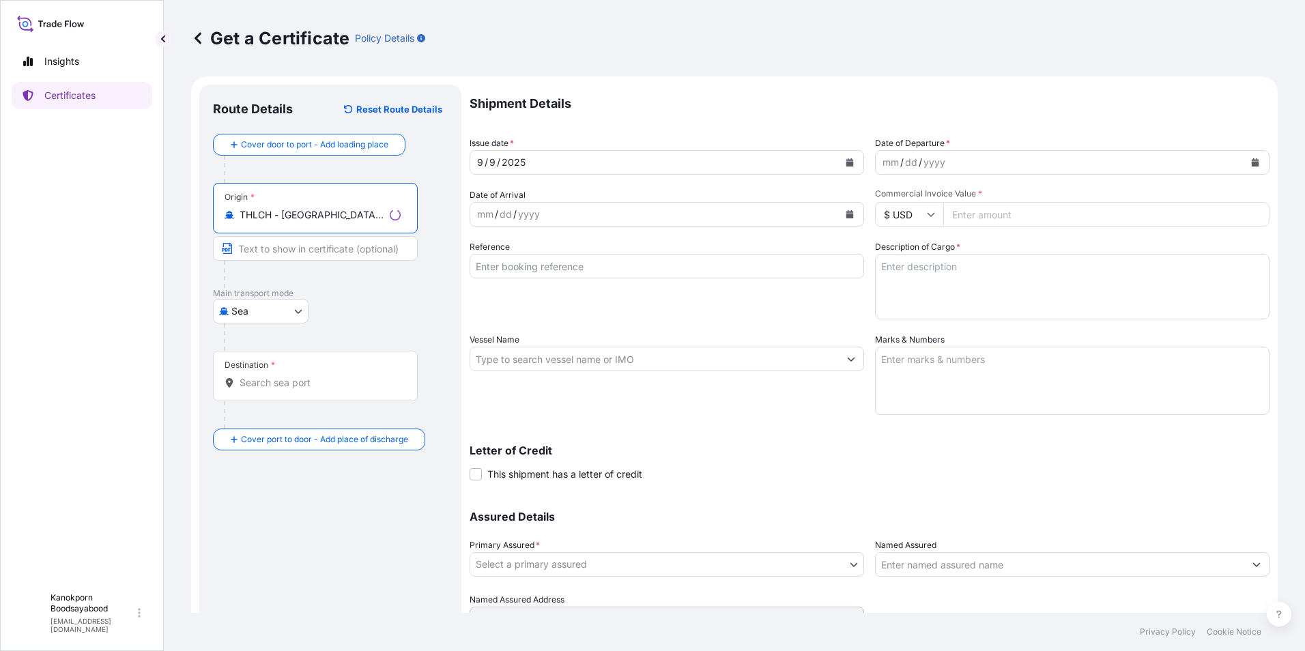
type input "THLCH - [GEOGRAPHIC_DATA], [GEOGRAPHIC_DATA]"
click at [270, 386] on input "Destination *" at bounding box center [320, 383] width 161 height 14
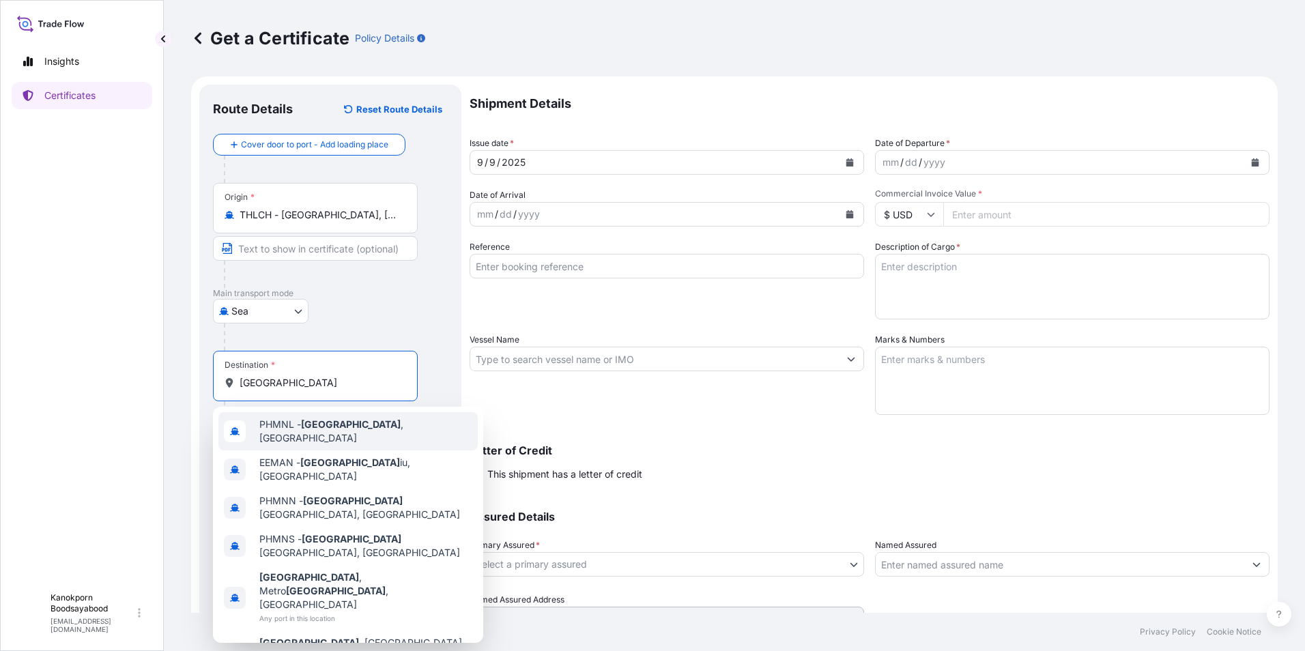
click at [321, 434] on span "PHMNL - [GEOGRAPHIC_DATA] , [GEOGRAPHIC_DATA]" at bounding box center [365, 431] width 213 height 27
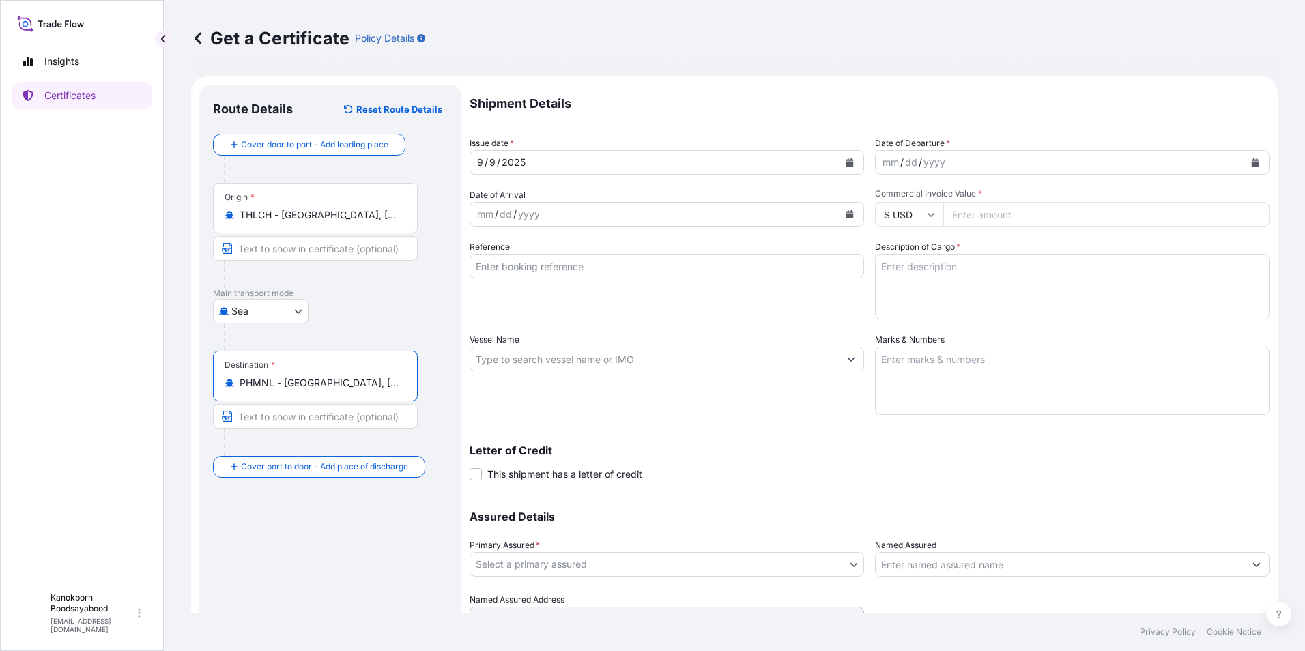
type input "PHMNL - [GEOGRAPHIC_DATA], [GEOGRAPHIC_DATA]"
click at [1251, 161] on icon "Calendar" at bounding box center [1255, 162] width 8 height 8
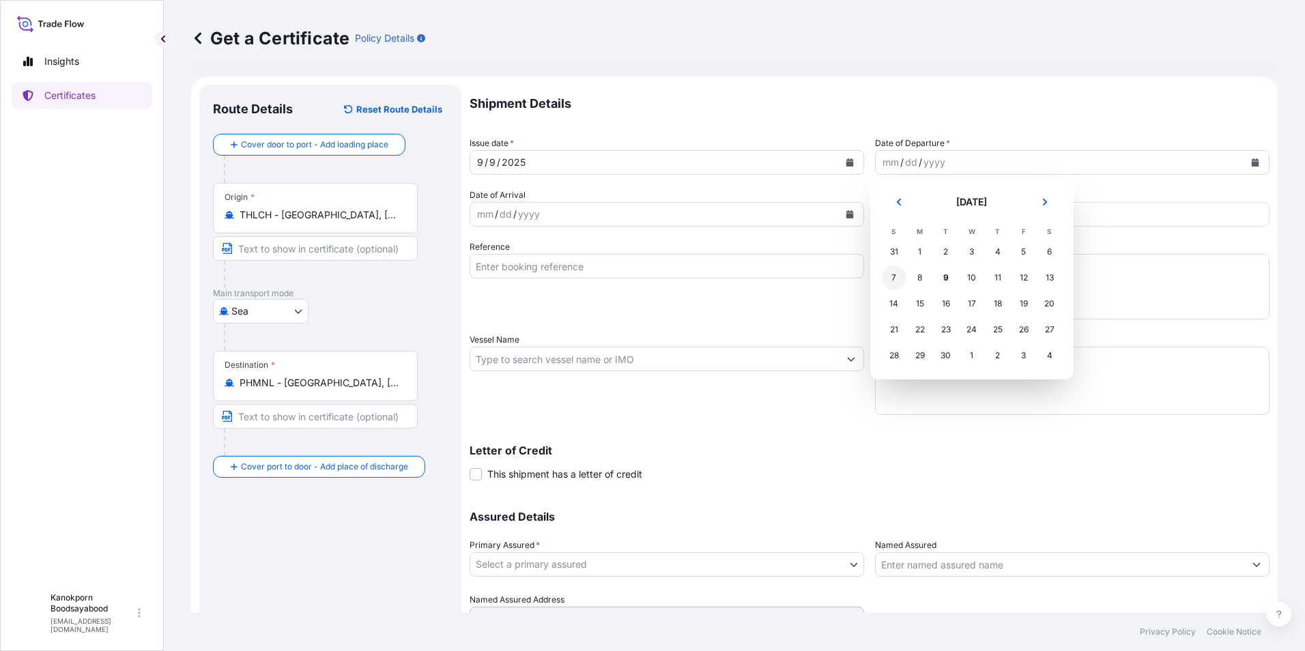
click at [891, 279] on div "7" at bounding box center [894, 278] width 25 height 25
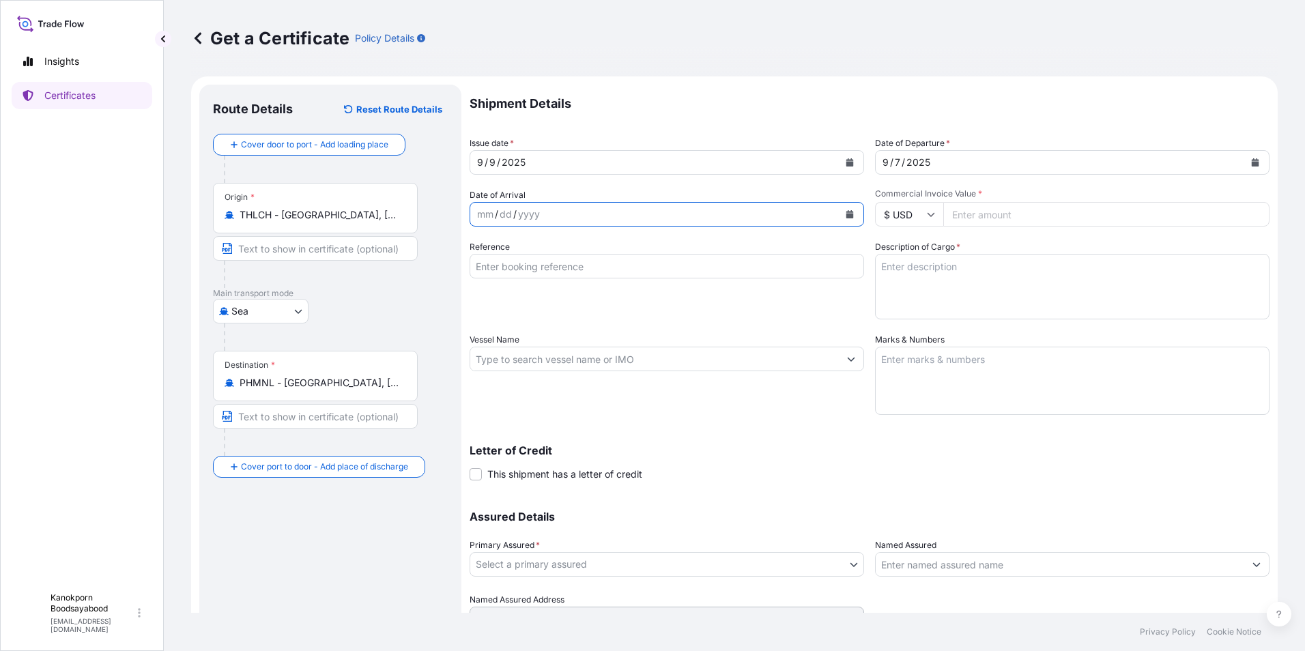
click at [846, 213] on icon "Calendar" at bounding box center [850, 214] width 8 height 8
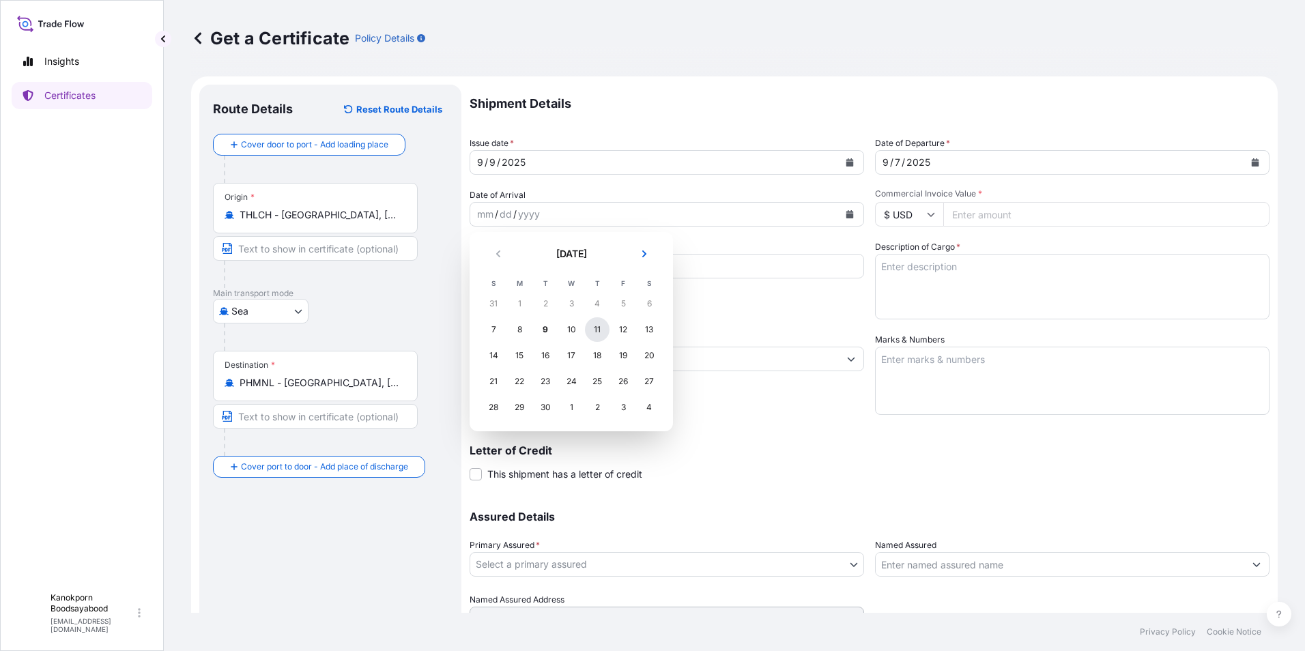
click at [592, 327] on div "11" at bounding box center [597, 329] width 25 height 25
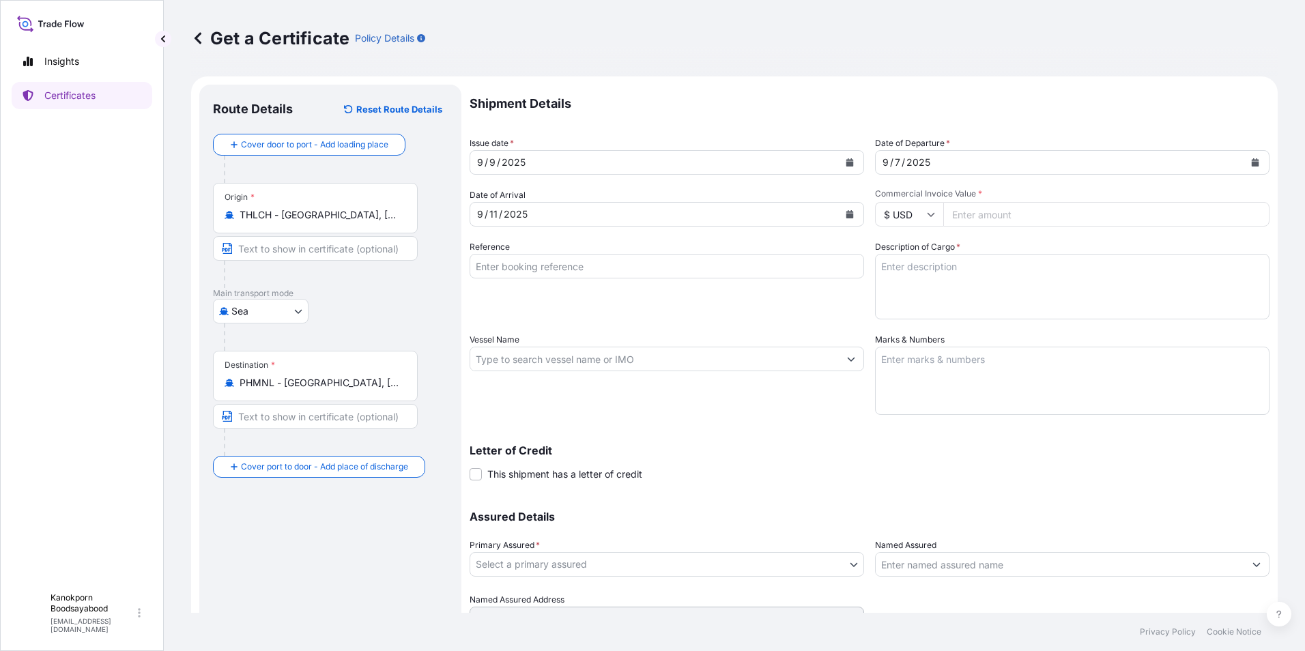
click at [967, 214] on input "Commercial Invoice Value *" at bounding box center [1106, 214] width 326 height 25
type input "62425.32"
click at [534, 269] on input "Reference" at bounding box center [667, 266] width 395 height 25
type input "BKK-HSE-2508-0407"
click at [515, 364] on input "Vessel Name" at bounding box center [654, 359] width 369 height 25
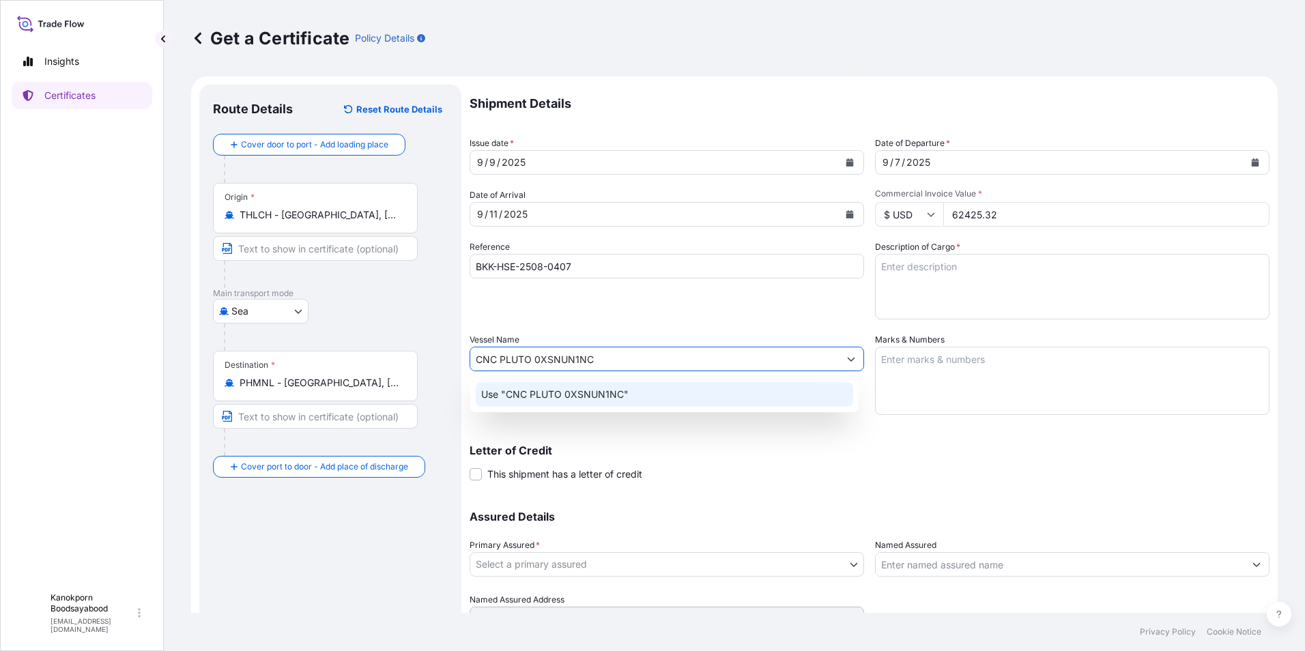
type input "CNC PLUTO 0XSNUN1NC"
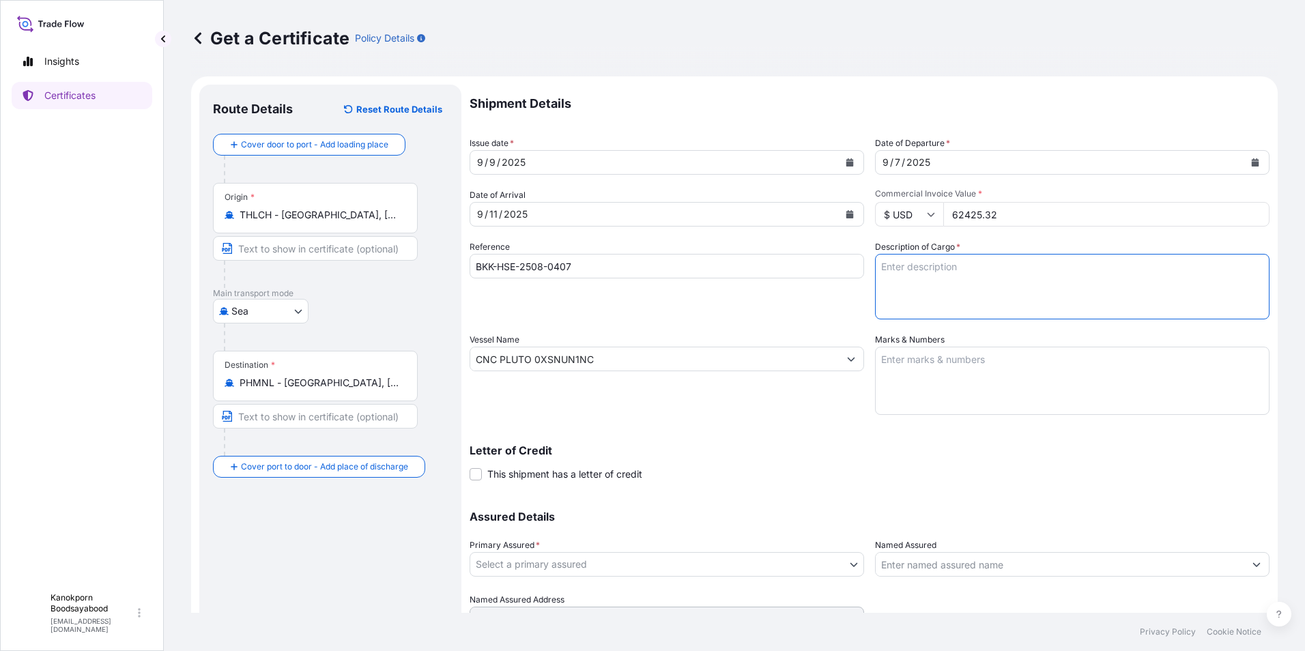
click at [893, 279] on textarea "Description of Cargo *" at bounding box center [1072, 287] width 395 height 66
paste textarea "RESIGEN EC36,28 BCS 12X1L BOT PH"
paste textarea "DELTACIDE EC112,5 BCS 12X1L BOT PH"
type textarea "RESIGEN EC36,28 BCS 12X1L BOT PH DELTACIDE EC112,5 BCS 12X1L BOT PH"
click at [906, 368] on textarea "Marks & Numbers" at bounding box center [1072, 381] width 395 height 68
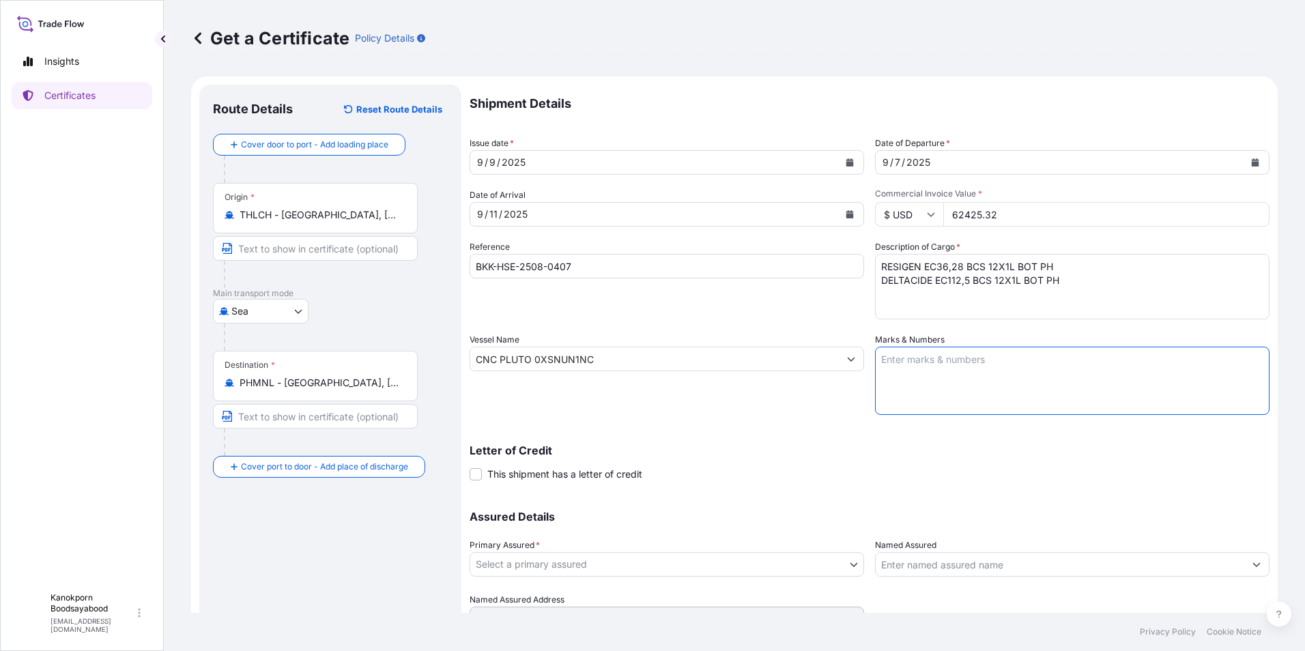
paste textarea "SHIPPING [PERSON_NAME] & COMPANY INC. P/O: US02-009511 S/O: FR01-009522 CUSTOME…"
click at [977, 392] on textarea "SHIPPING [PERSON_NAME] & COMPANY INC. P/O: US02-009511 S/O: FR01-009522 CUSTOME…" at bounding box center [1072, 381] width 395 height 68
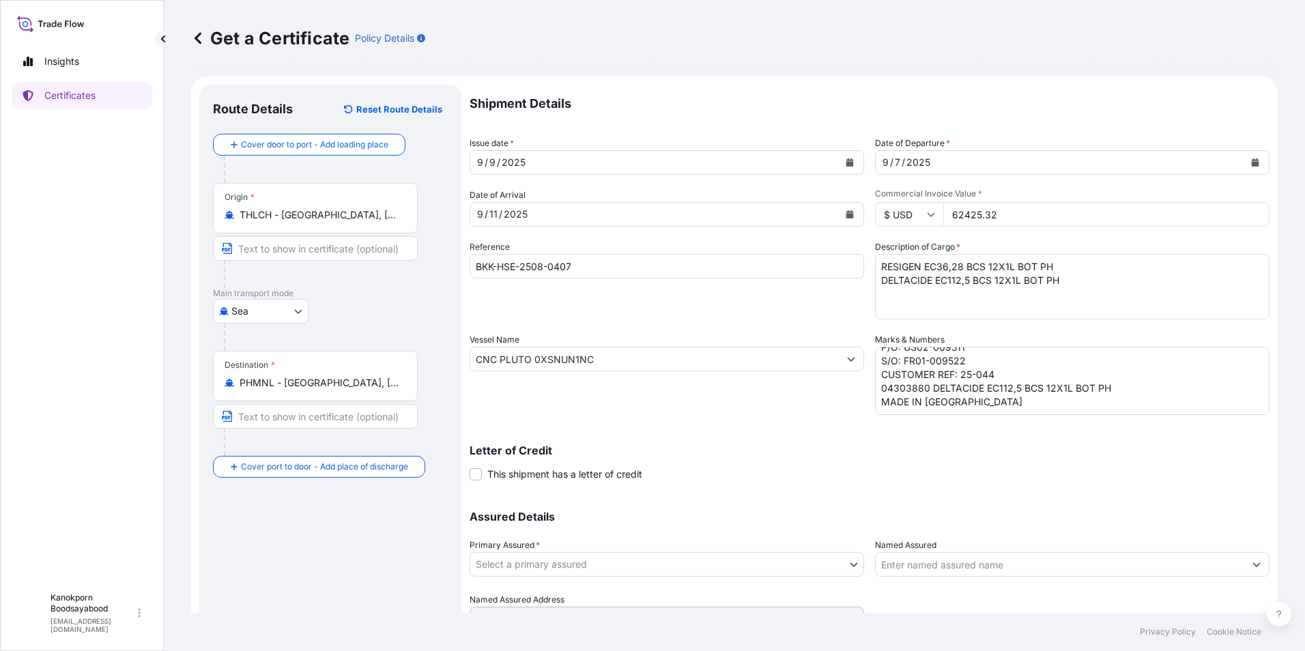
click at [1043, 394] on textarea "SHIPPING [PERSON_NAME] & COMPANY INC. P/O: US02-009511 S/O: FR01-009522 CUSTOME…" at bounding box center [1072, 381] width 395 height 68
paste textarea "SHIPPING [PERSON_NAME] & COMPANY INC. P/O: US02-009511 S/O: FR01-009522 CUSTOME…"
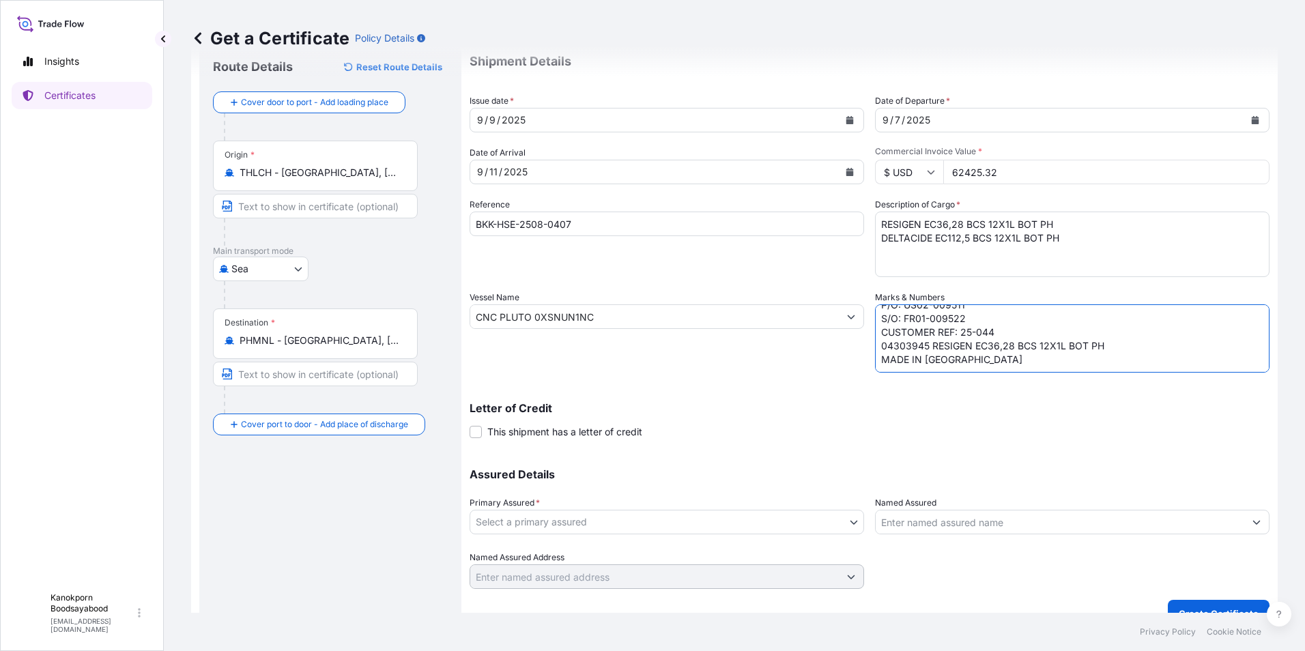
scroll to position [65, 0]
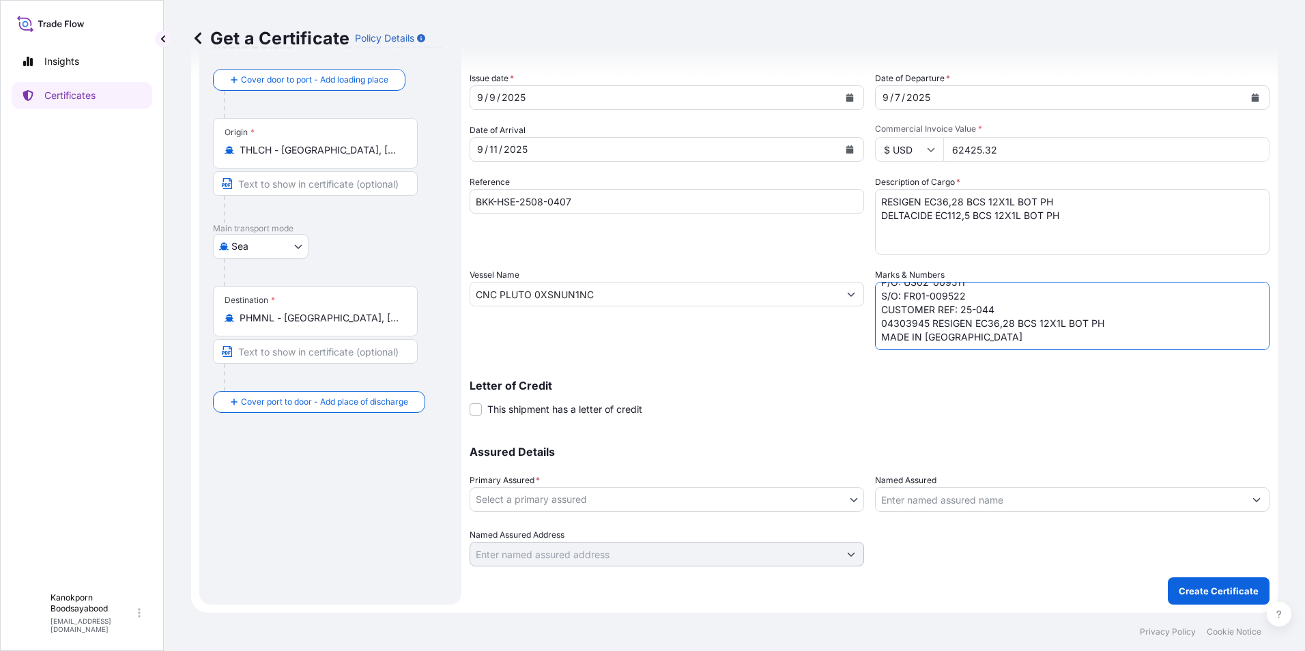
click at [910, 333] on textarea "SHIPPING [PERSON_NAME] & COMPANY INC. P/O: US02-009511 S/O: FR01-009522 CUSTOME…" at bounding box center [1072, 316] width 395 height 68
type textarea "SHIPPING [PERSON_NAME] & COMPANY INC. P/O: US02-009511 S/O: FR01-009522 CUSTOME…"
click at [947, 502] on input "Named Assured" at bounding box center [1060, 499] width 369 height 25
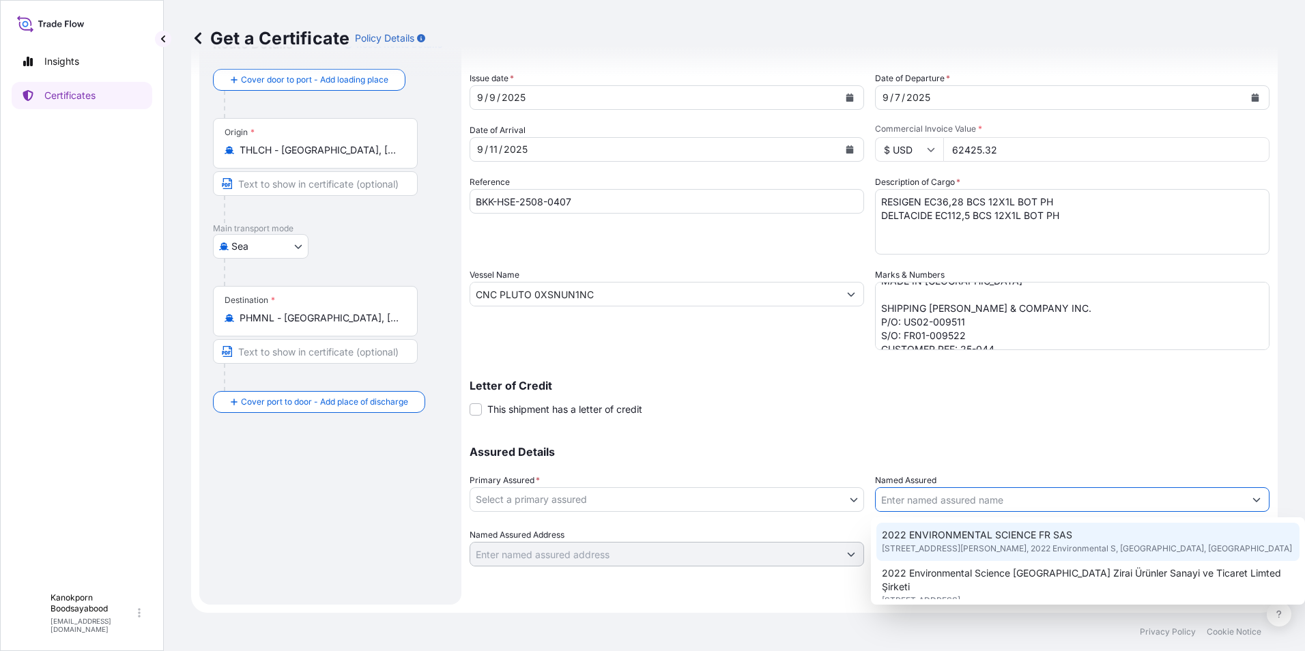
click at [950, 543] on span "[STREET_ADDRESS][PERSON_NAME], 2022 Environmental S, [GEOGRAPHIC_DATA], [GEOGRA…" at bounding box center [1087, 549] width 410 height 14
type input "2022 ENVIRONMENTAL SCIENCE FR SAS"
type input "[STREET_ADDRESS][PERSON_NAME]"
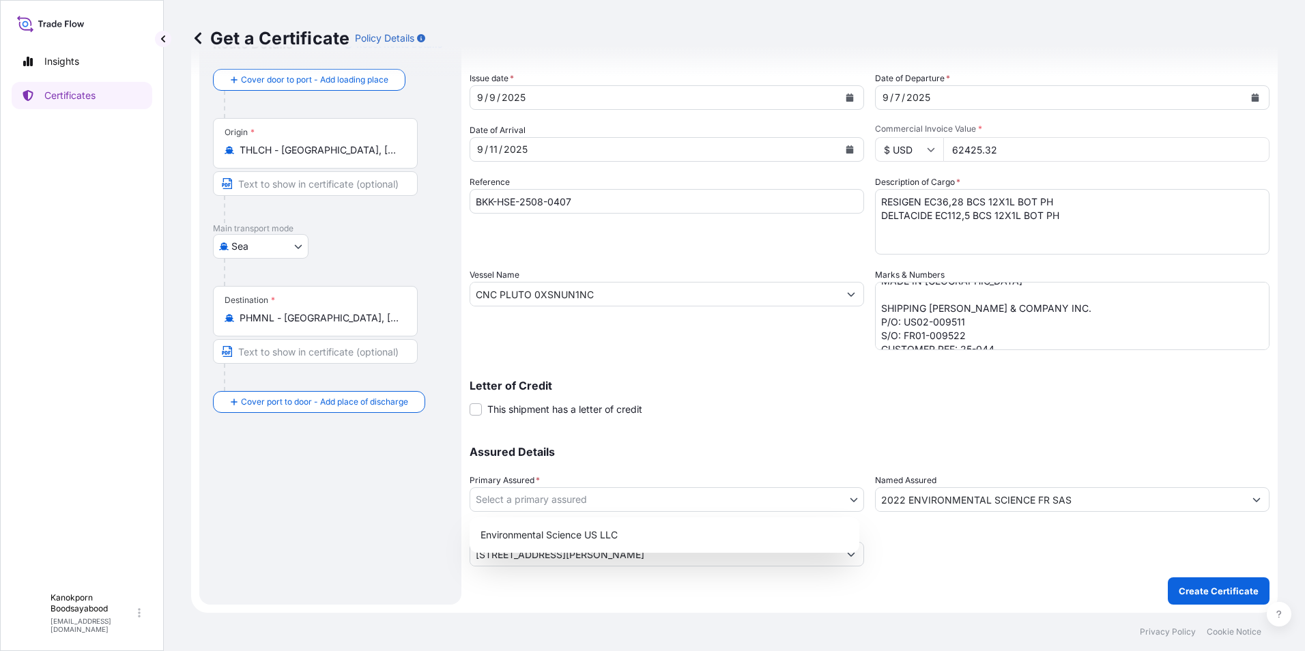
click at [775, 496] on body "13 options available. Insights Certificates K Kanokporn Boodsayabood [EMAIL_ADD…" at bounding box center [652, 325] width 1305 height 651
click at [597, 528] on div "Environmental Science US LLC" at bounding box center [664, 535] width 379 height 25
select select "32009"
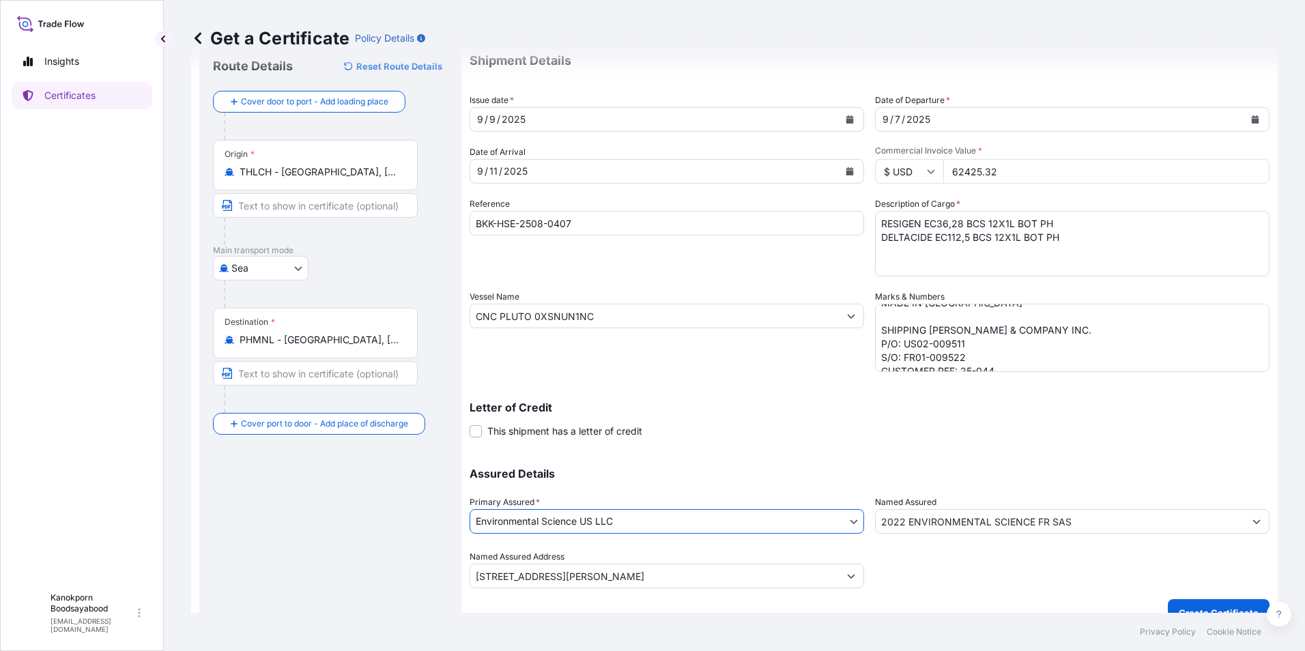
scroll to position [65, 0]
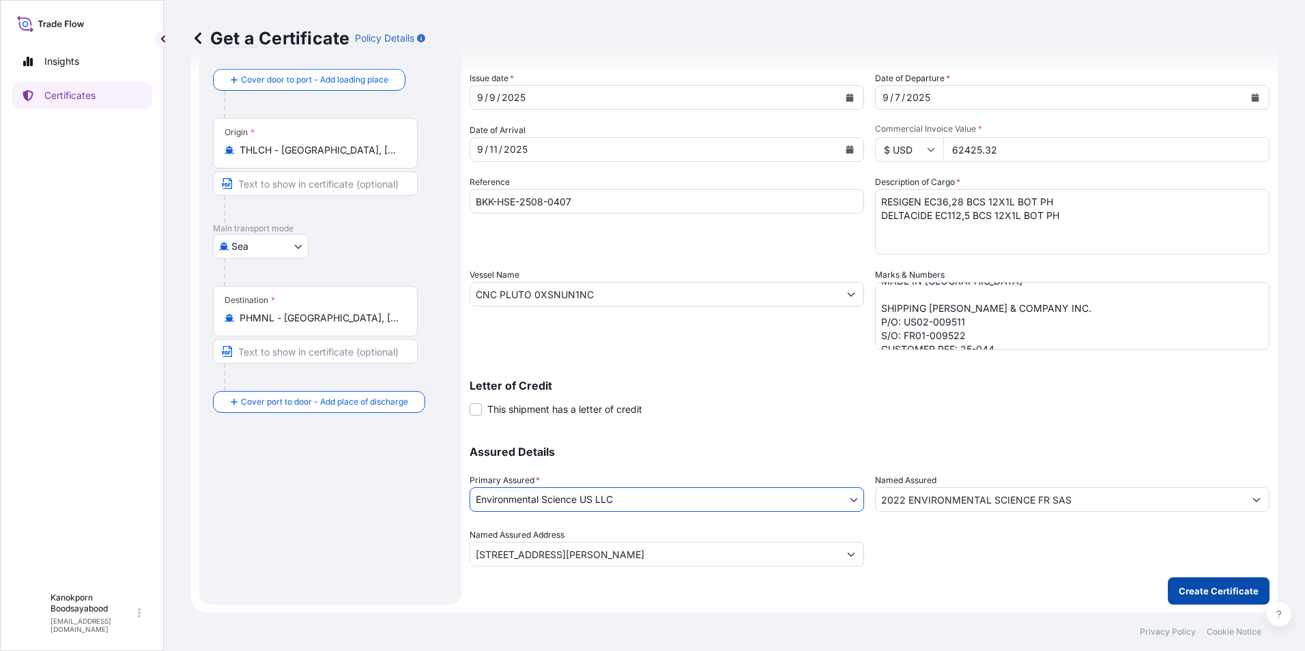
click at [1213, 592] on p "Create Certificate" at bounding box center [1219, 591] width 80 height 14
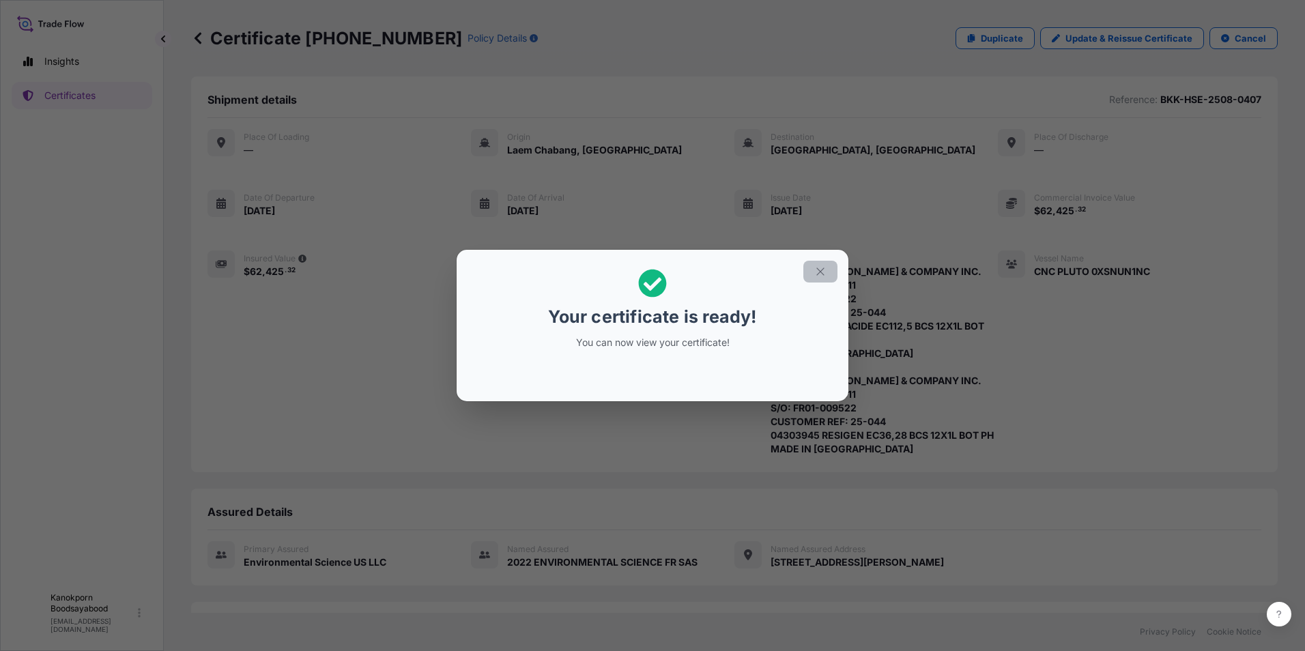
click at [819, 270] on icon "button" at bounding box center [820, 272] width 12 height 12
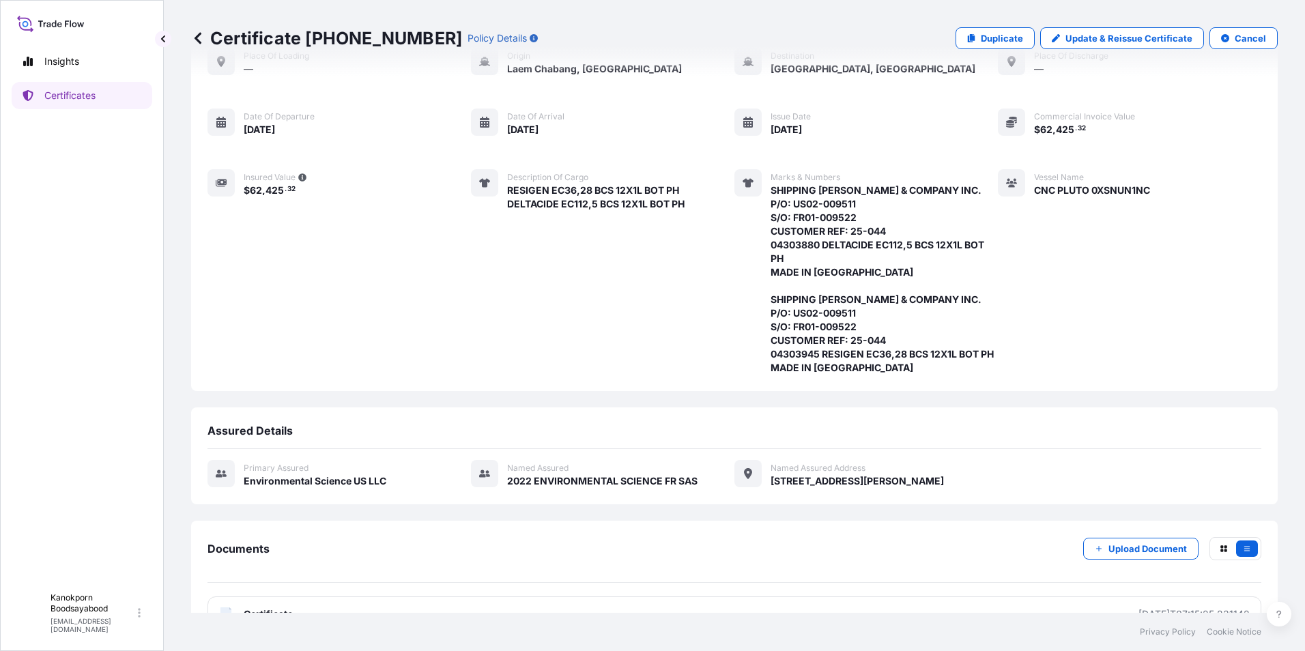
scroll to position [158, 0]
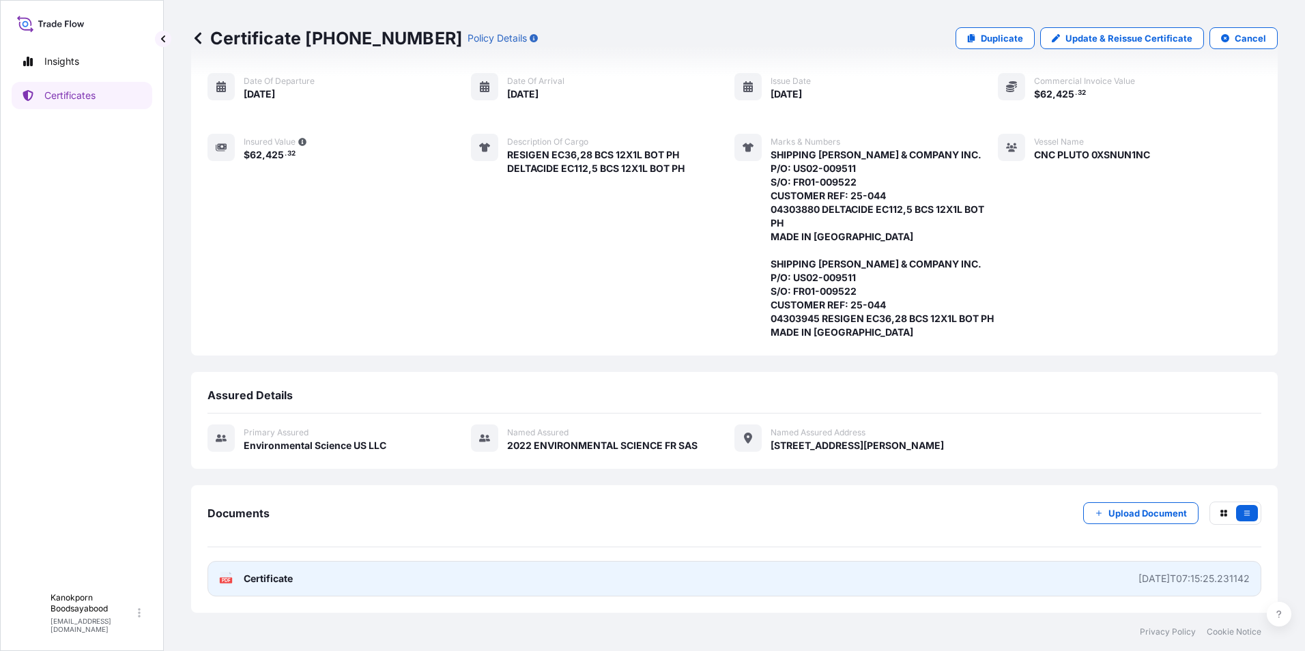
click at [938, 571] on link "PDF Certificate [DATE]T07:15:25.231142" at bounding box center [735, 578] width 1054 height 35
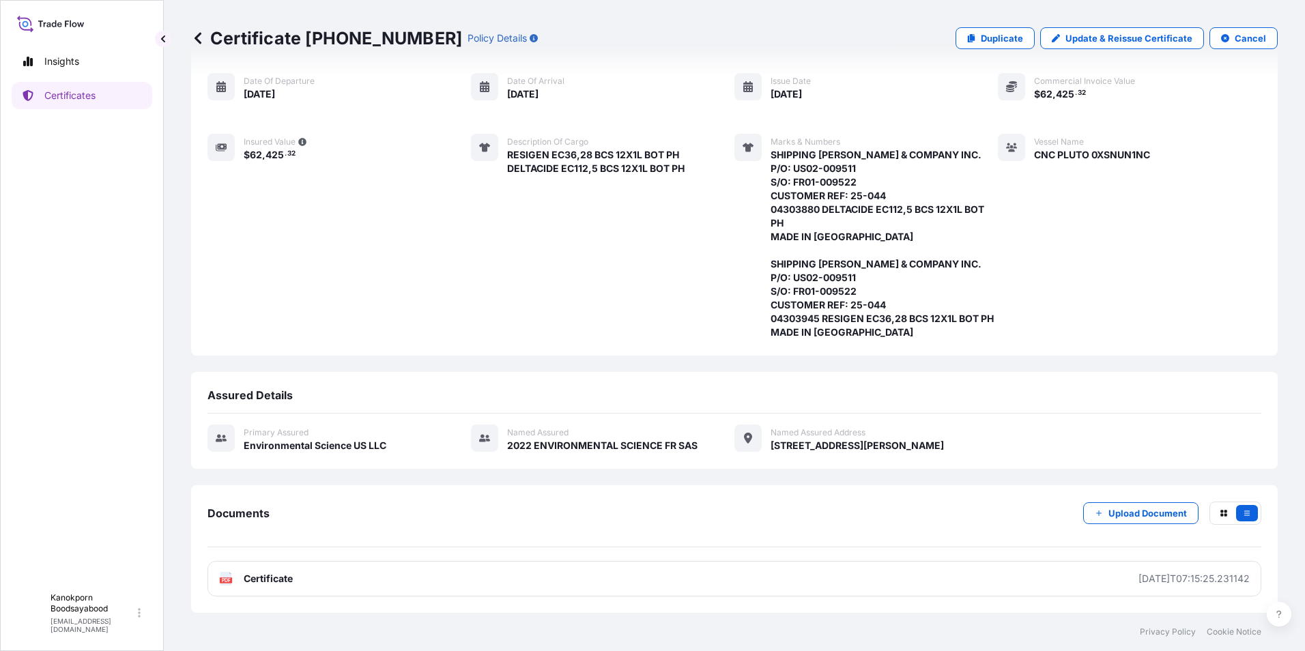
scroll to position [0, 0]
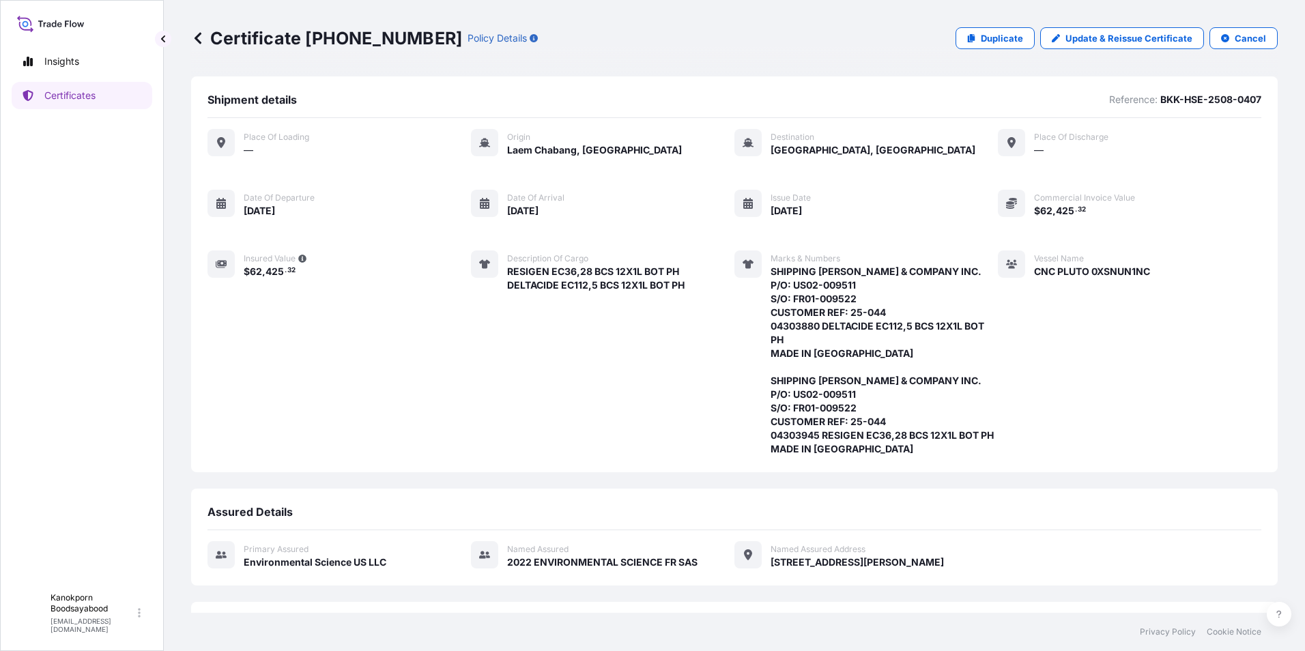
click at [198, 40] on icon at bounding box center [198, 38] width 7 height 12
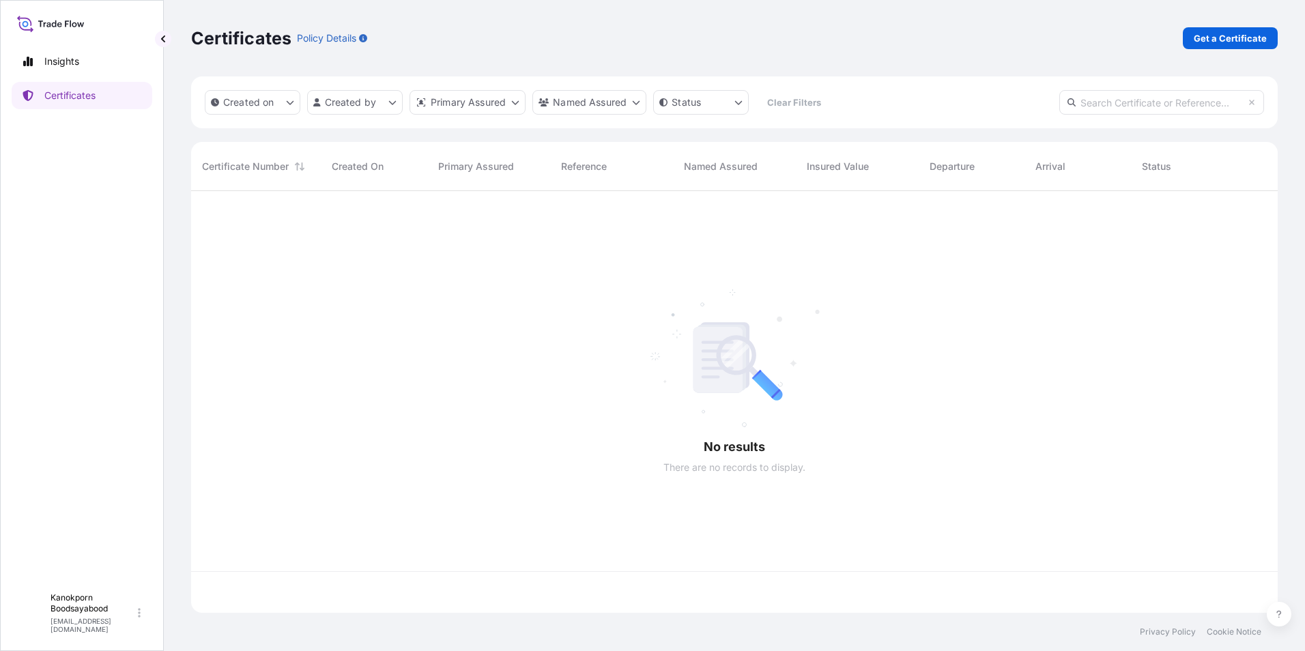
scroll to position [419, 1076]
